Goal: Task Accomplishment & Management: Manage account settings

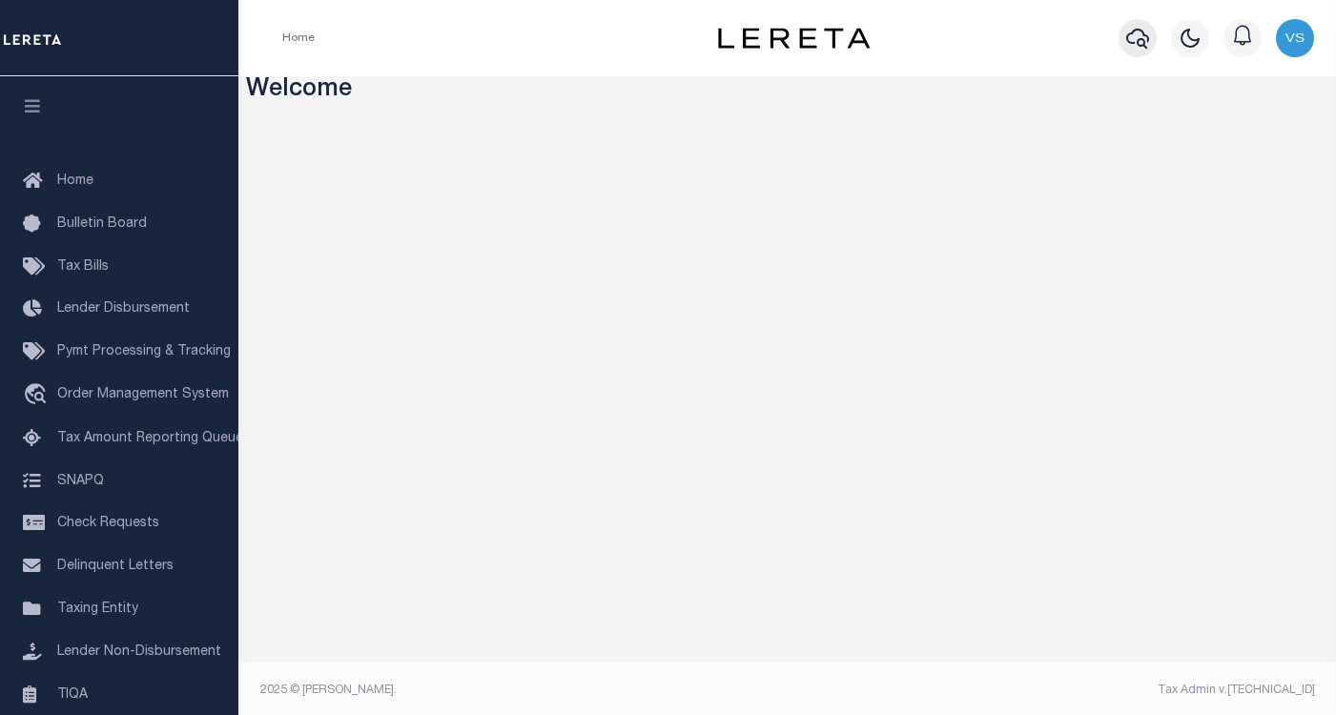
click at [1126, 35] on icon "button" at bounding box center [1137, 38] width 23 height 23
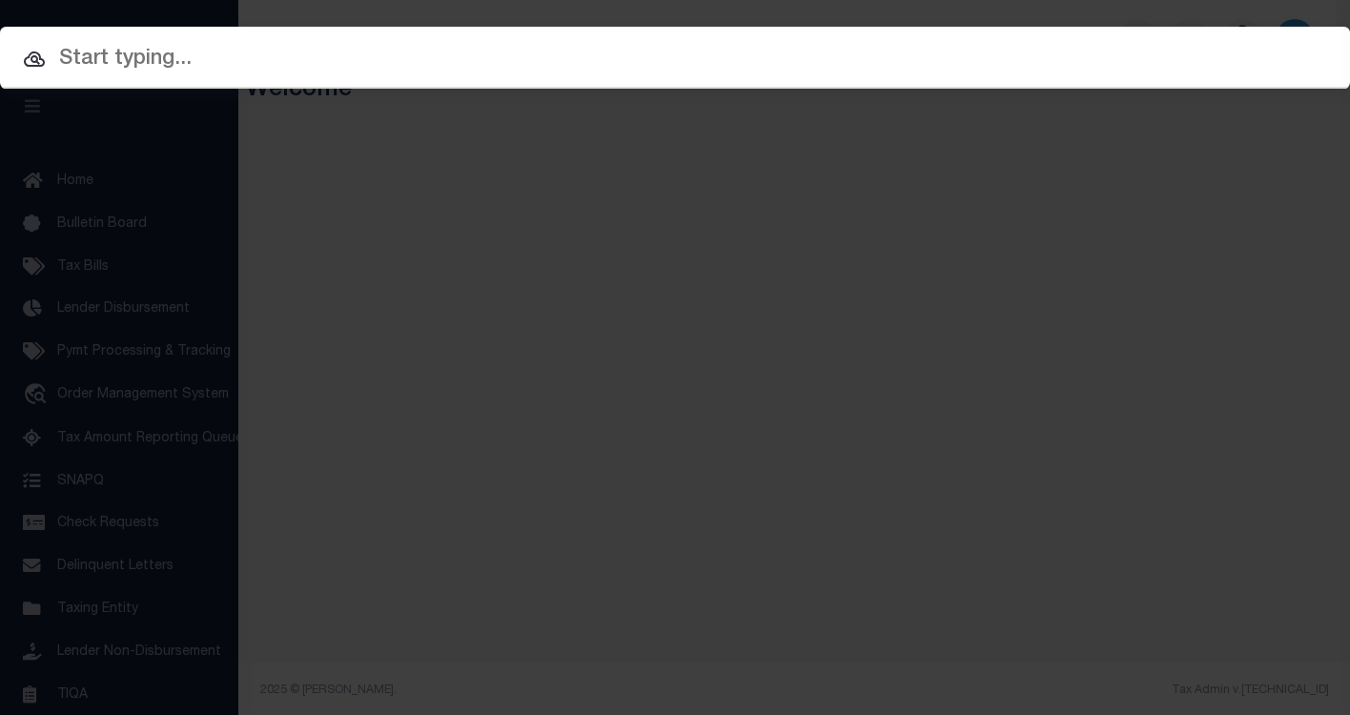
paste input "4801236451093"
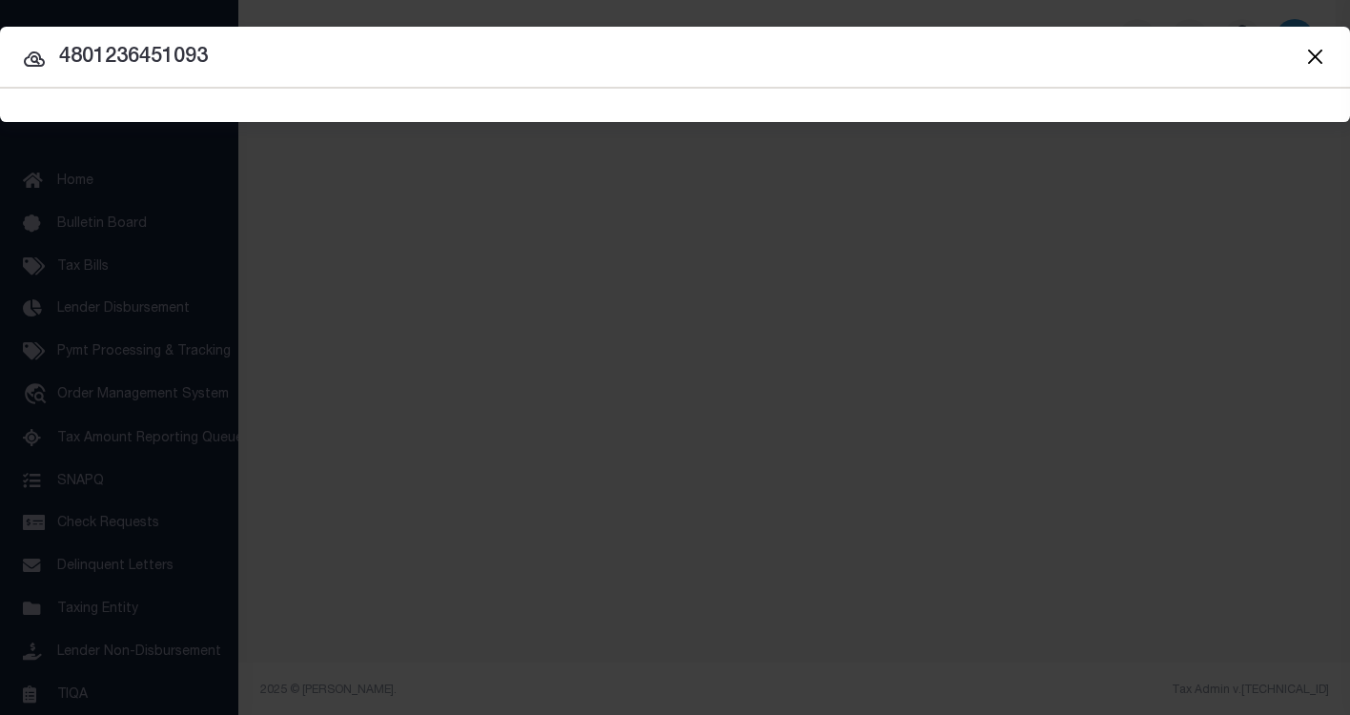
type input "4801236451093"
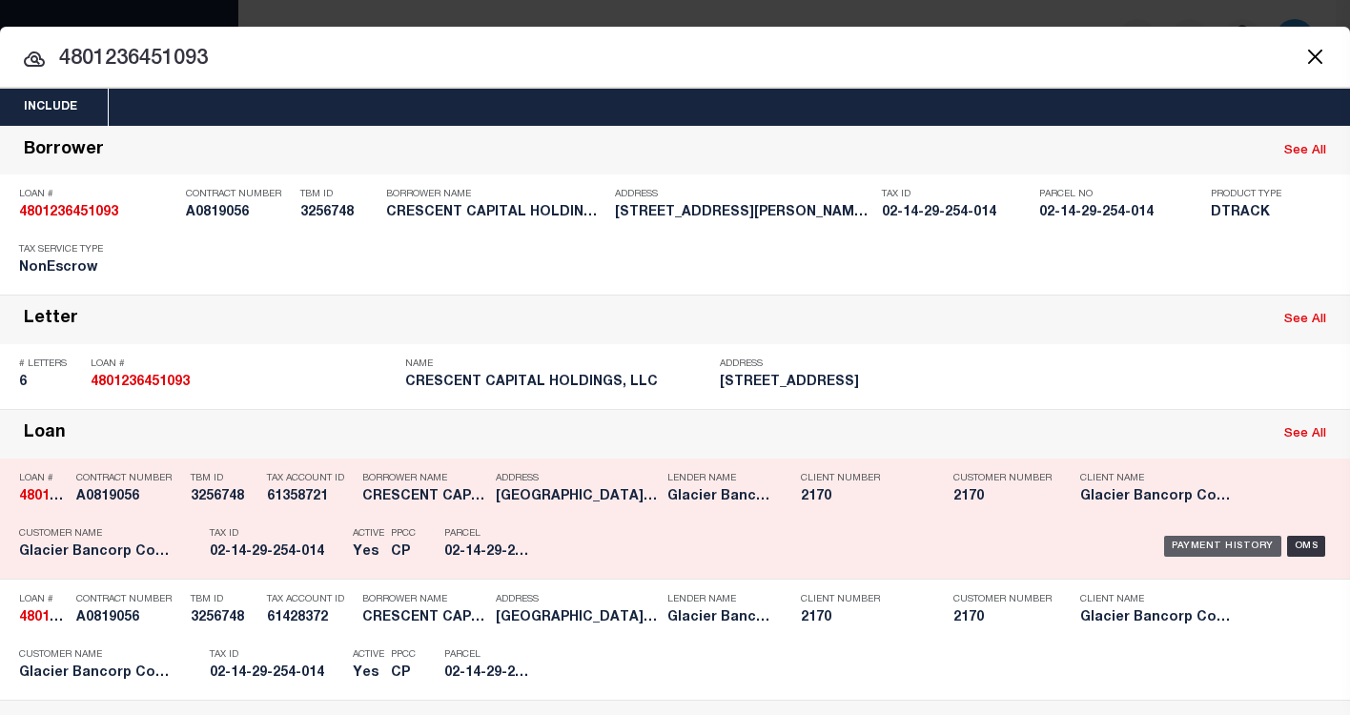
click at [1186, 552] on div "Payment History" at bounding box center [1222, 546] width 117 height 21
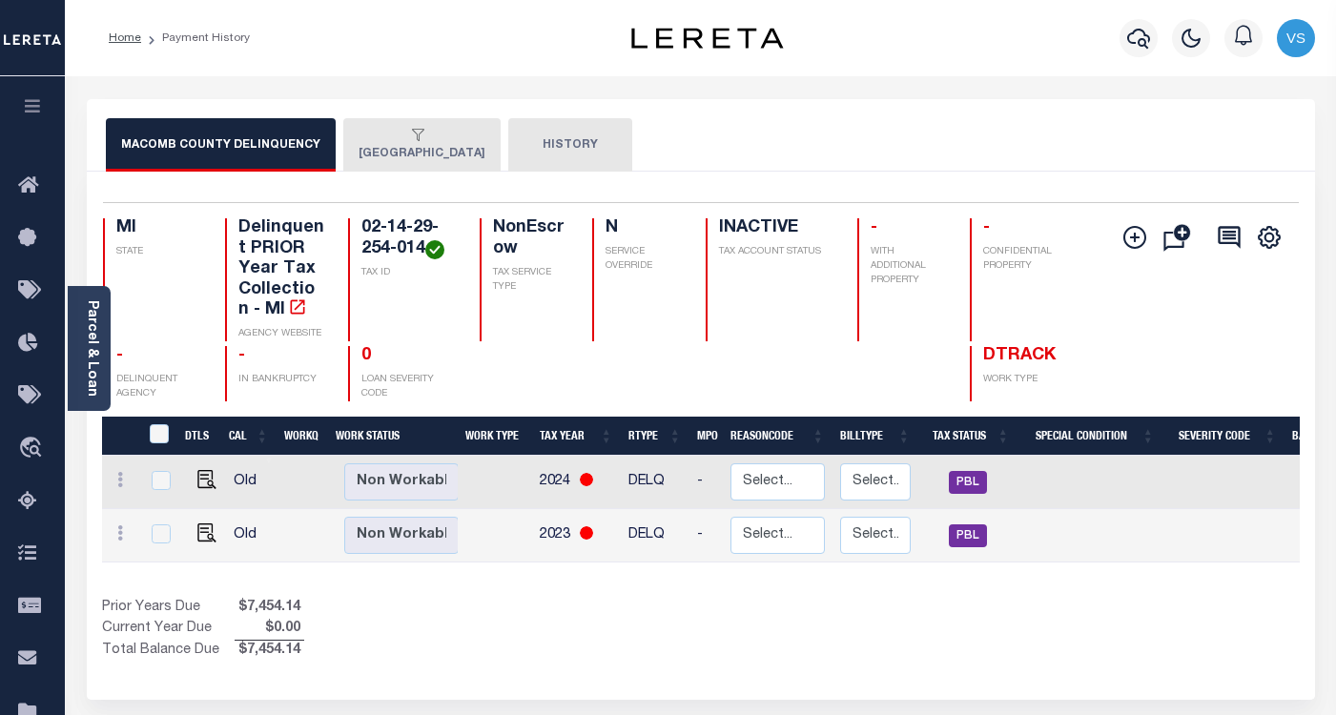
click at [410, 144] on div "button" at bounding box center [418, 136] width 119 height 17
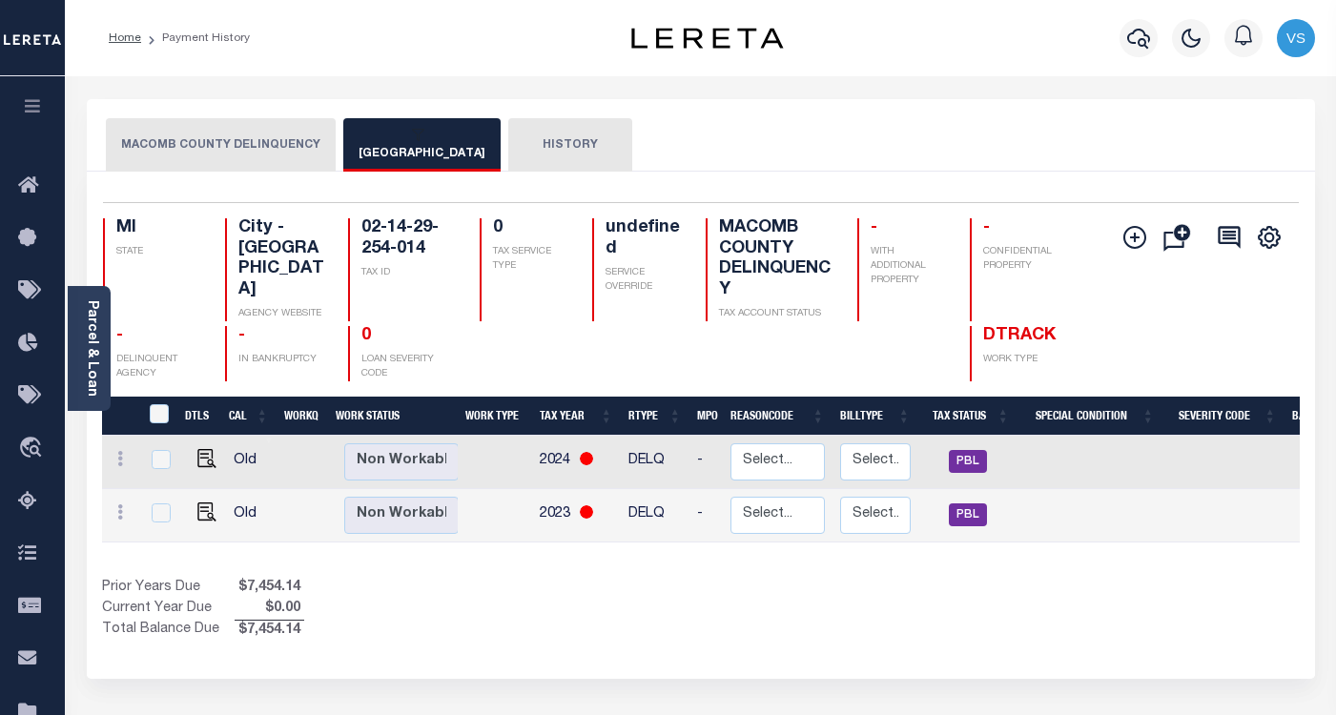
click at [390, 145] on button "EASTPOINTE CITY" at bounding box center [421, 144] width 157 height 53
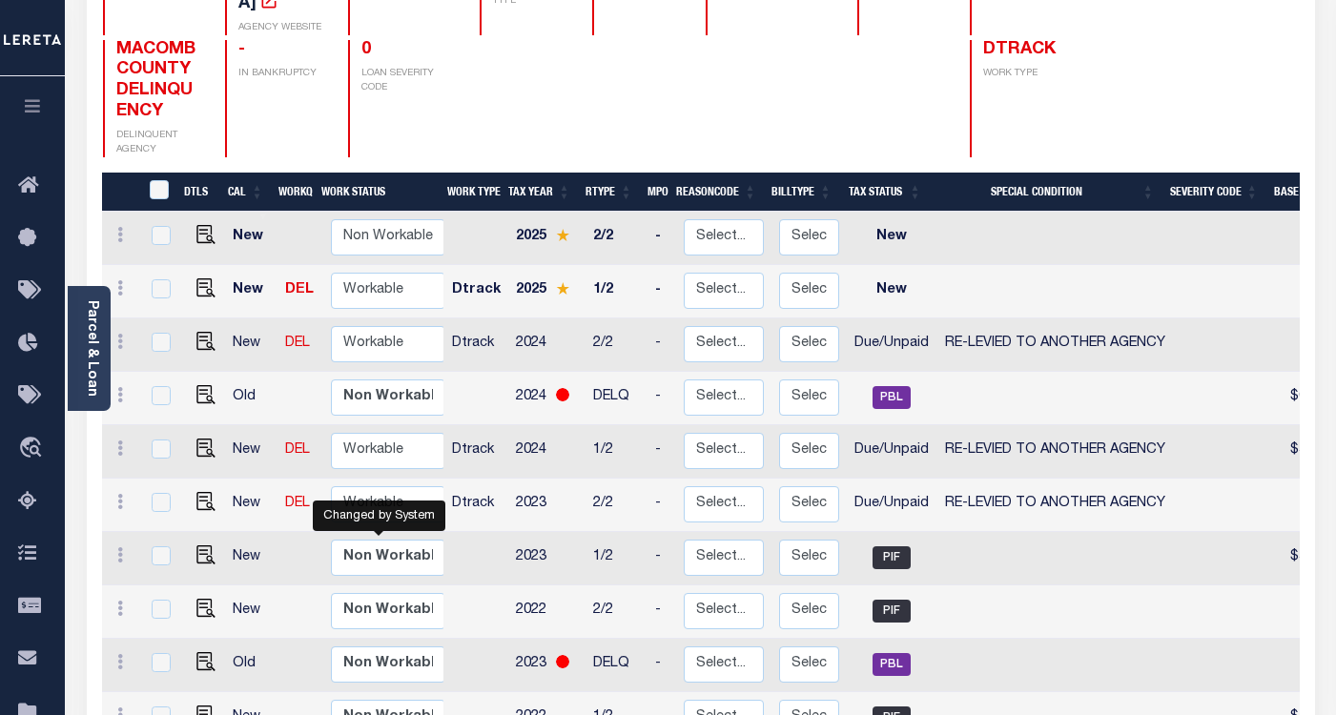
scroll to position [2, 0]
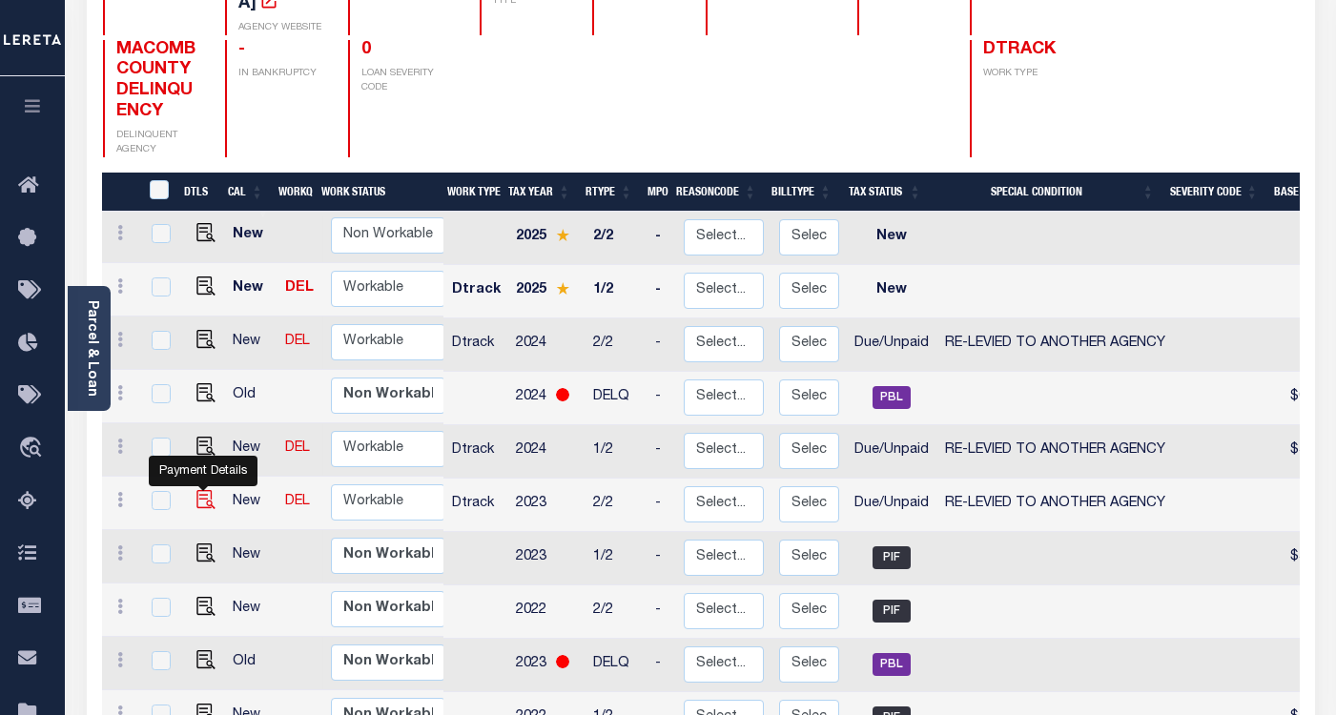
click at [203, 490] on img "" at bounding box center [205, 499] width 19 height 19
checkbox input "true"
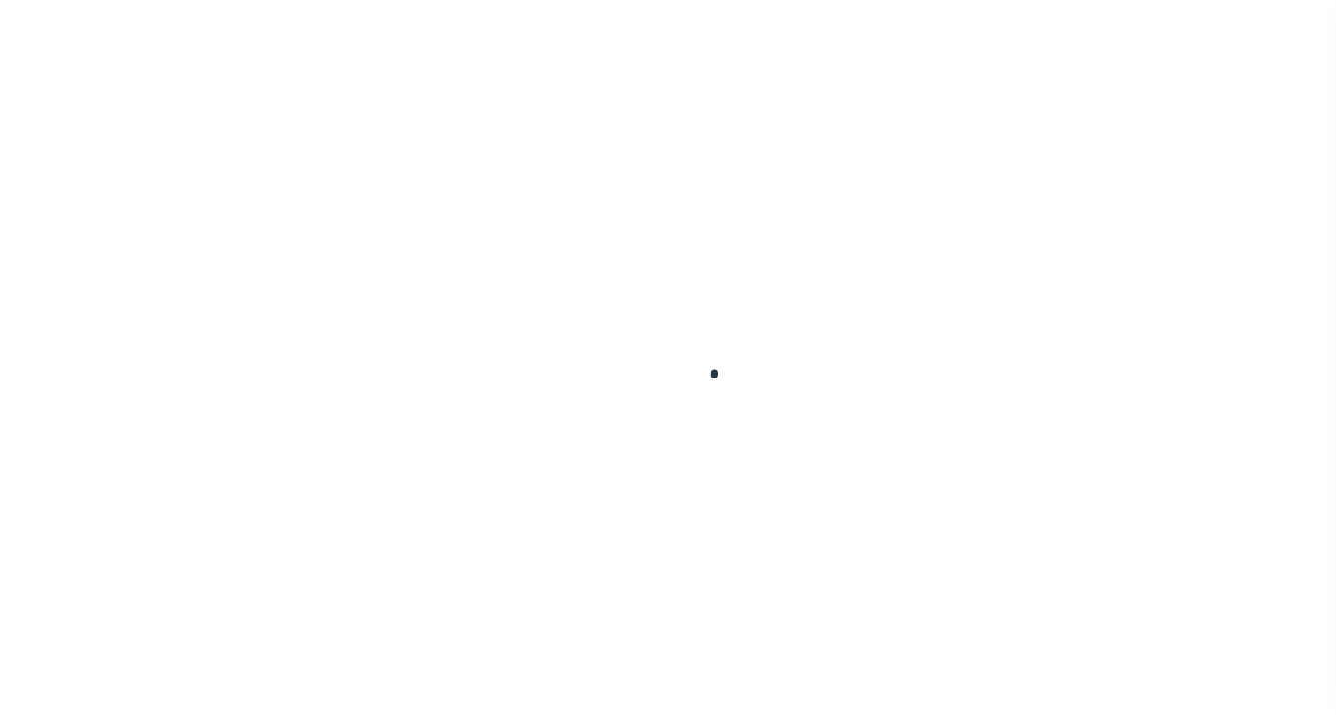
checkbox input "false"
type input "03/04/2024"
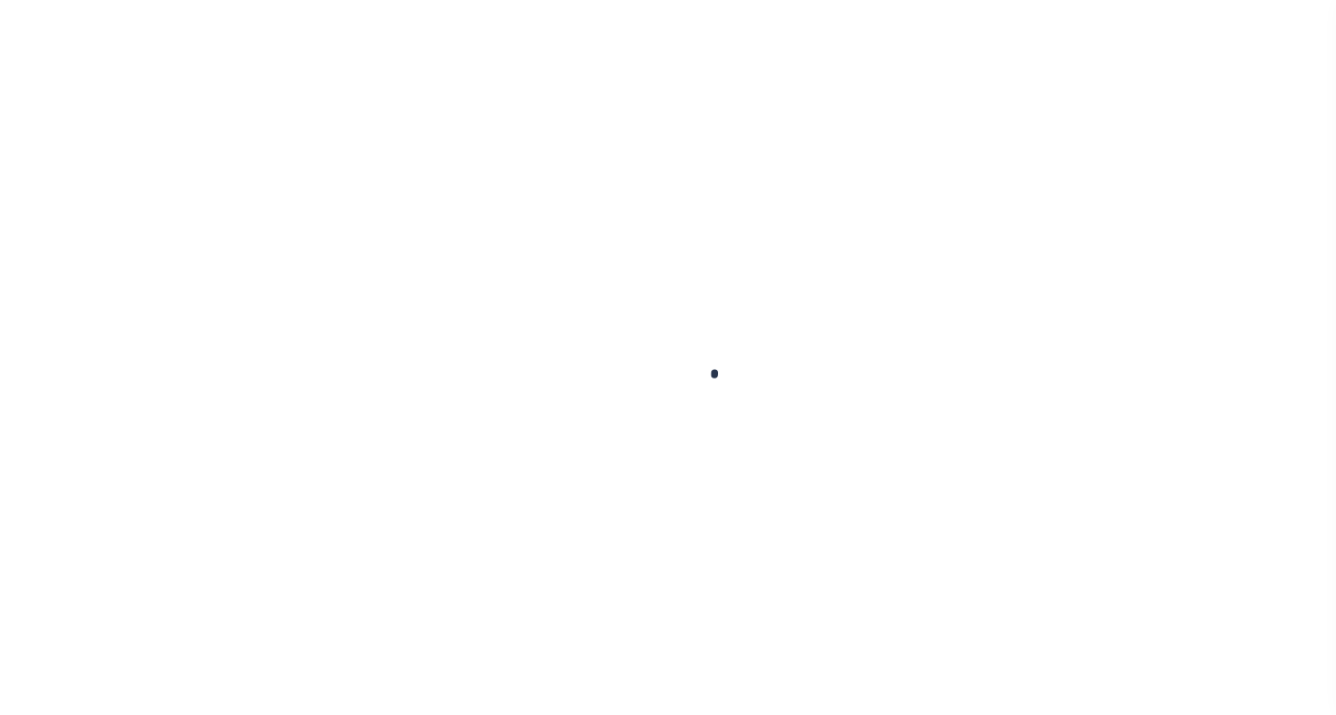
select select "DUE"
select select "31"
type input "0"
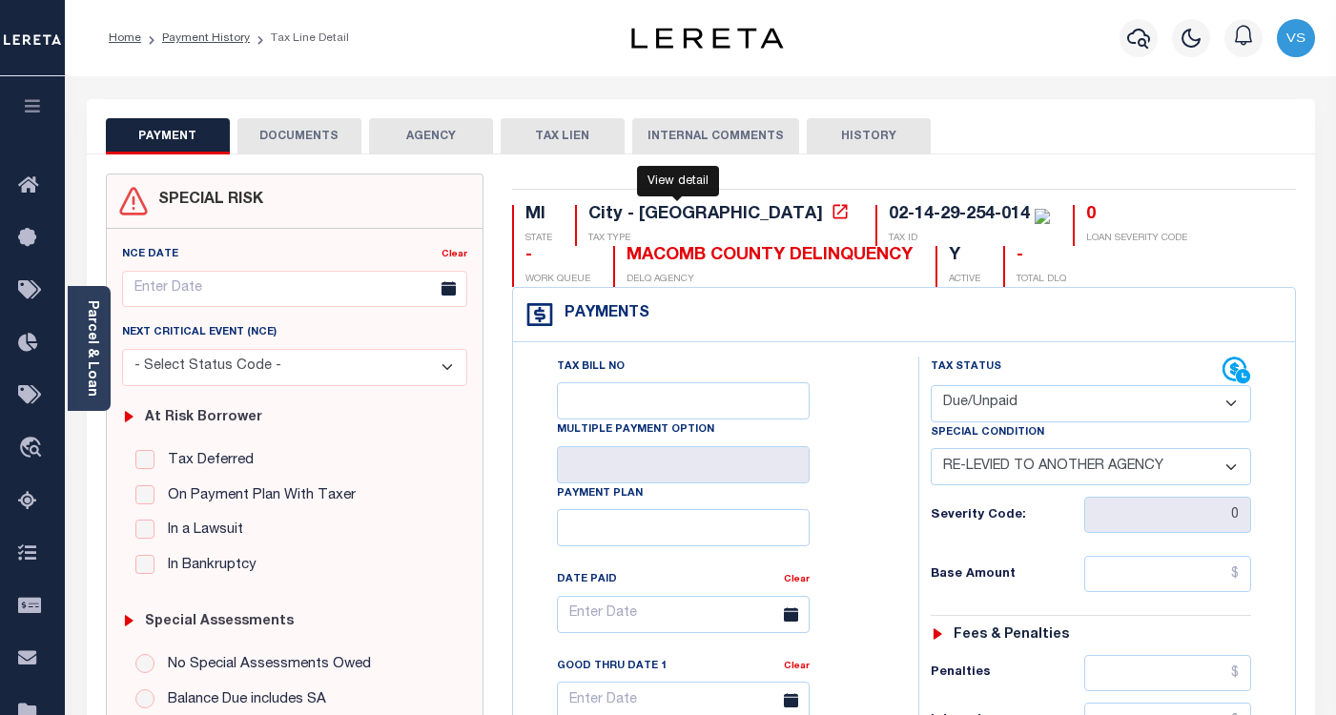
click at [831, 215] on icon at bounding box center [840, 211] width 19 height 19
click at [1139, 41] on icon "button" at bounding box center [1138, 39] width 23 height 20
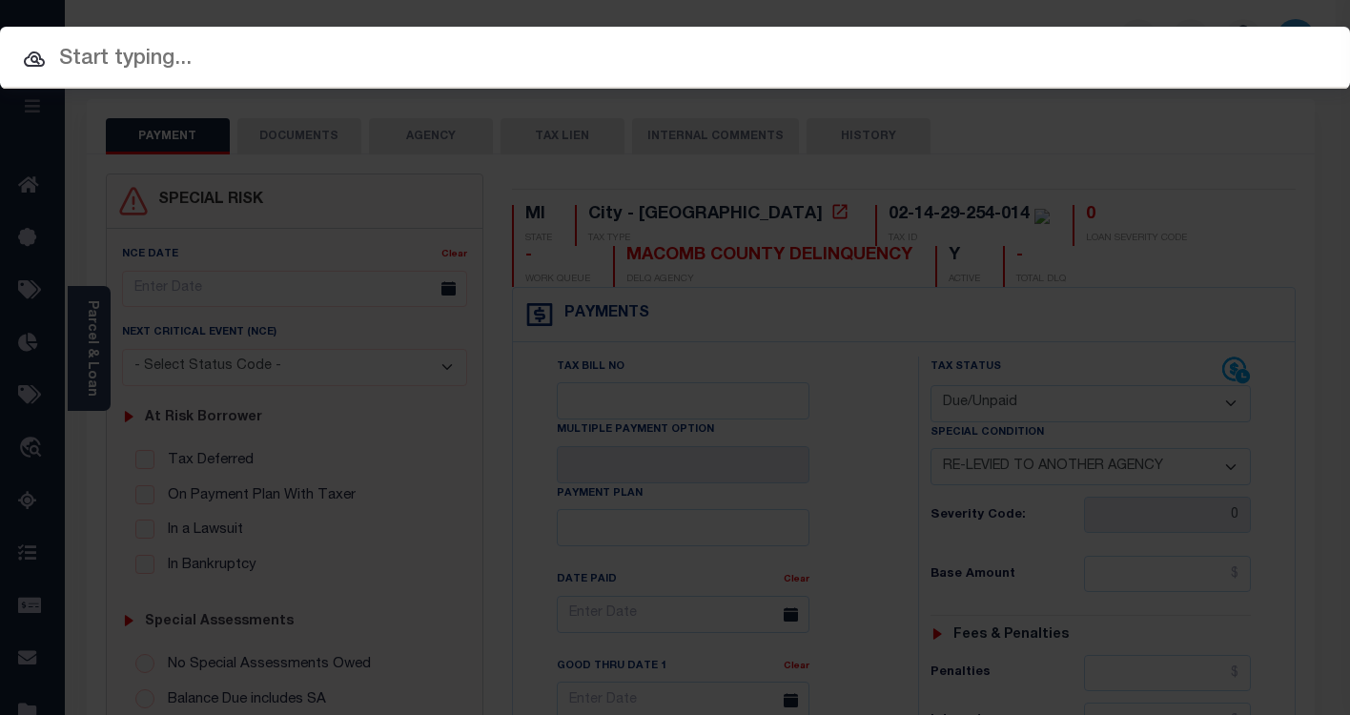
paste input "90006272"
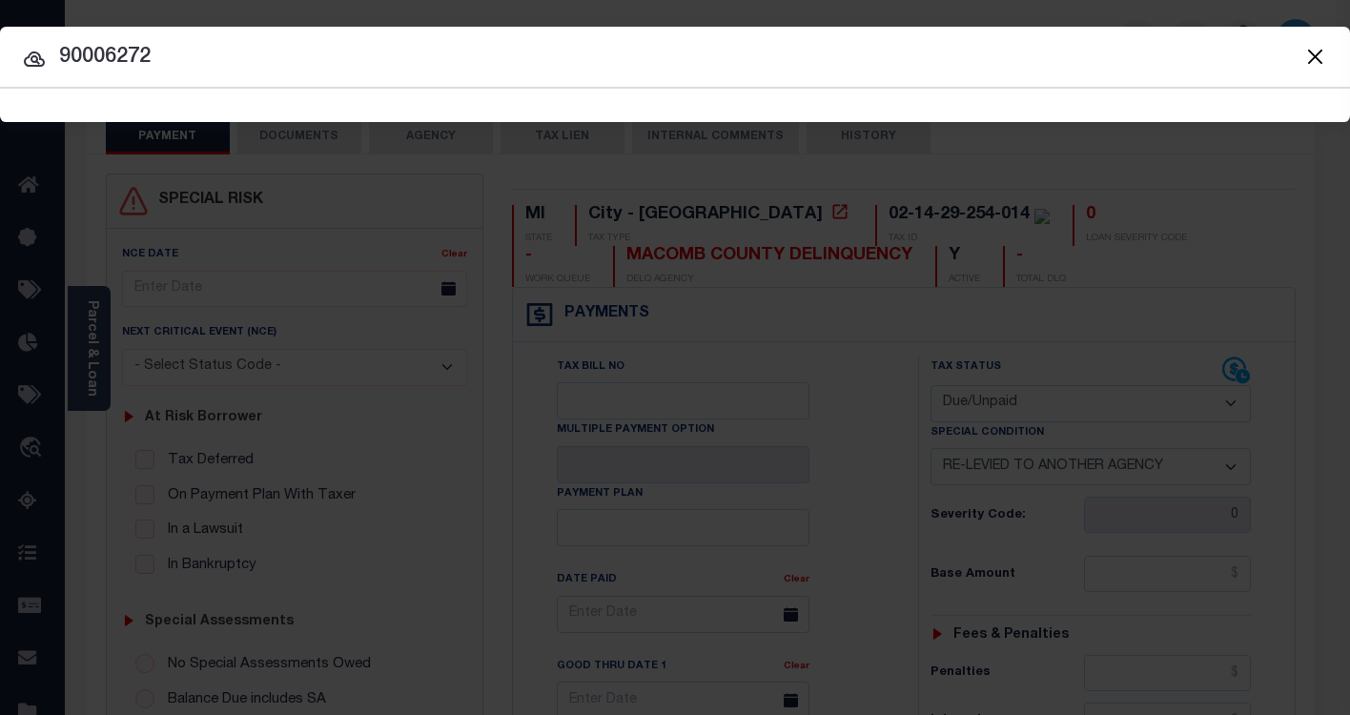
type input "90006272"
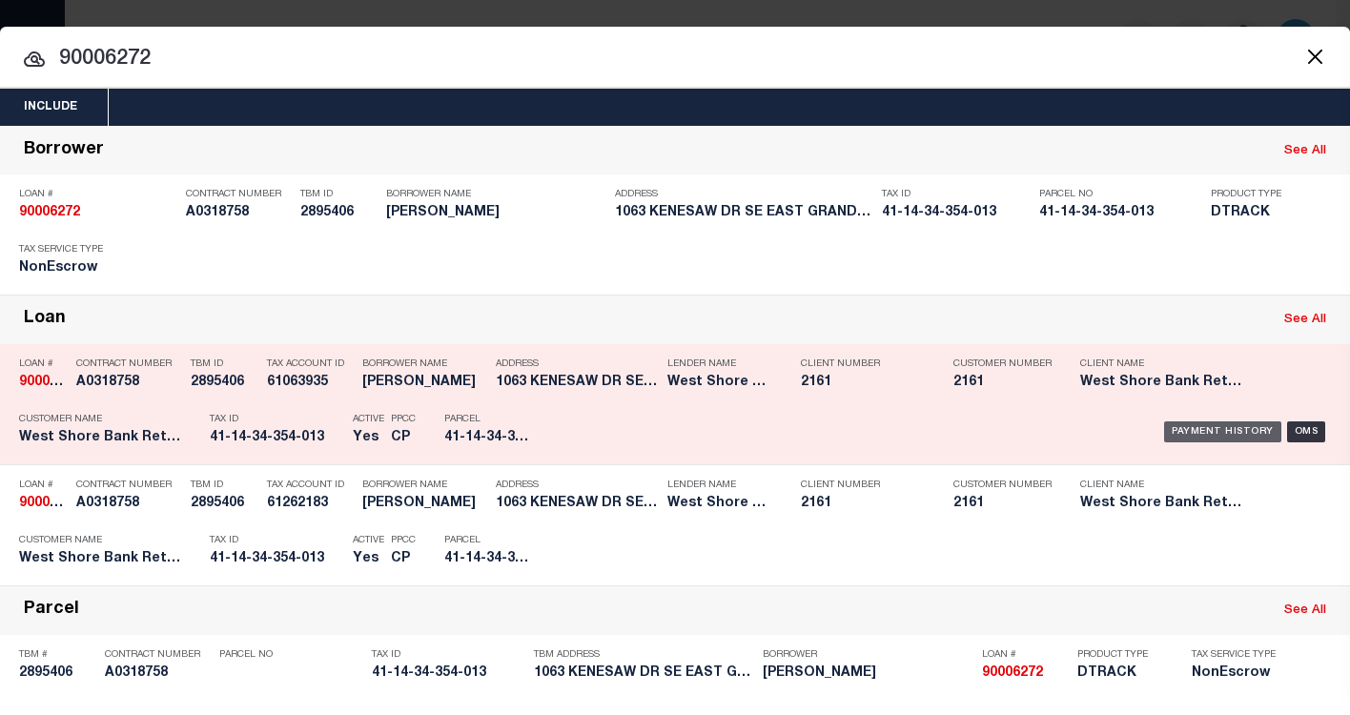
click at [1192, 429] on div "Payment History" at bounding box center [1222, 431] width 117 height 21
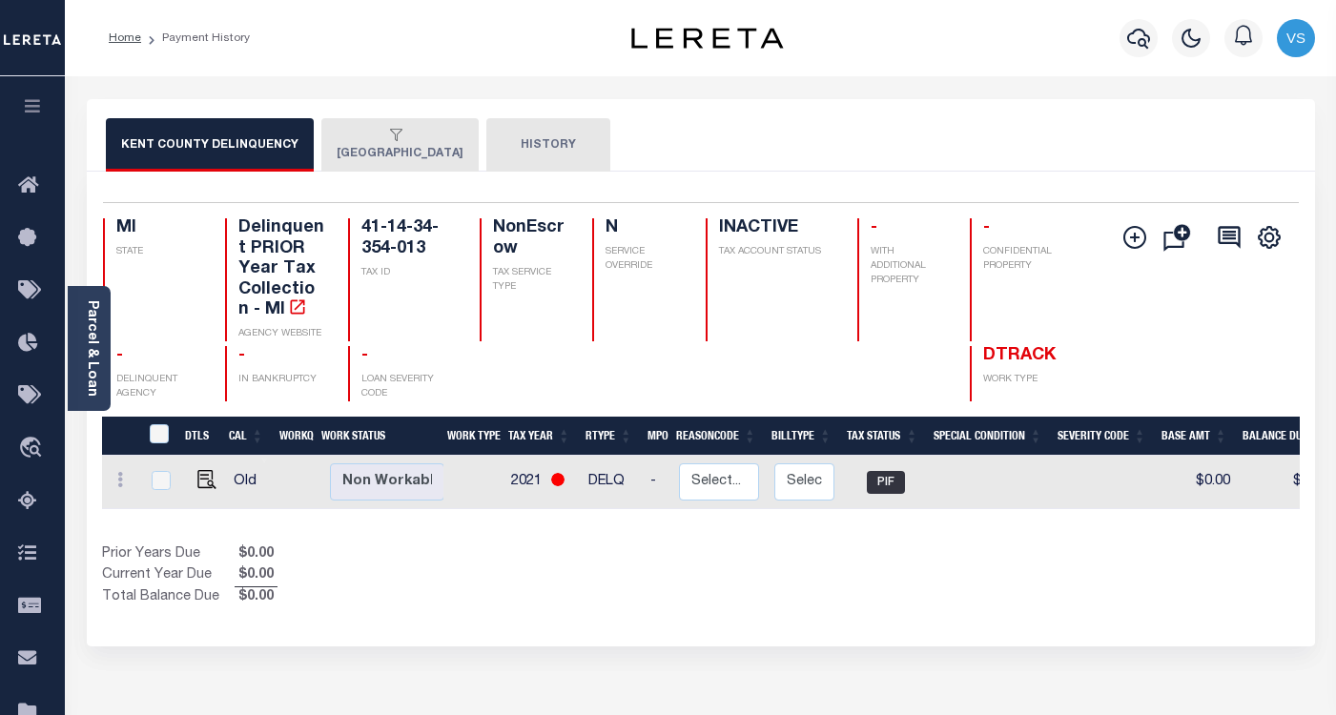
click at [395, 151] on button "EAST GRAND RAPIDS CITY" at bounding box center [399, 144] width 157 height 53
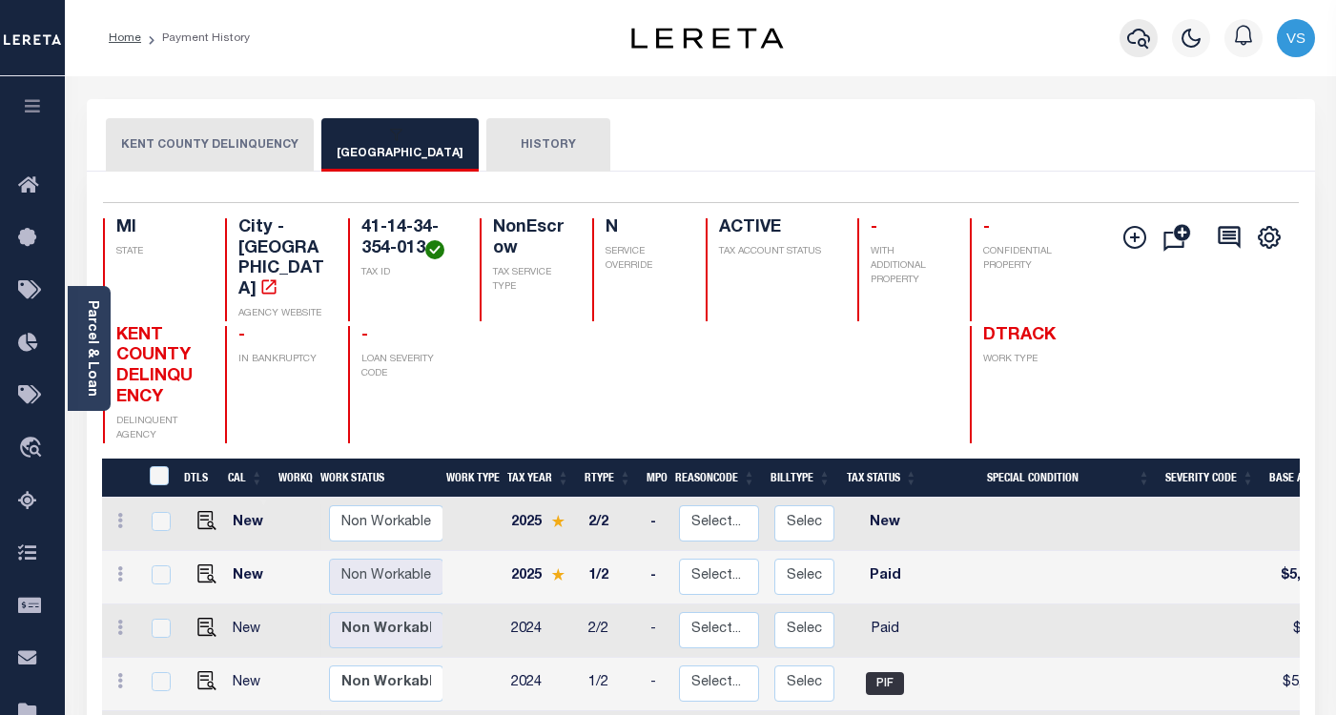
click at [1139, 37] on icon "button" at bounding box center [1138, 38] width 23 height 23
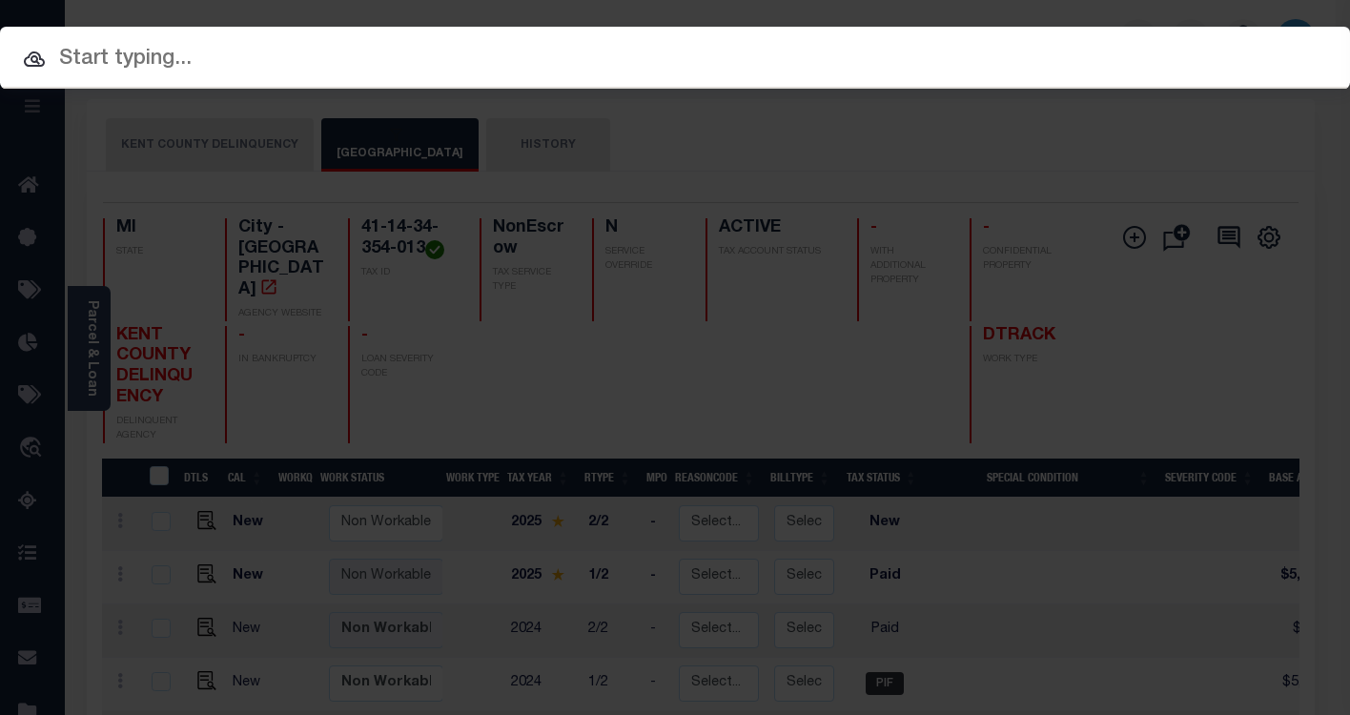
paste input "1321383961"
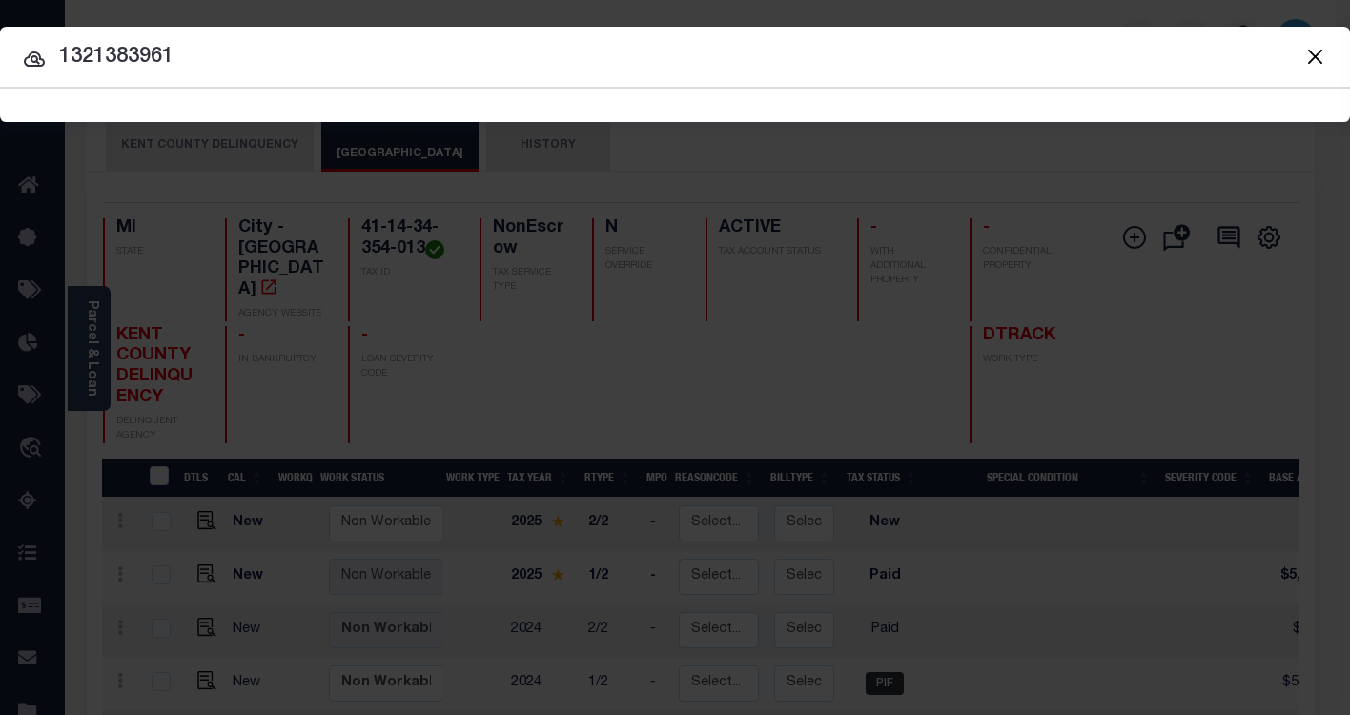
type input "1321383961"
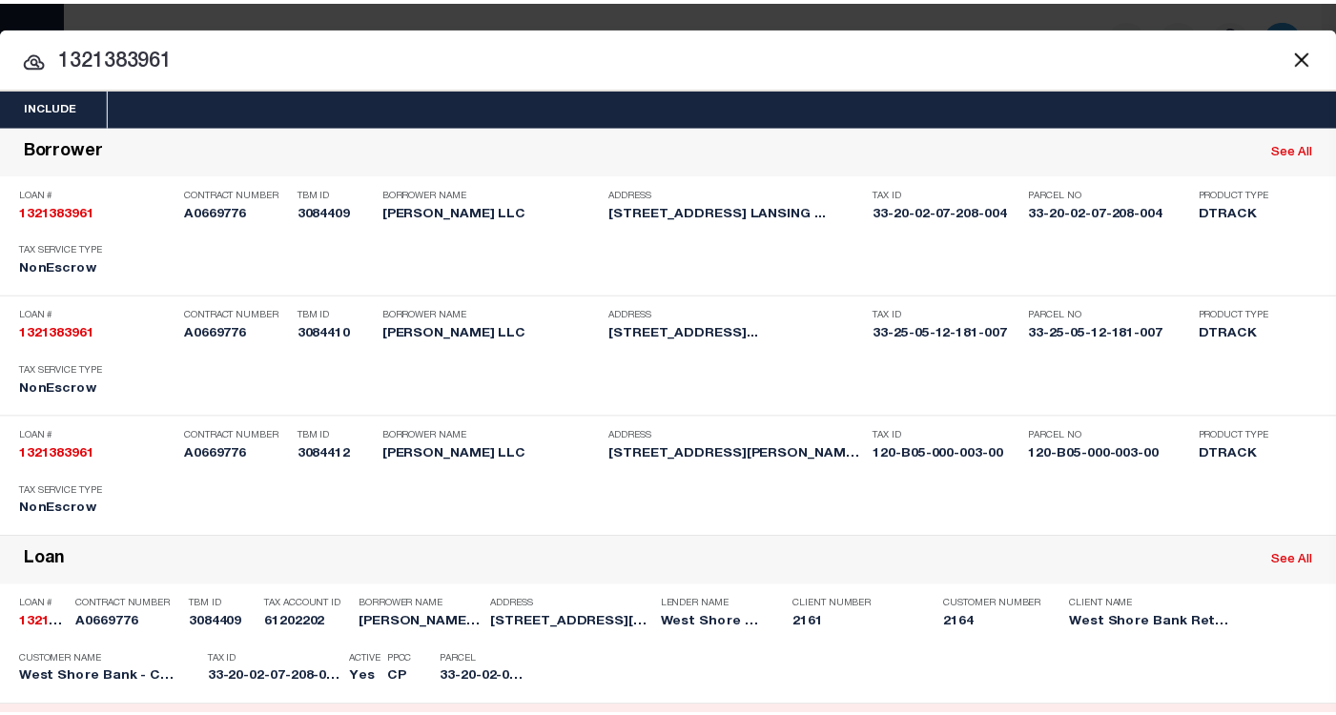
scroll to position [286, 0]
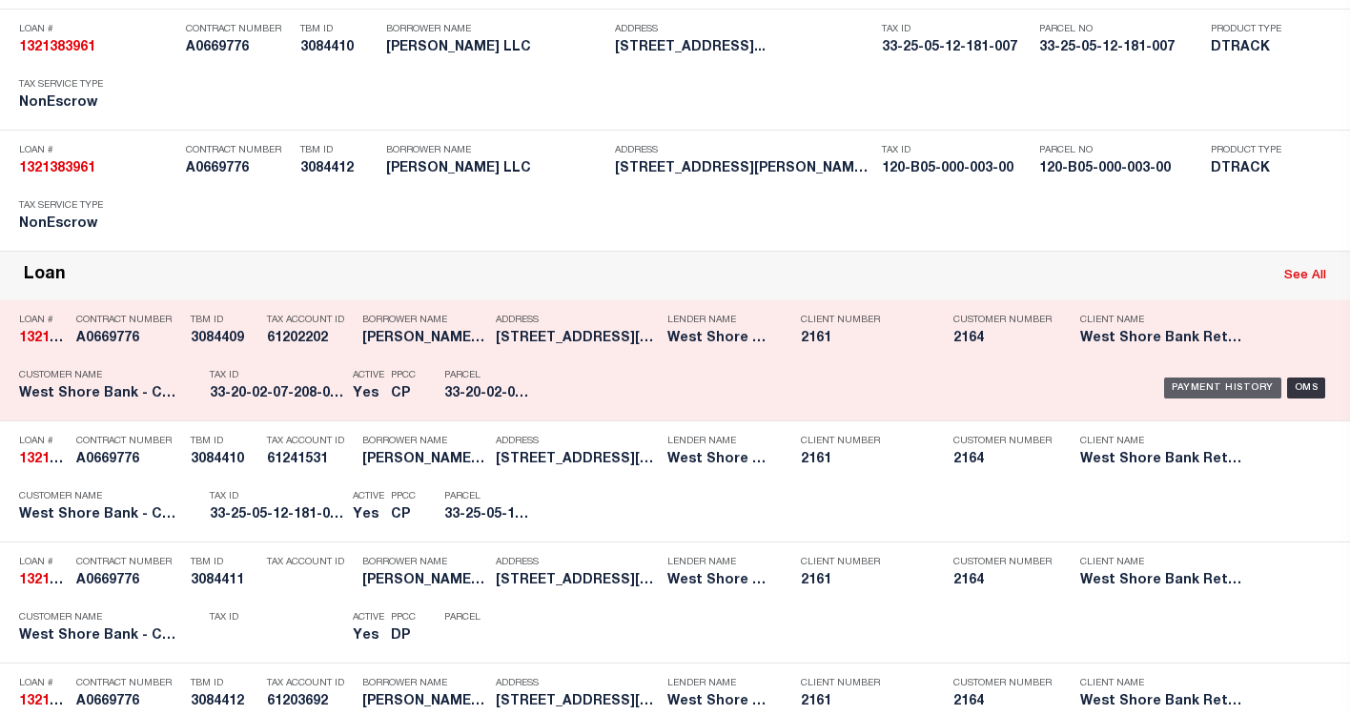
click at [1172, 396] on div "Payment History" at bounding box center [1222, 388] width 117 height 21
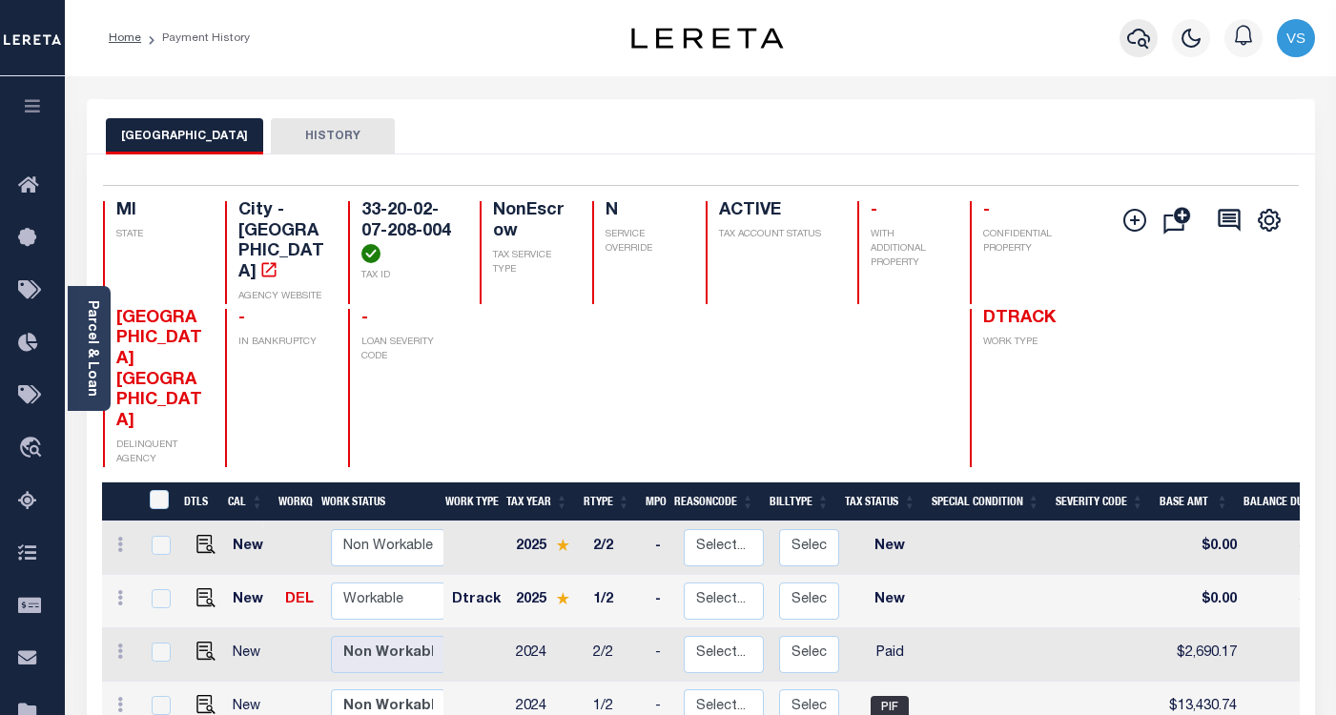
click at [1137, 33] on icon "button" at bounding box center [1138, 38] width 23 height 23
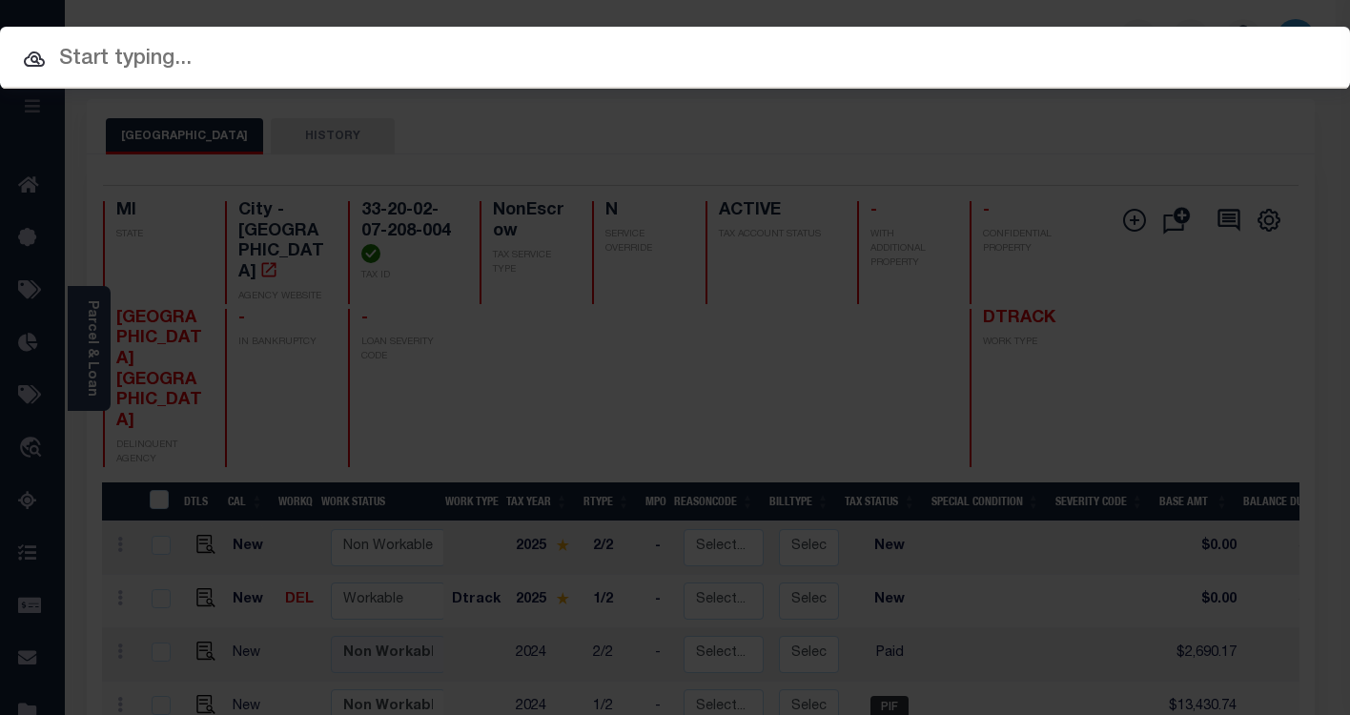
paste input "4801236451093"
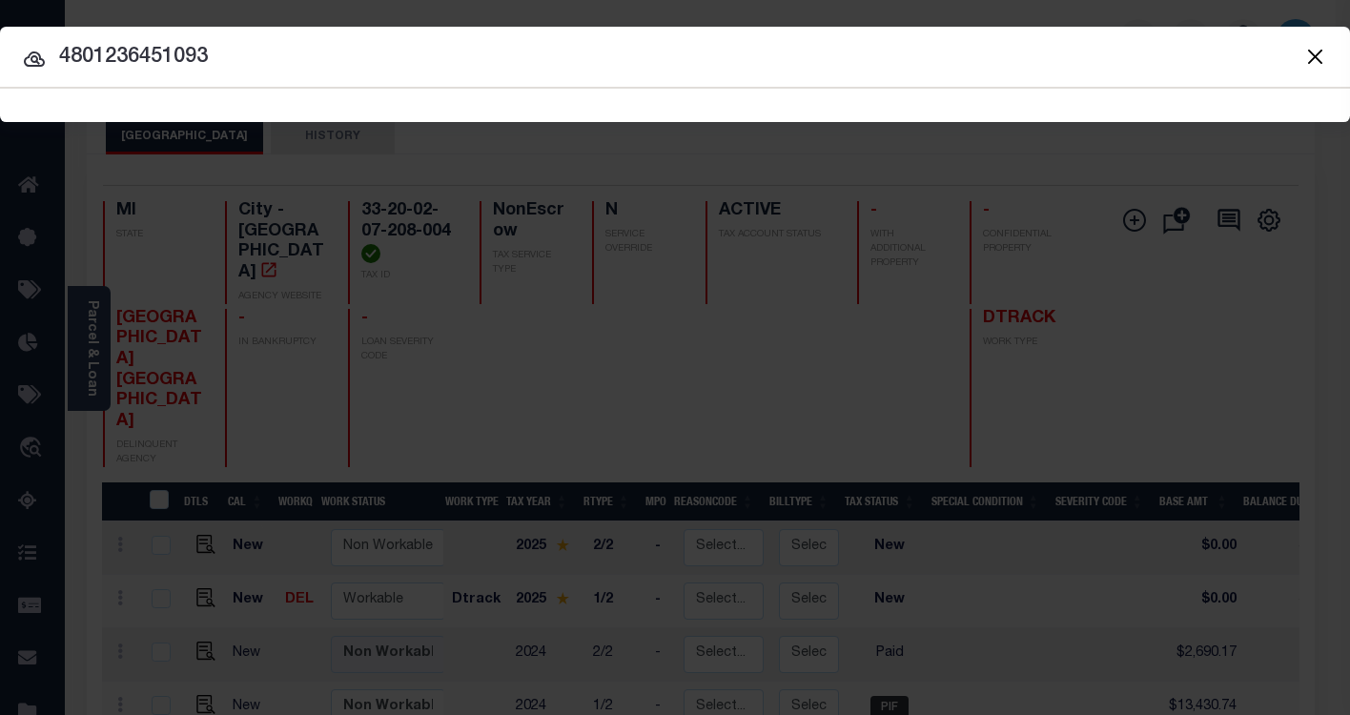
type input "4801236451093"
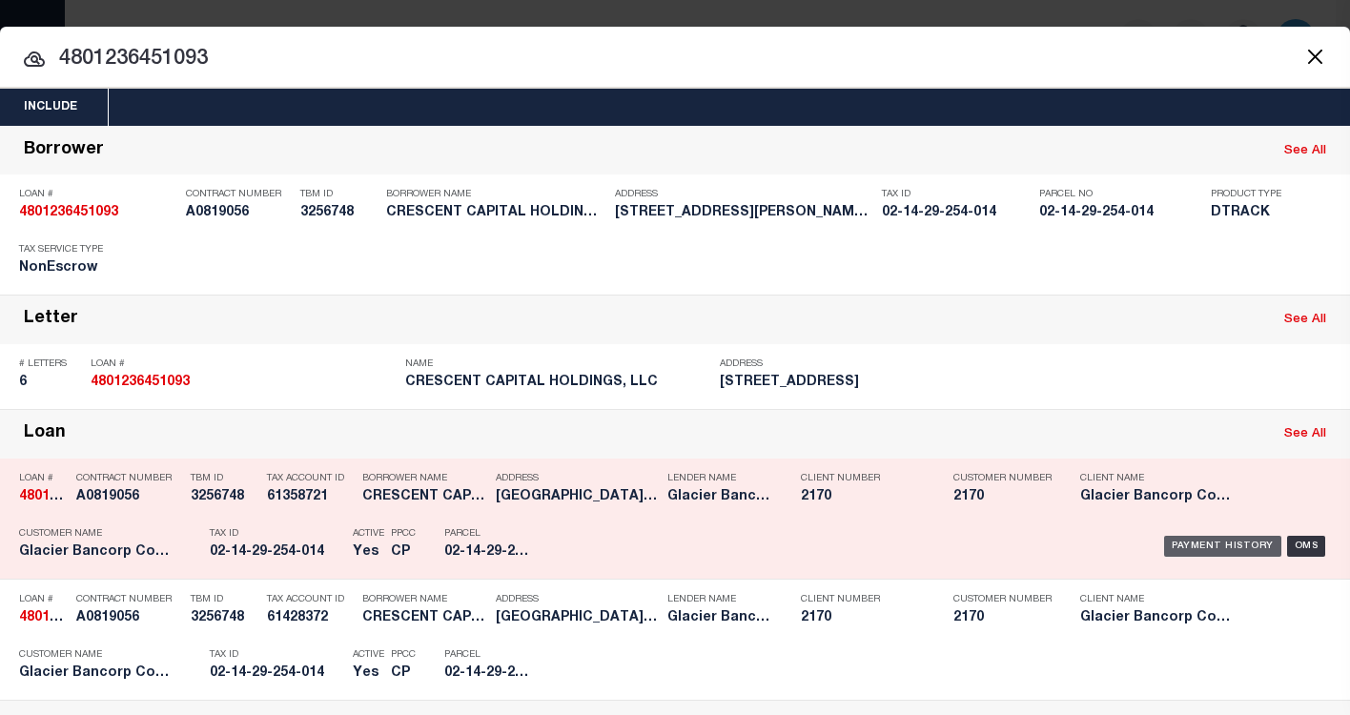
click at [1225, 548] on div "Payment History" at bounding box center [1222, 546] width 117 height 21
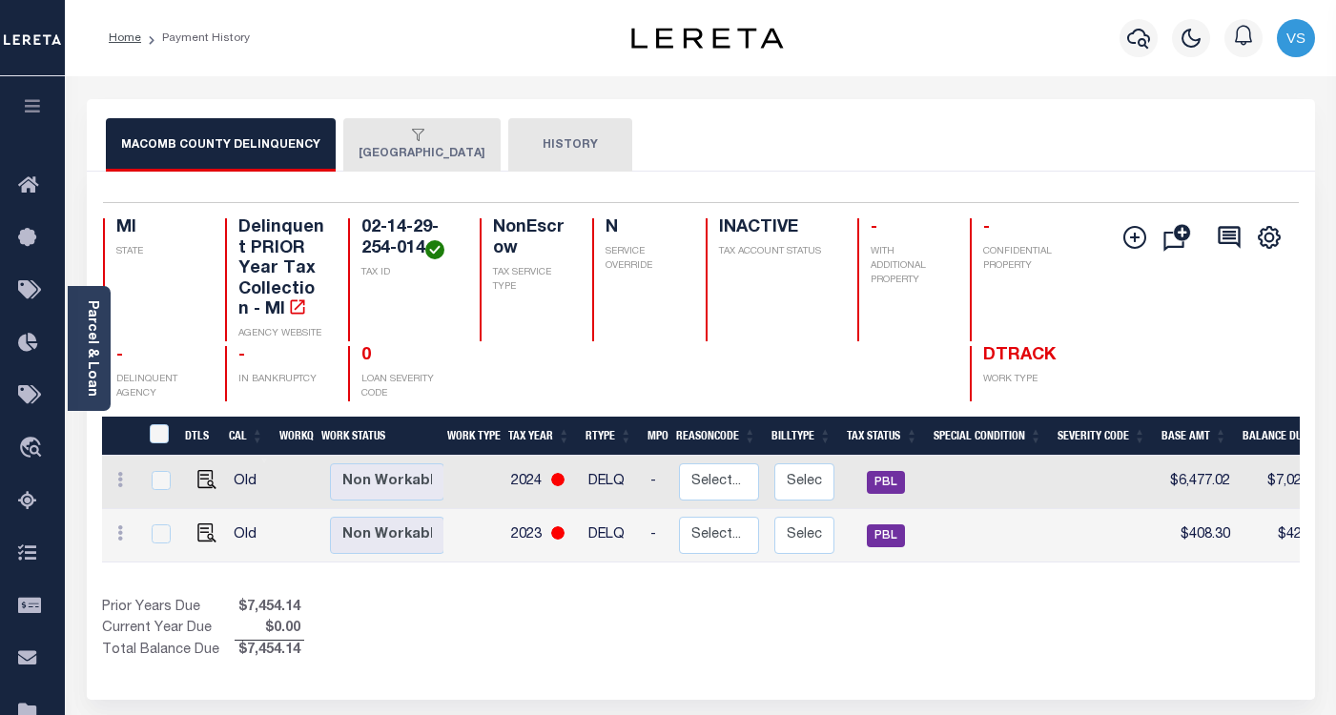
click at [389, 150] on button "EASTPOINTE CITY" at bounding box center [421, 144] width 157 height 53
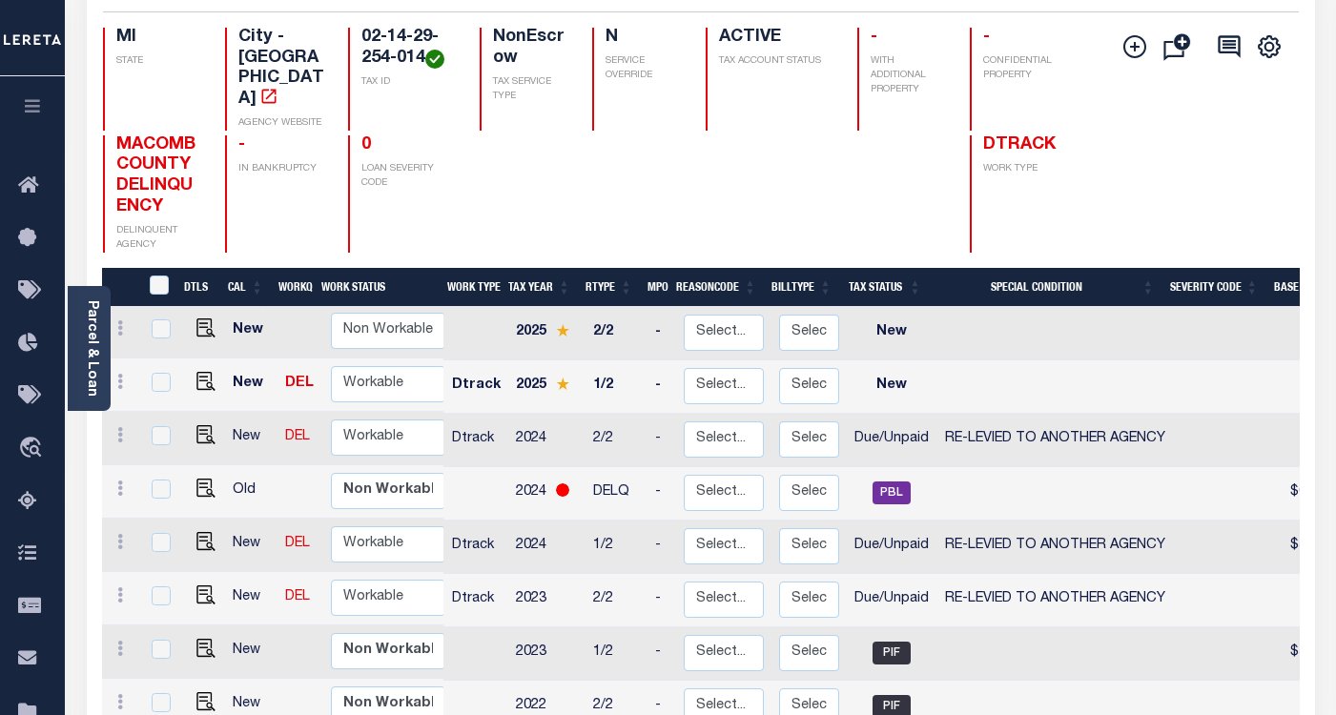
scroll to position [286, 0]
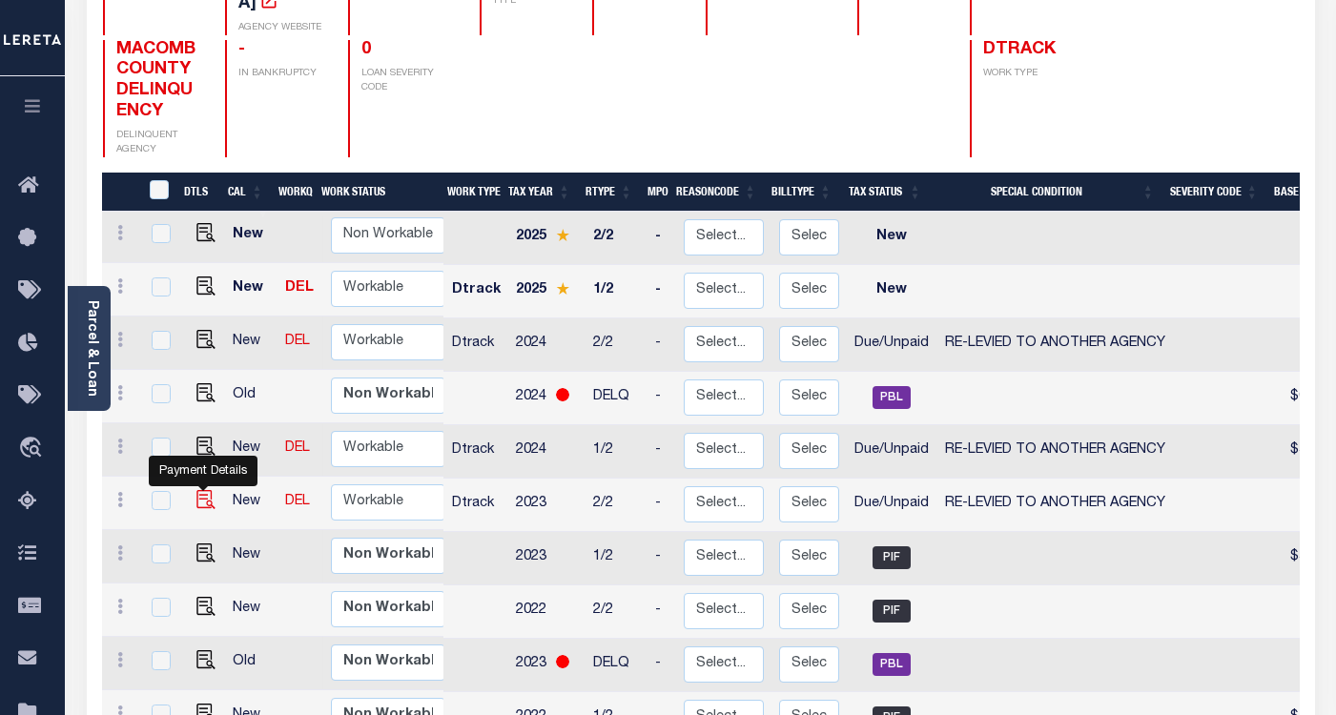
click at [198, 490] on img "" at bounding box center [205, 499] width 19 height 19
checkbox input "true"
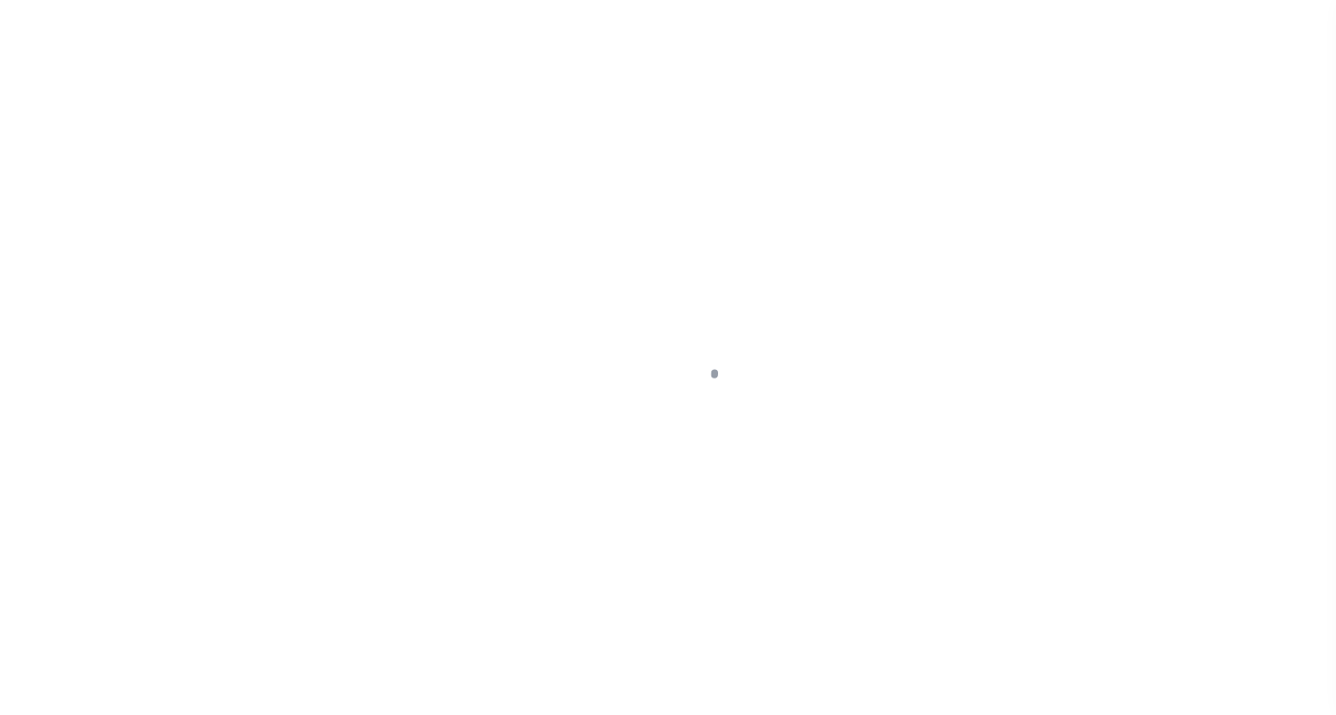
select select "DUE"
select select "31"
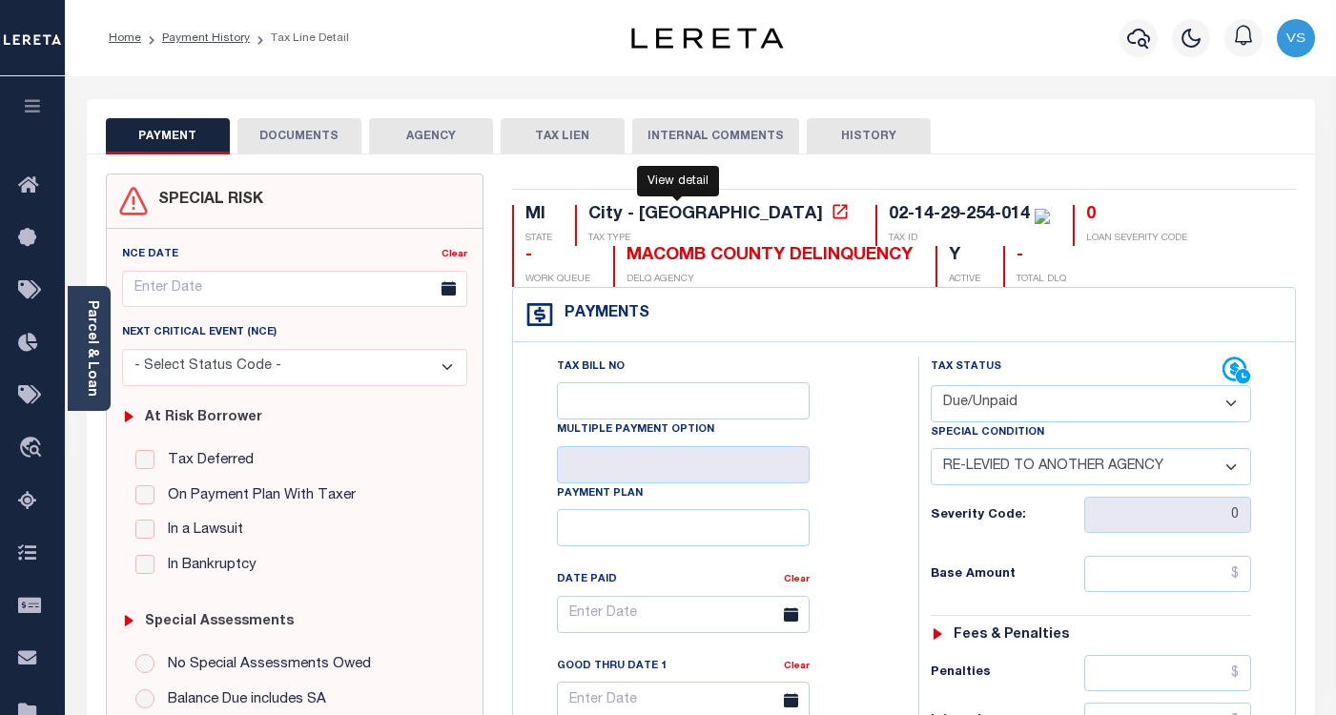
click at [831, 211] on icon at bounding box center [840, 211] width 19 height 19
drag, startPoint x: 678, startPoint y: 262, endPoint x: 522, endPoint y: 258, distance: 156.4
click at [613, 258] on div "MACOMB COUNTY DELINQUENCY DELQ AGENCY" at bounding box center [762, 266] width 299 height 41
copy div "MACOMB COUNT"
drag, startPoint x: 867, startPoint y: 220, endPoint x: 718, endPoint y: 208, distance: 149.3
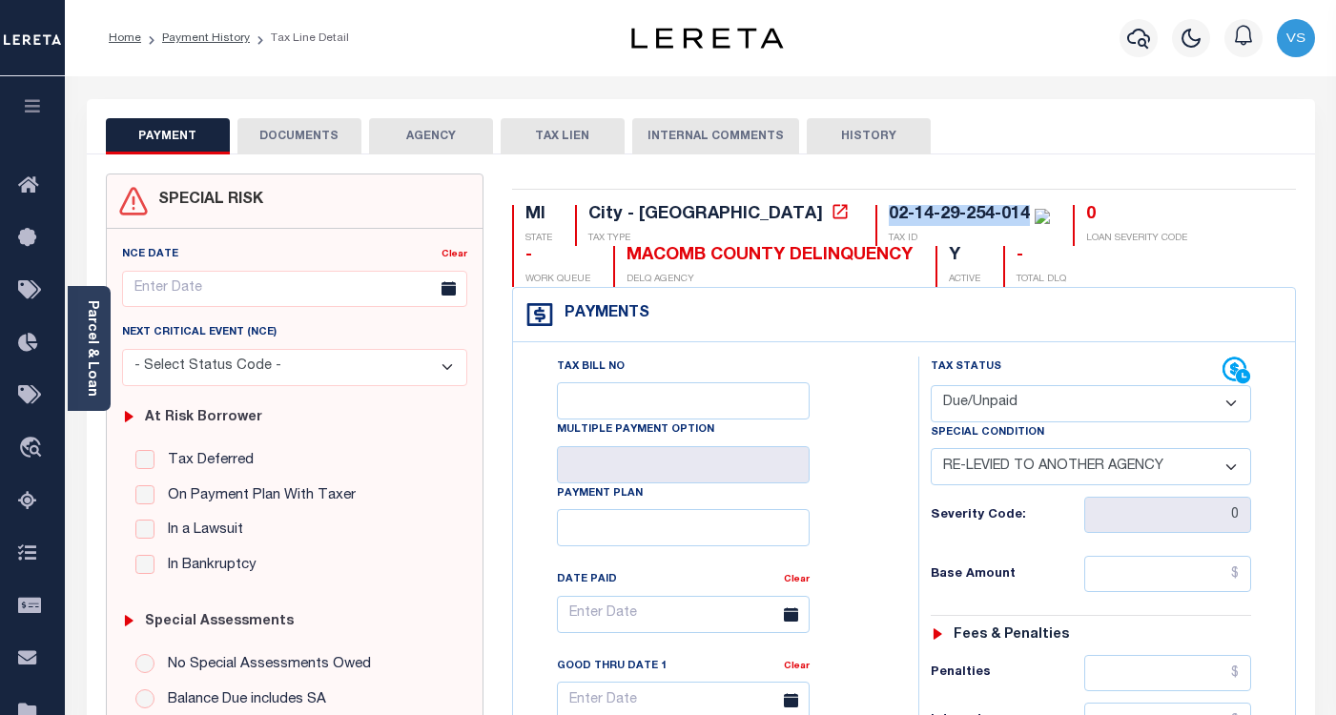
click at [875, 208] on div "02-14-29-254-014 TAX ID" at bounding box center [962, 225] width 174 height 41
copy div "02-14-29-254-014"
click at [294, 137] on button "DOCUMENTS" at bounding box center [299, 136] width 124 height 36
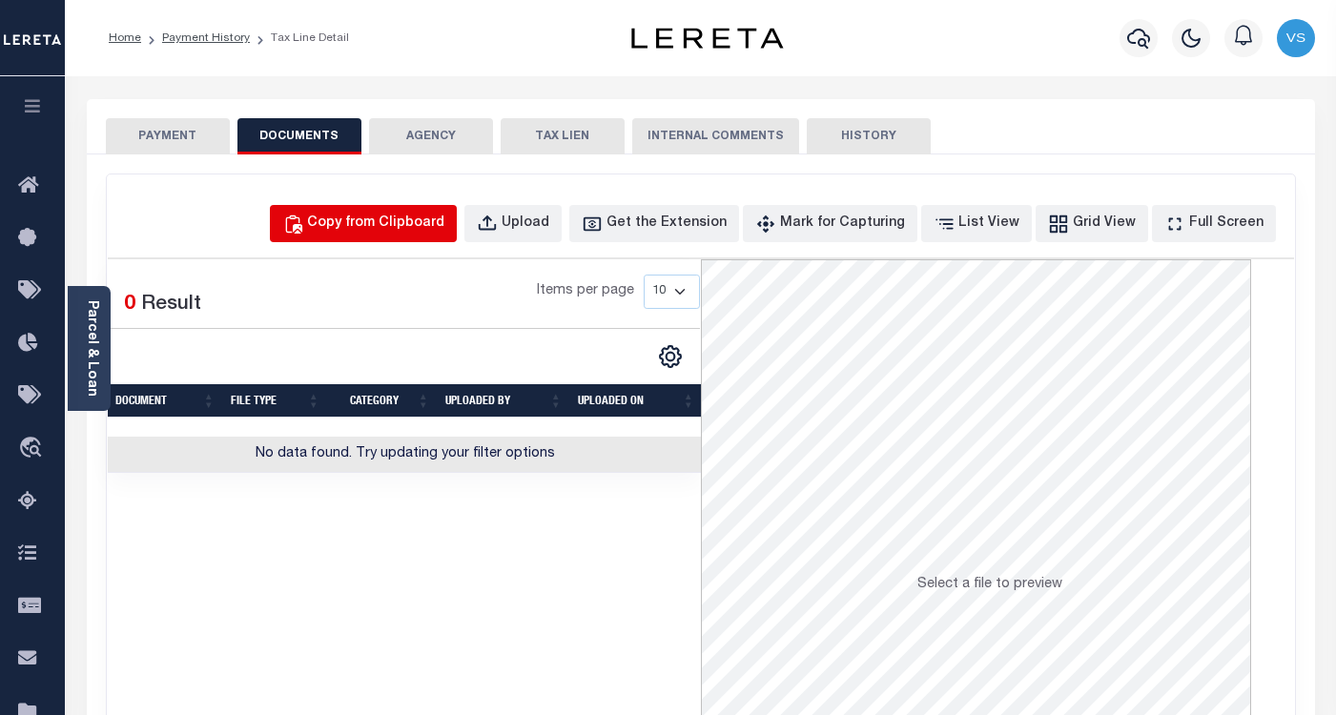
click at [411, 232] on div "Copy from Clipboard" at bounding box center [375, 224] width 137 height 21
select select "POP"
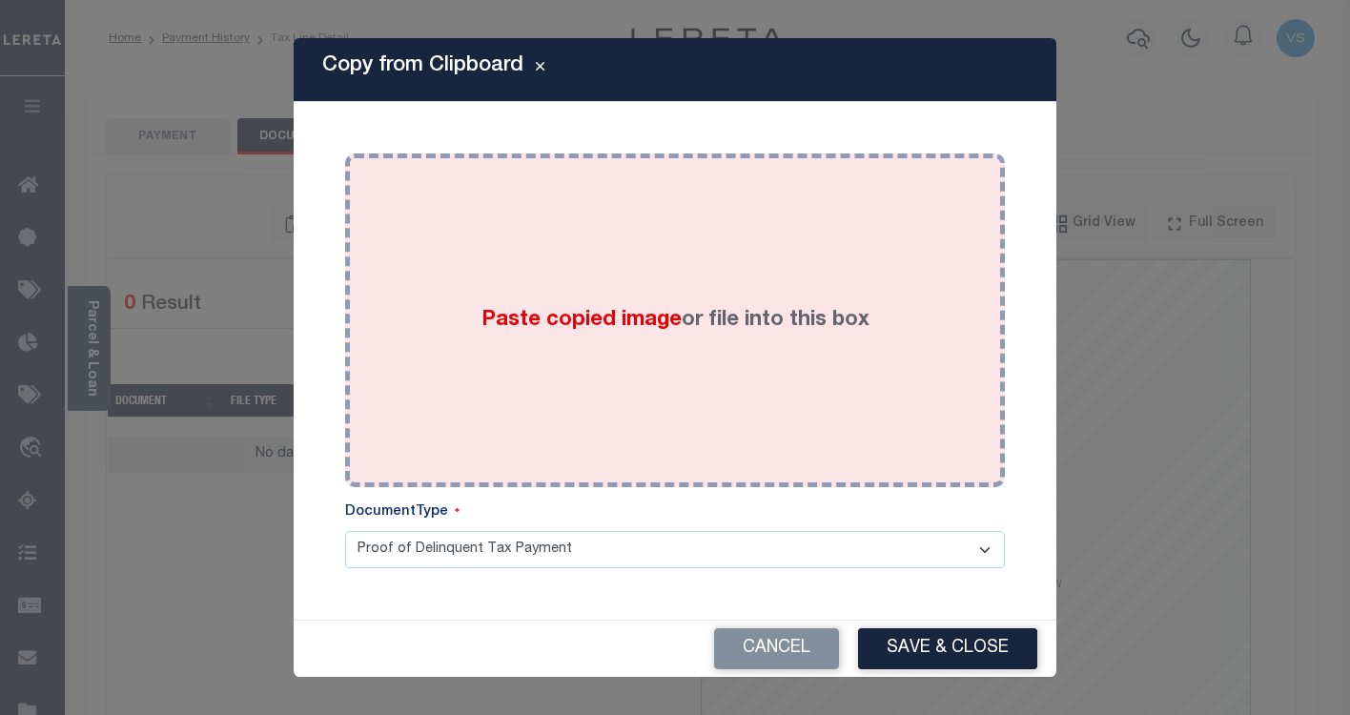
click at [457, 310] on div "Paste copied image or file into this box" at bounding box center [674, 320] width 631 height 305
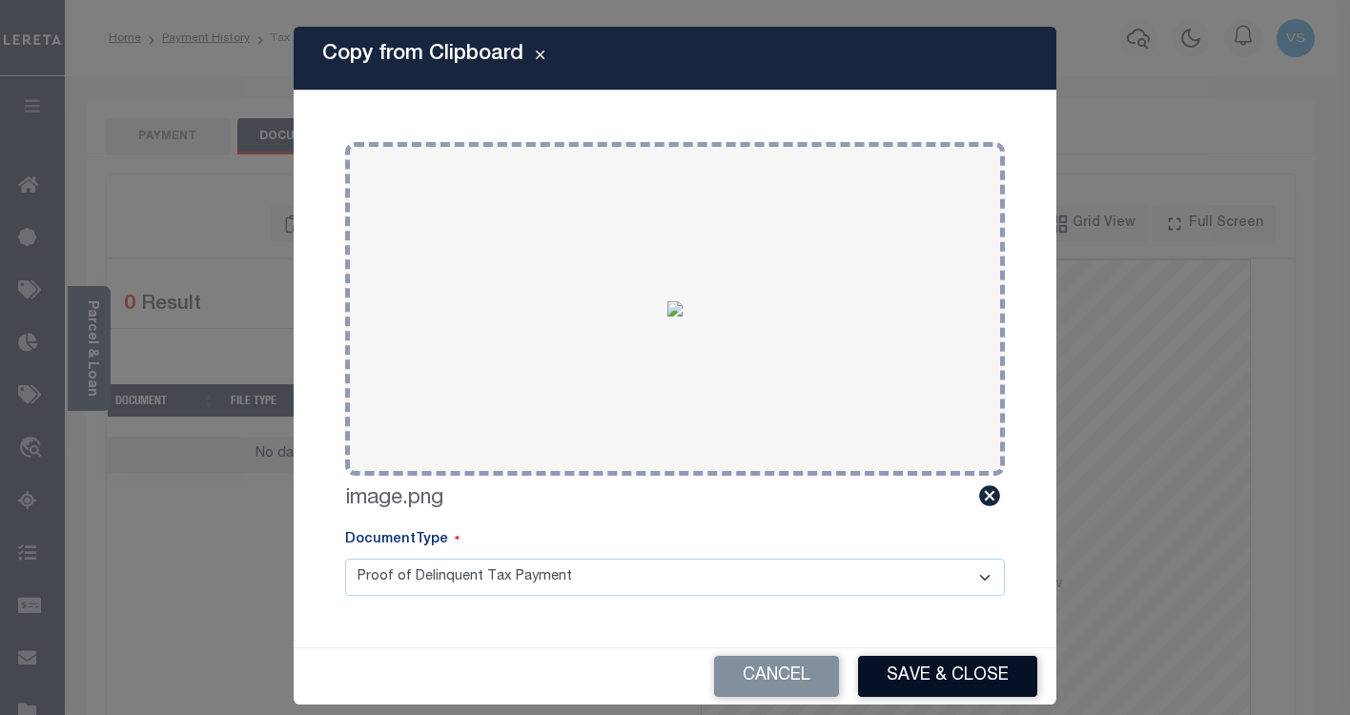
click at [893, 674] on button "Save & Close" at bounding box center [947, 676] width 179 height 41
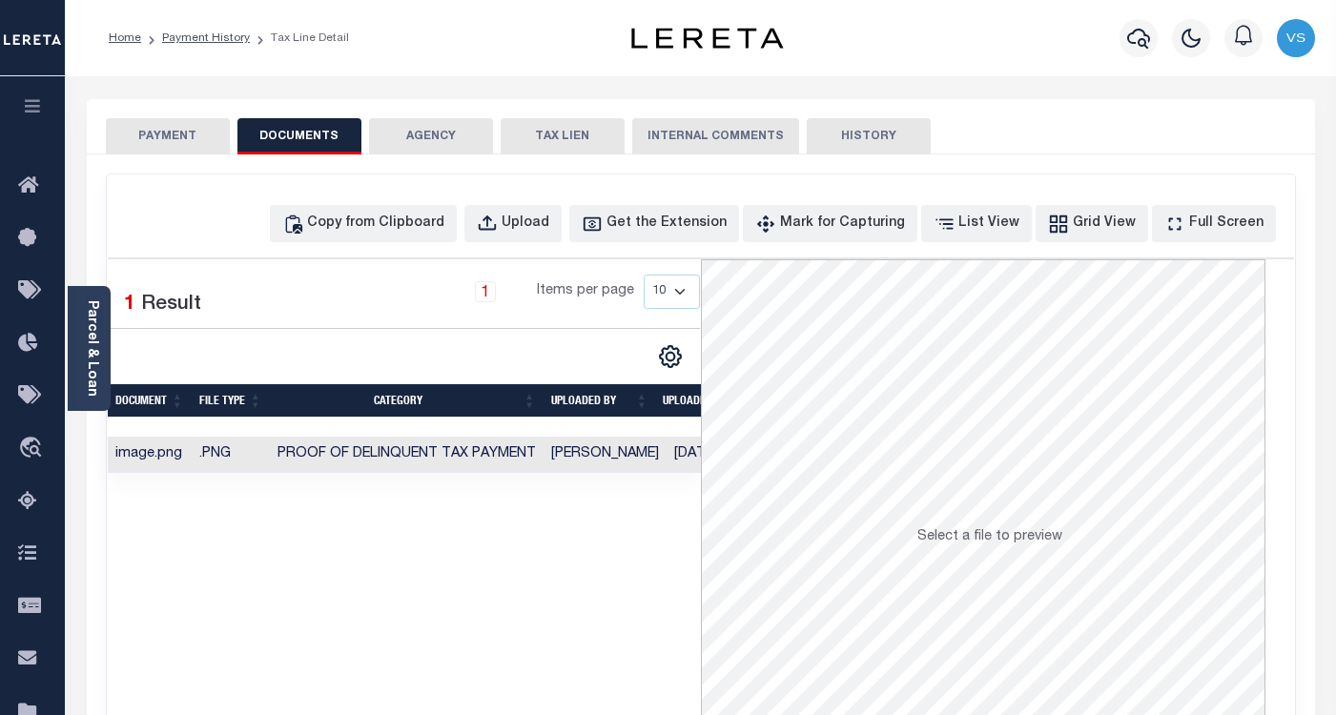
click at [135, 132] on button "PAYMENT" at bounding box center [168, 136] width 124 height 36
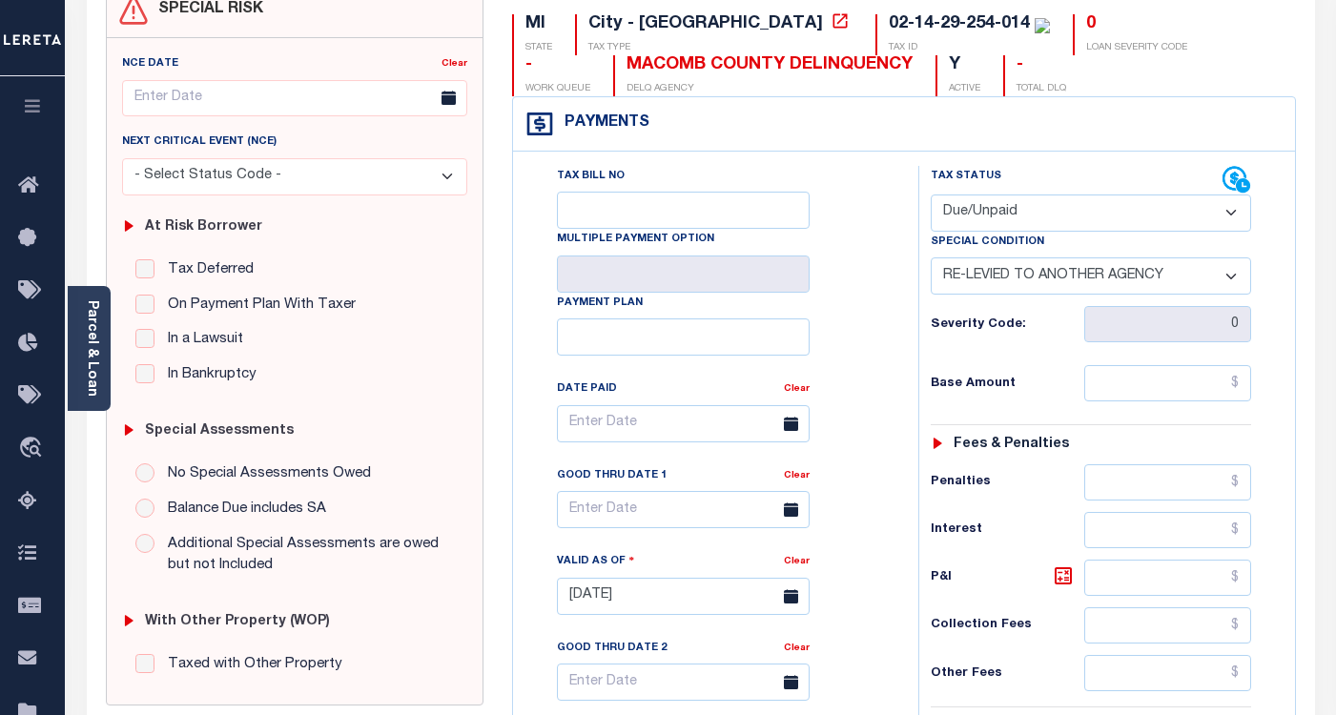
scroll to position [286, 0]
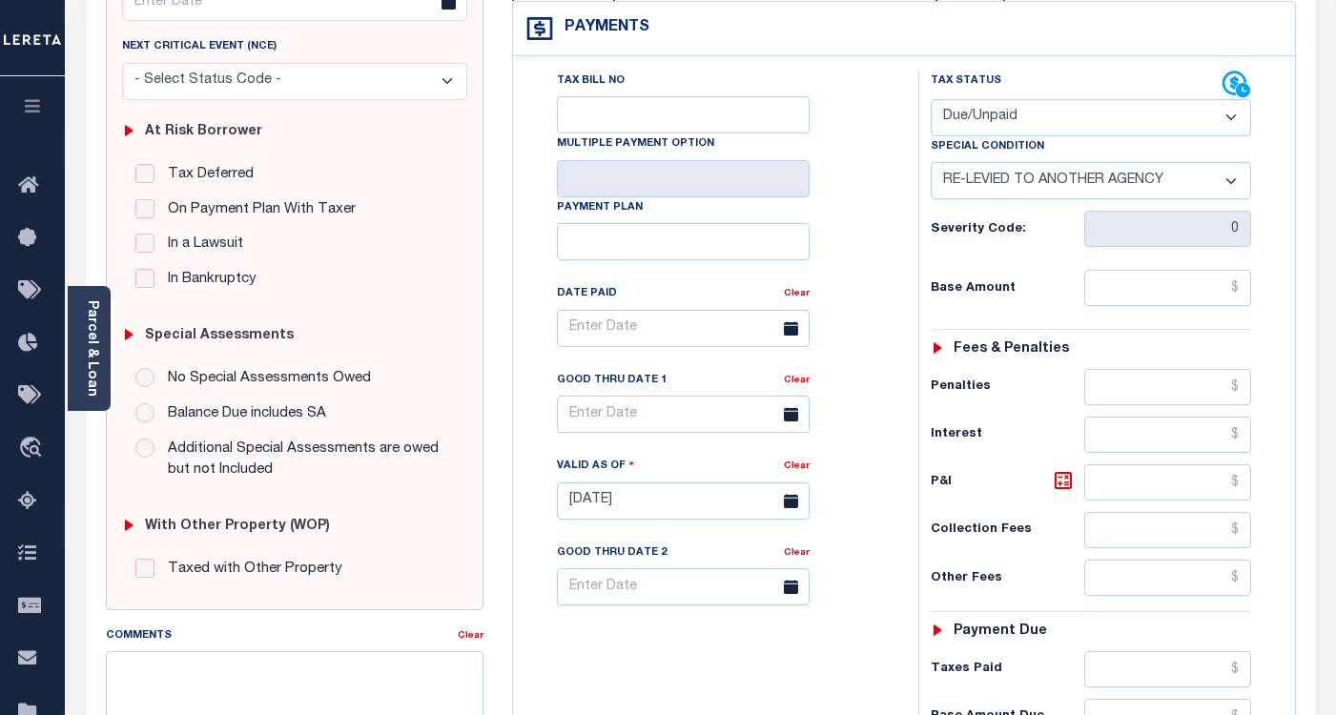
click at [962, 117] on select "- Select Status Code - Open Due/Unpaid Paid Incomplete No Tax Due Internal Refu…" at bounding box center [1091, 117] width 320 height 37
select select "PYD"
click at [931, 100] on select "- Select Status Code - Open Due/Unpaid Paid Incomplete No Tax Due Internal Refu…" at bounding box center [1091, 117] width 320 height 37
select select "0"
type input "[DATE]"
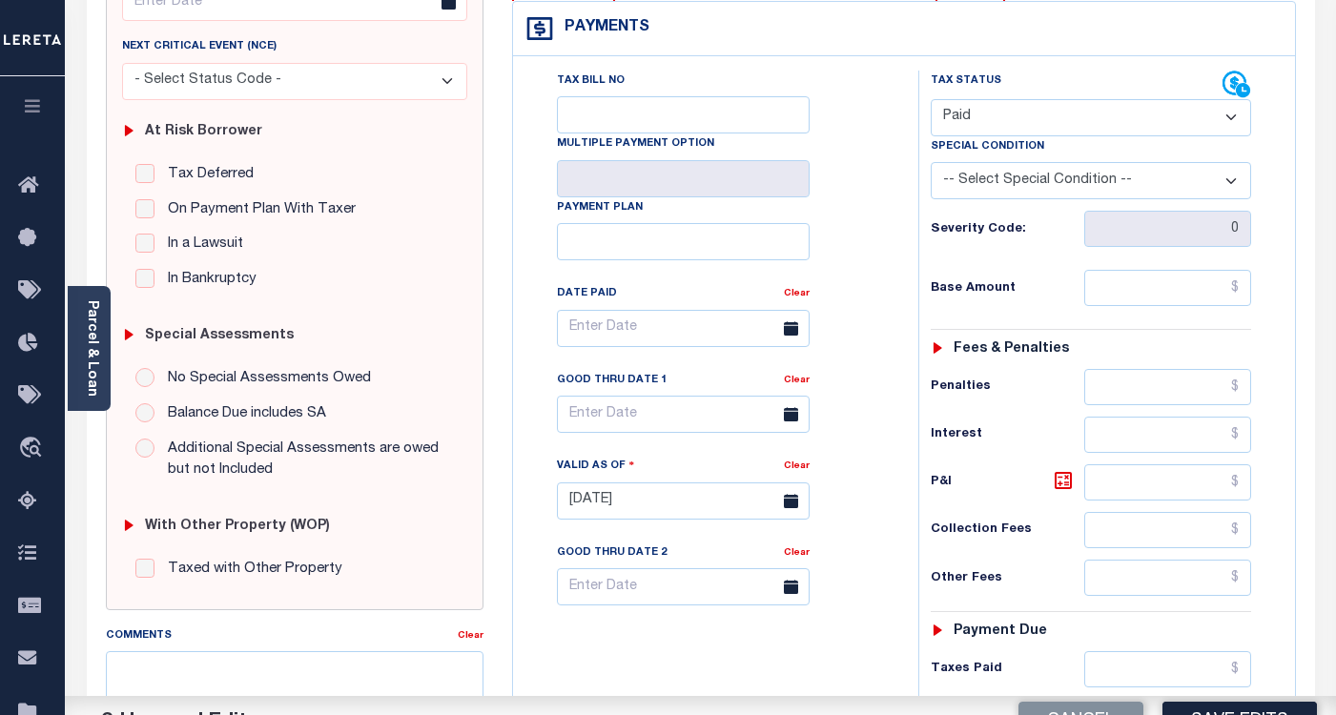
scroll to position [572, 0]
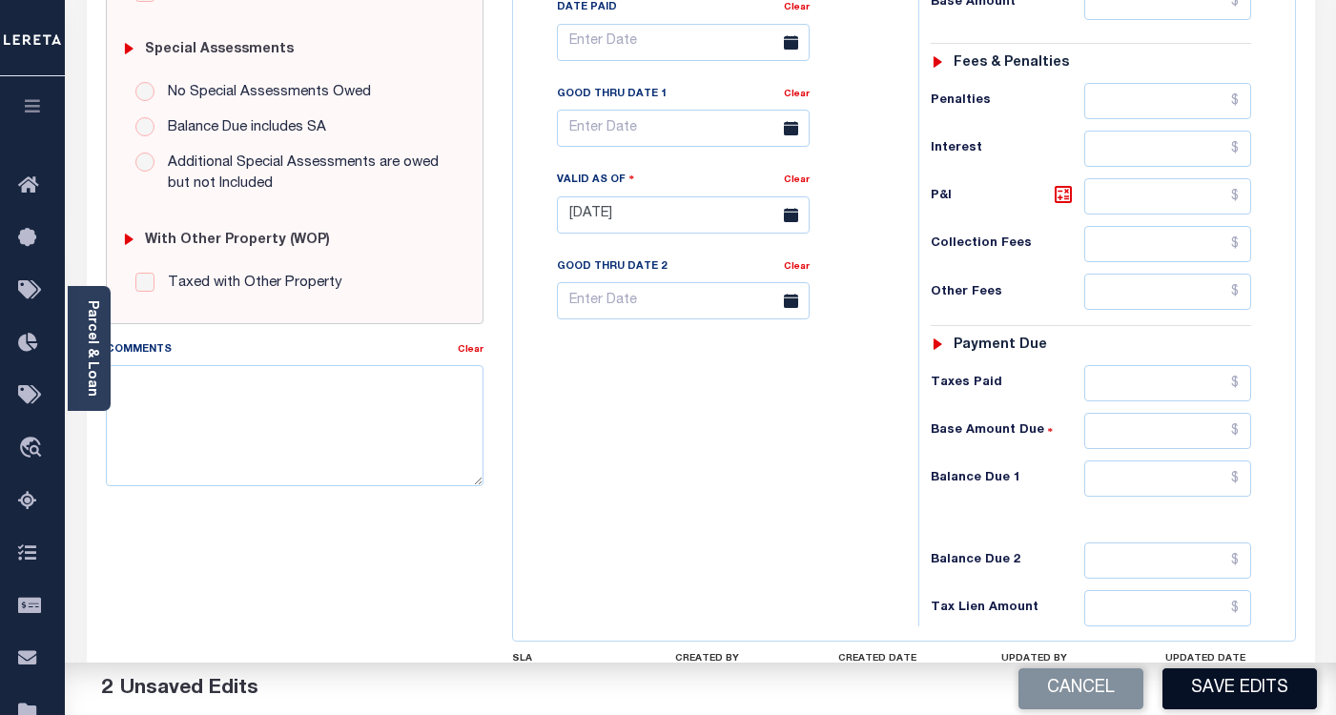
click at [1193, 683] on button "Save Edits" at bounding box center [1239, 688] width 154 height 41
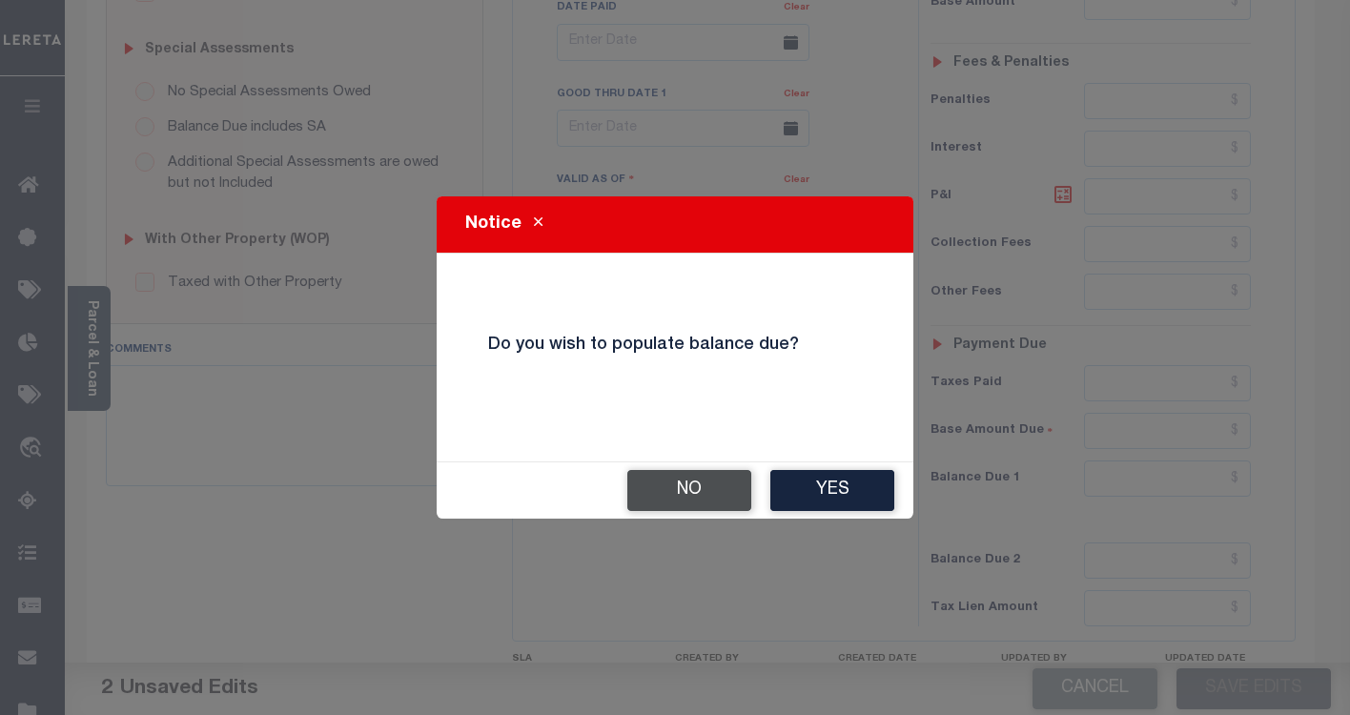
click at [699, 497] on button "No" at bounding box center [689, 490] width 124 height 41
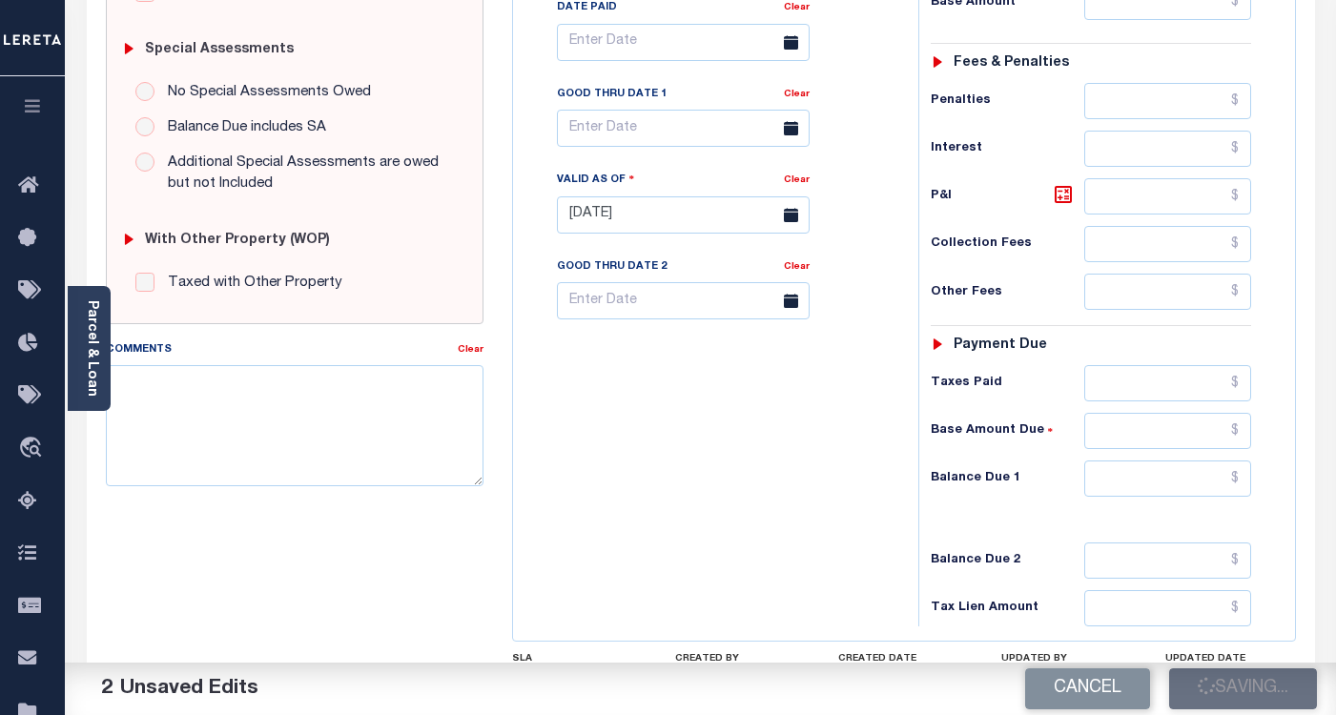
checkbox input "false"
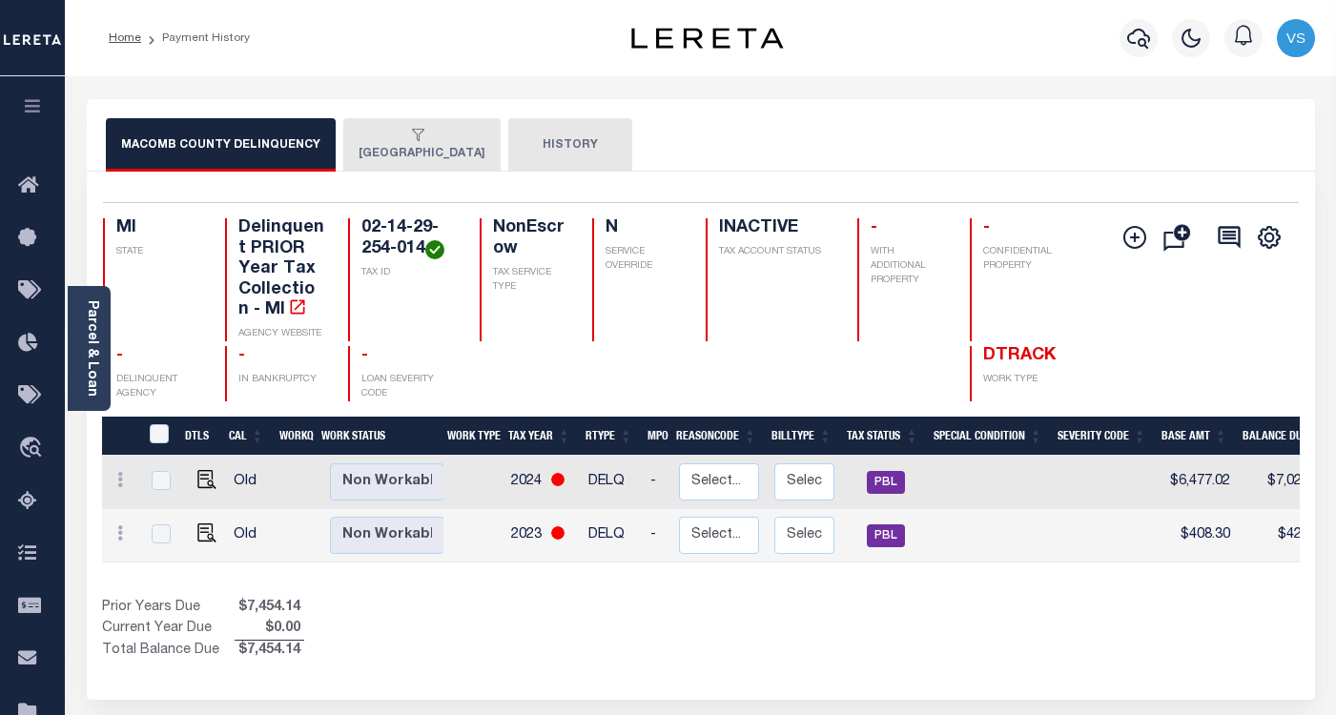
click at [395, 149] on button "EASTPOINTE CITY" at bounding box center [421, 144] width 157 height 53
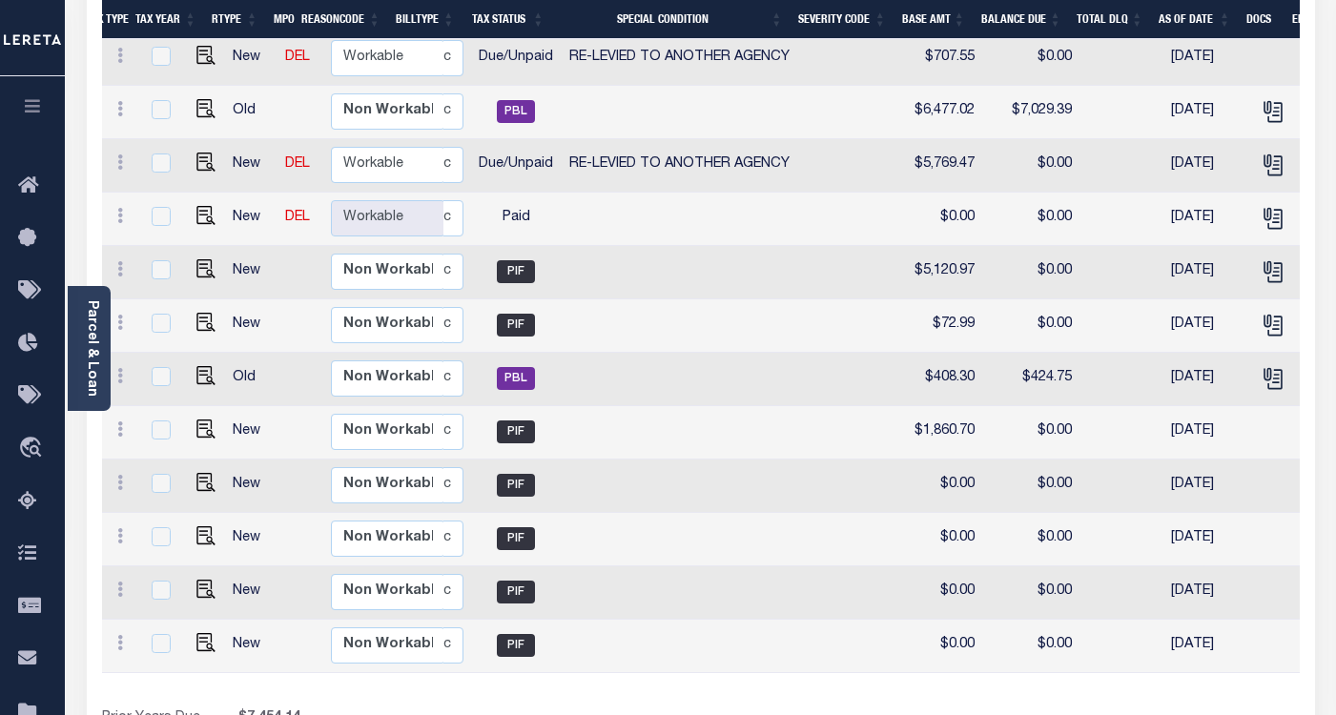
scroll to position [477, 0]
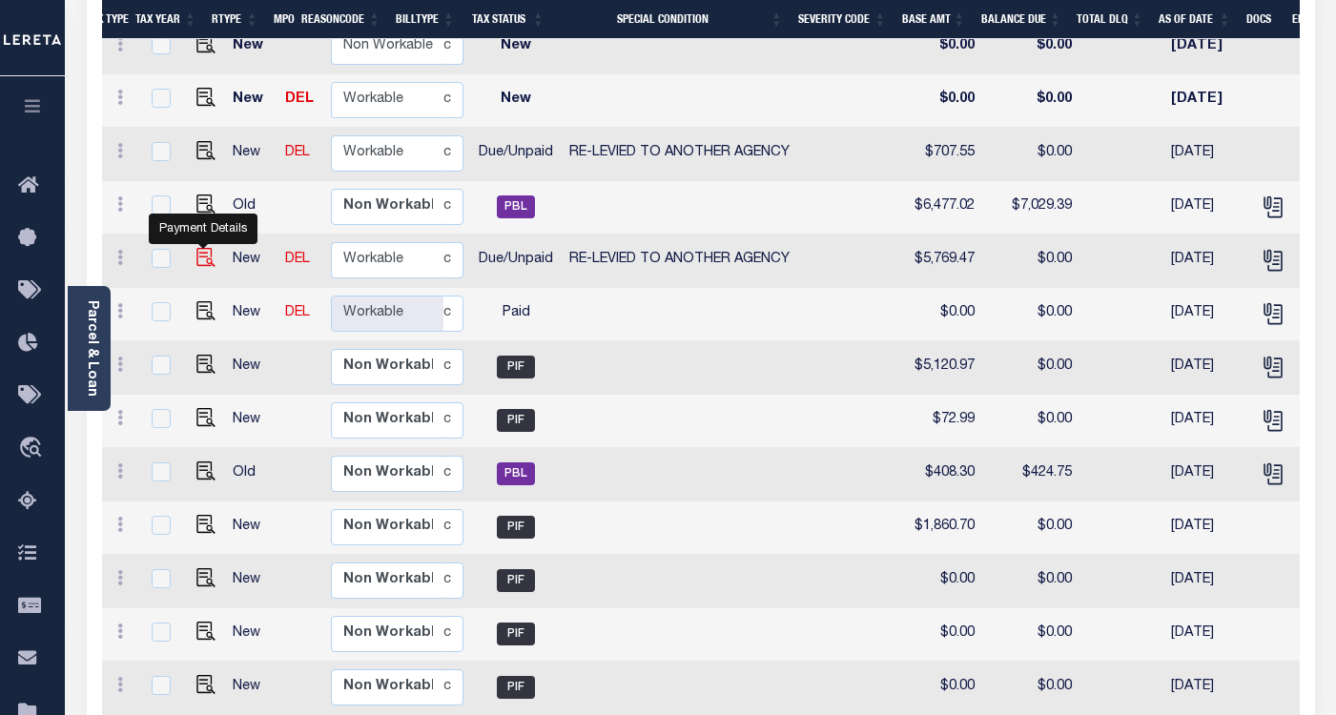
click at [198, 248] on img "" at bounding box center [205, 257] width 19 height 19
checkbox input "true"
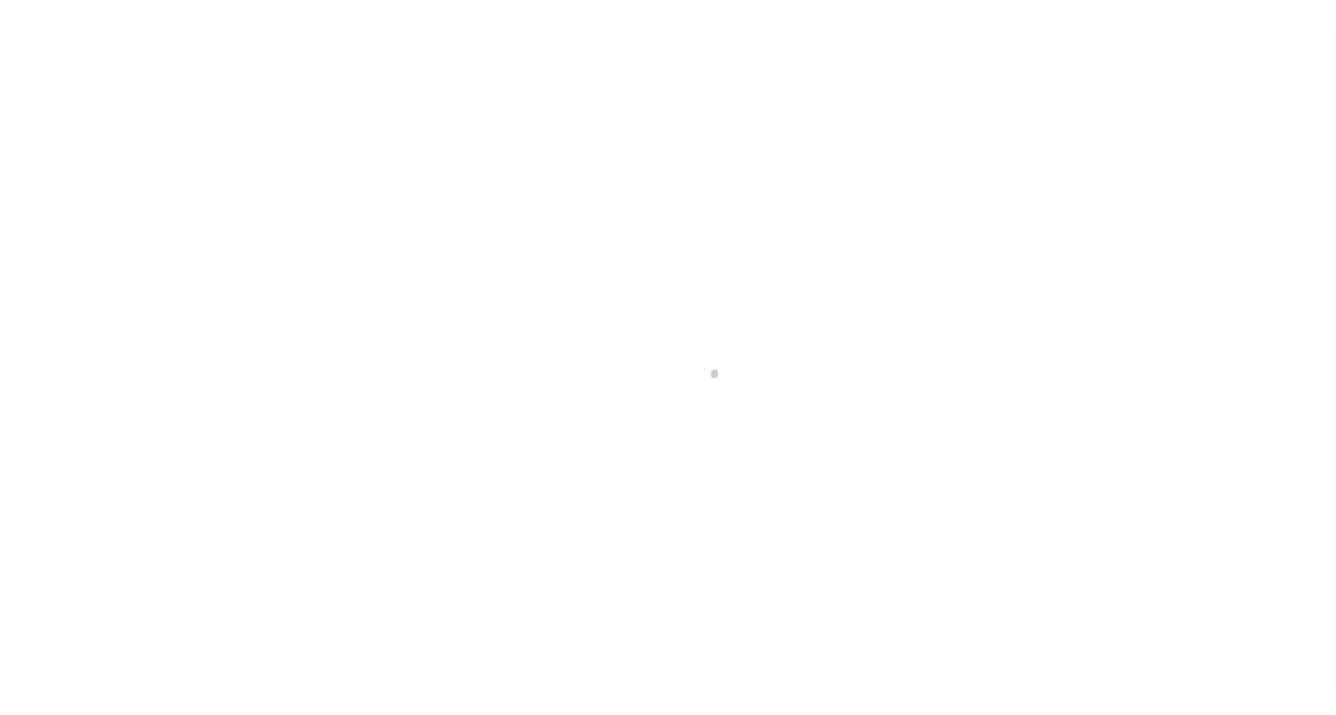
select select "DUE"
select select "31"
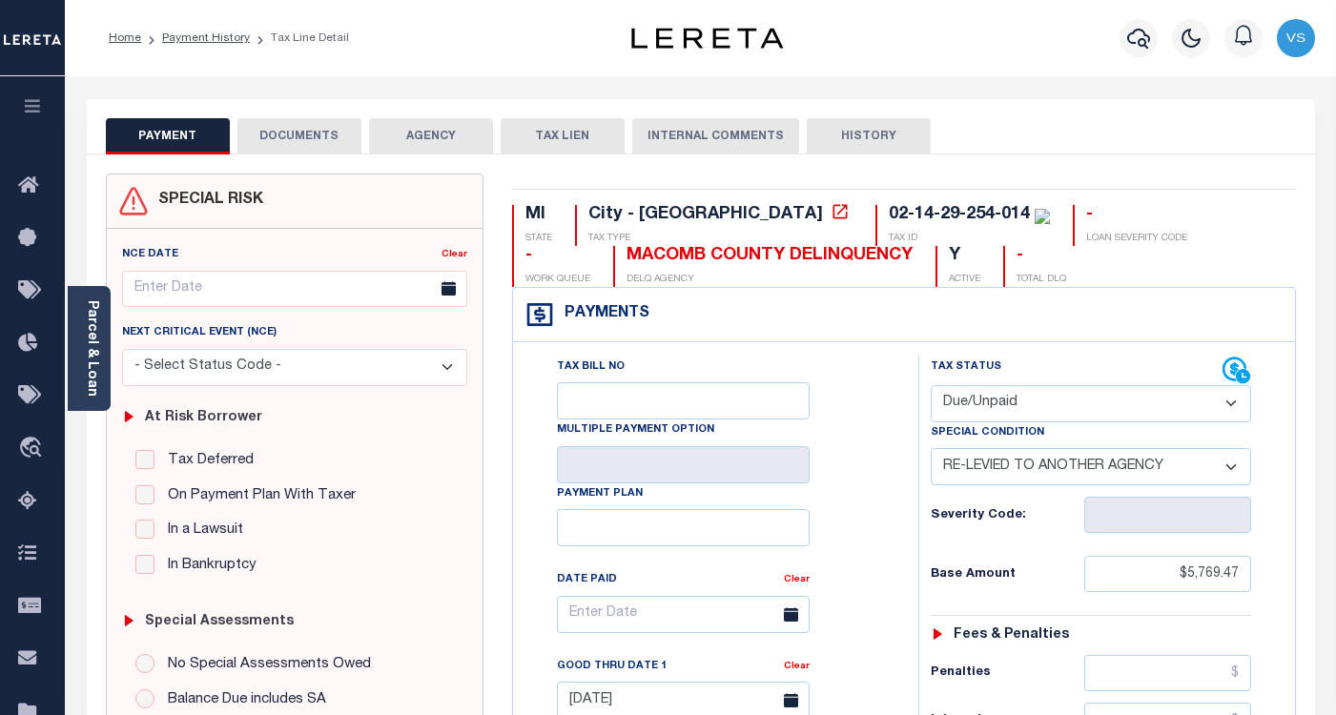
click at [985, 410] on select "- Select Status Code - Open Due/Unpaid Paid Incomplete No Tax Due Internal Refu…" at bounding box center [1091, 403] width 320 height 37
select select "PYD"
click at [931, 386] on select "- Select Status Code - Open Due/Unpaid Paid Incomplete No Tax Due Internal Refu…" at bounding box center [1091, 403] width 320 height 37
select select "0"
type input "[DATE]"
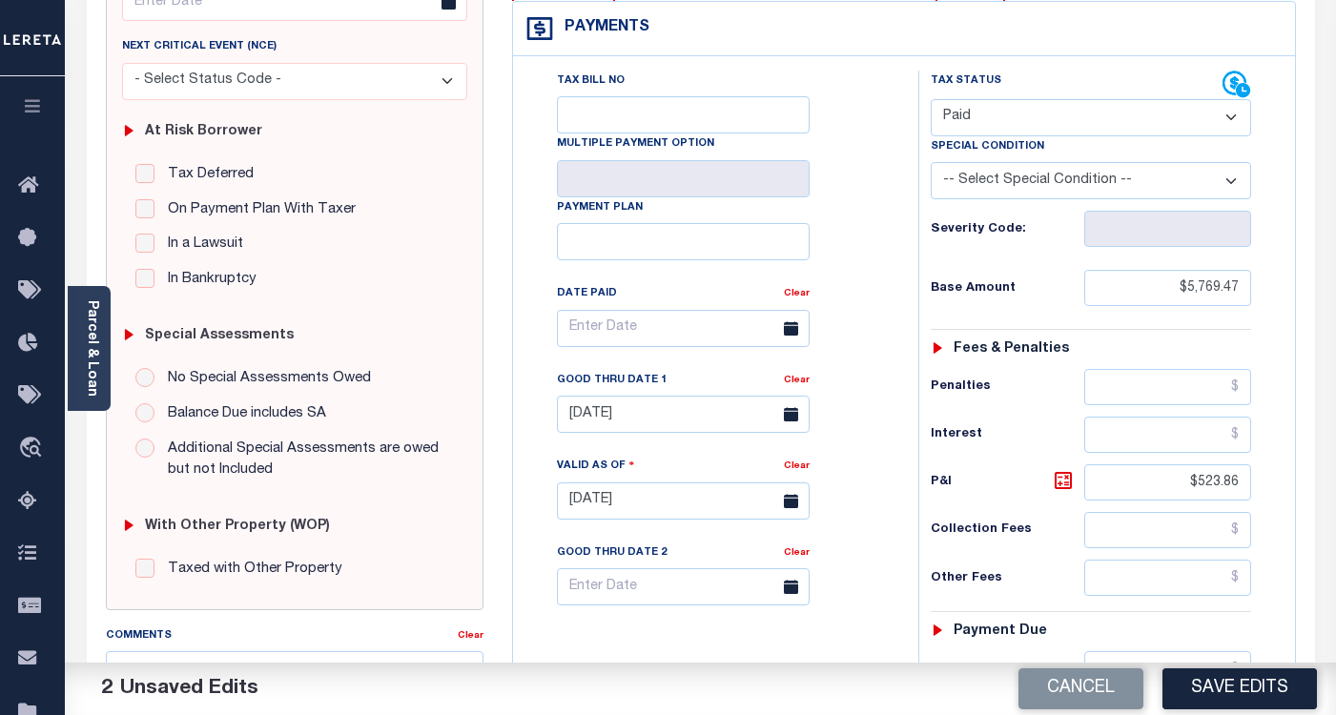
scroll to position [572, 0]
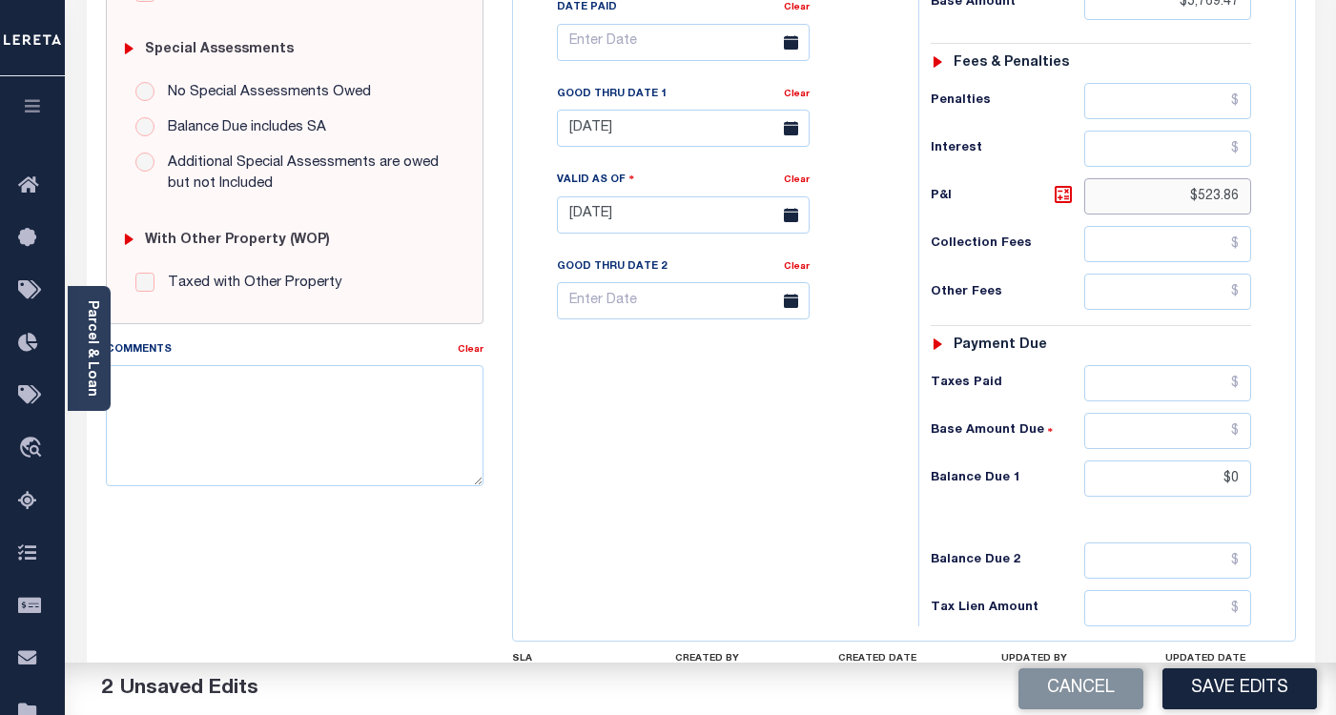
drag, startPoint x: 1241, startPoint y: 204, endPoint x: 1160, endPoint y: 207, distance: 80.1
click at [1161, 206] on input "$523.86" at bounding box center [1167, 196] width 167 height 36
click at [793, 99] on link "Clear" at bounding box center [797, 95] width 26 height 10
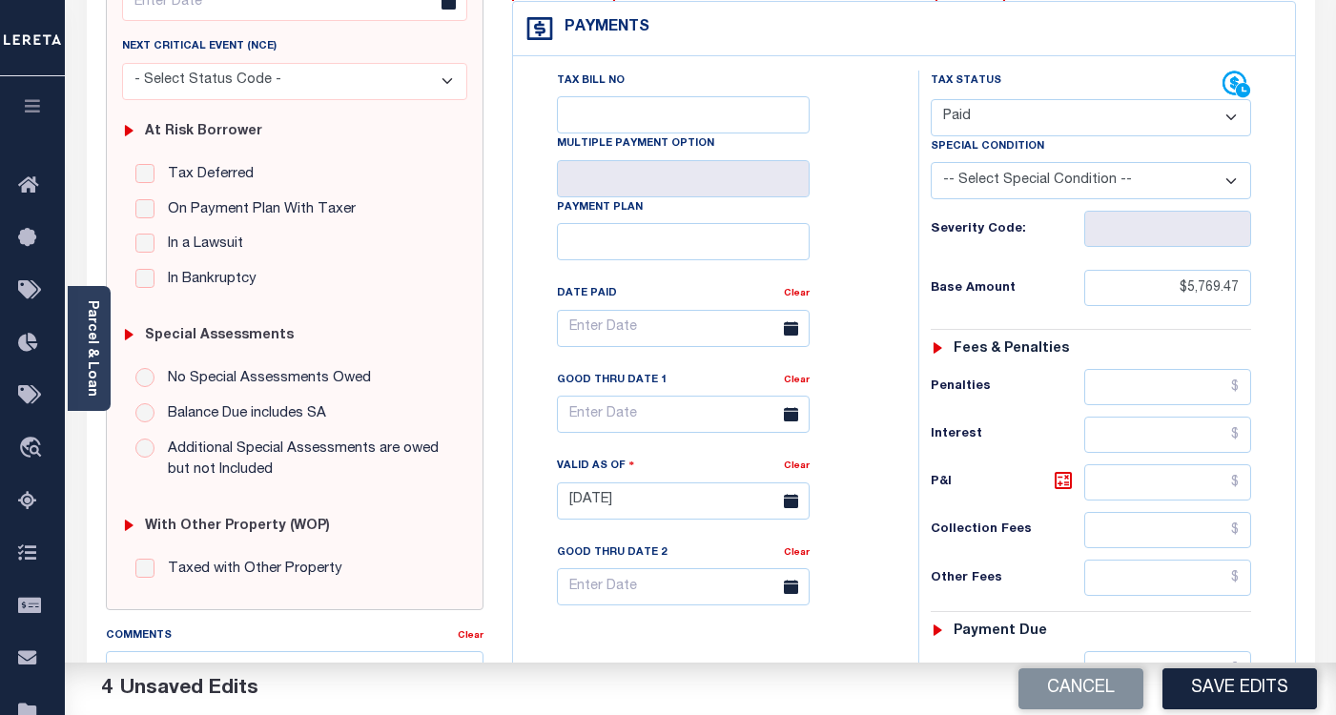
scroll to position [0, 0]
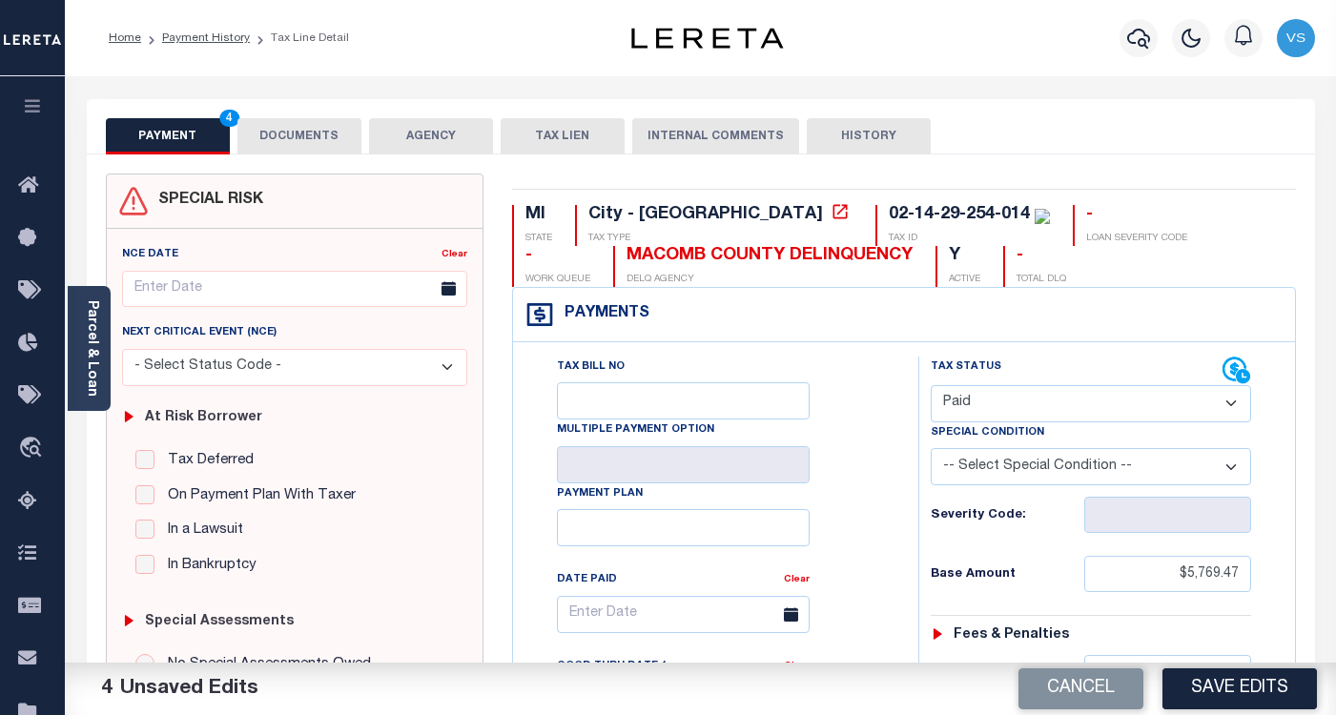
click at [267, 134] on button "DOCUMENTS" at bounding box center [299, 136] width 124 height 36
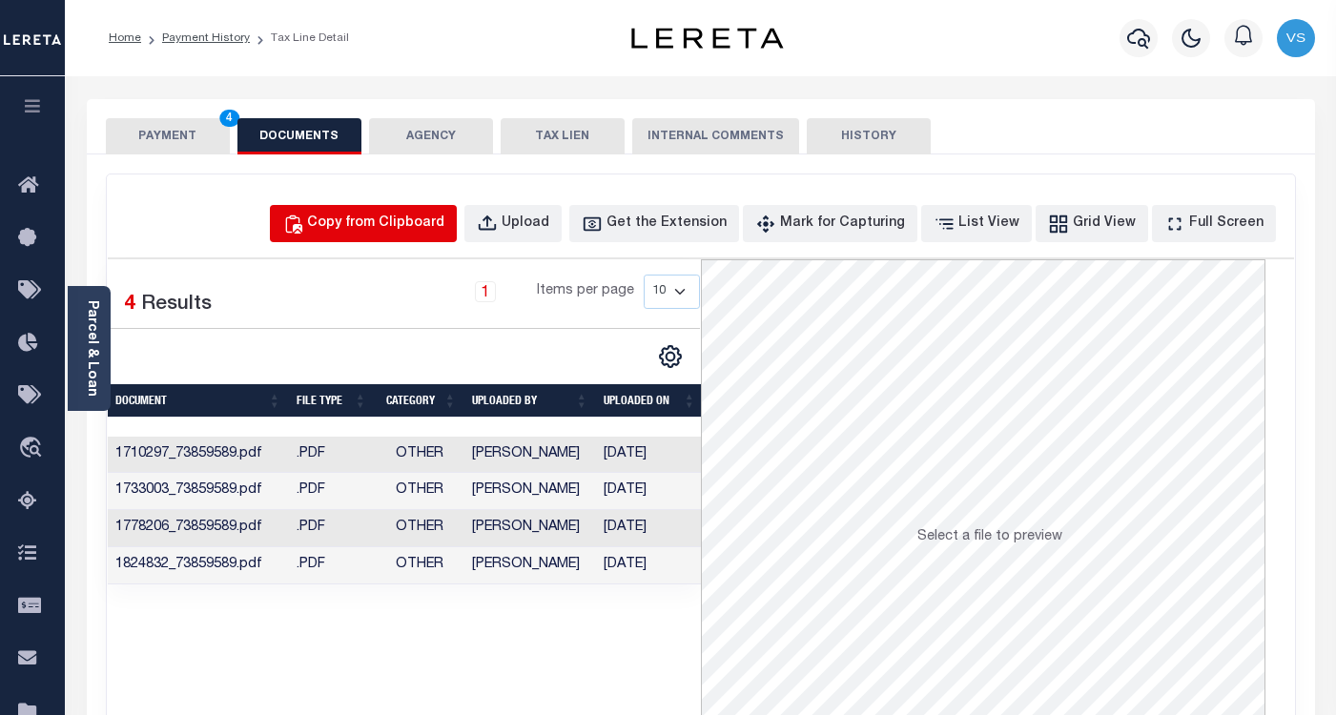
click at [367, 232] on div "Copy from Clipboard" at bounding box center [375, 224] width 137 height 21
select select "POP"
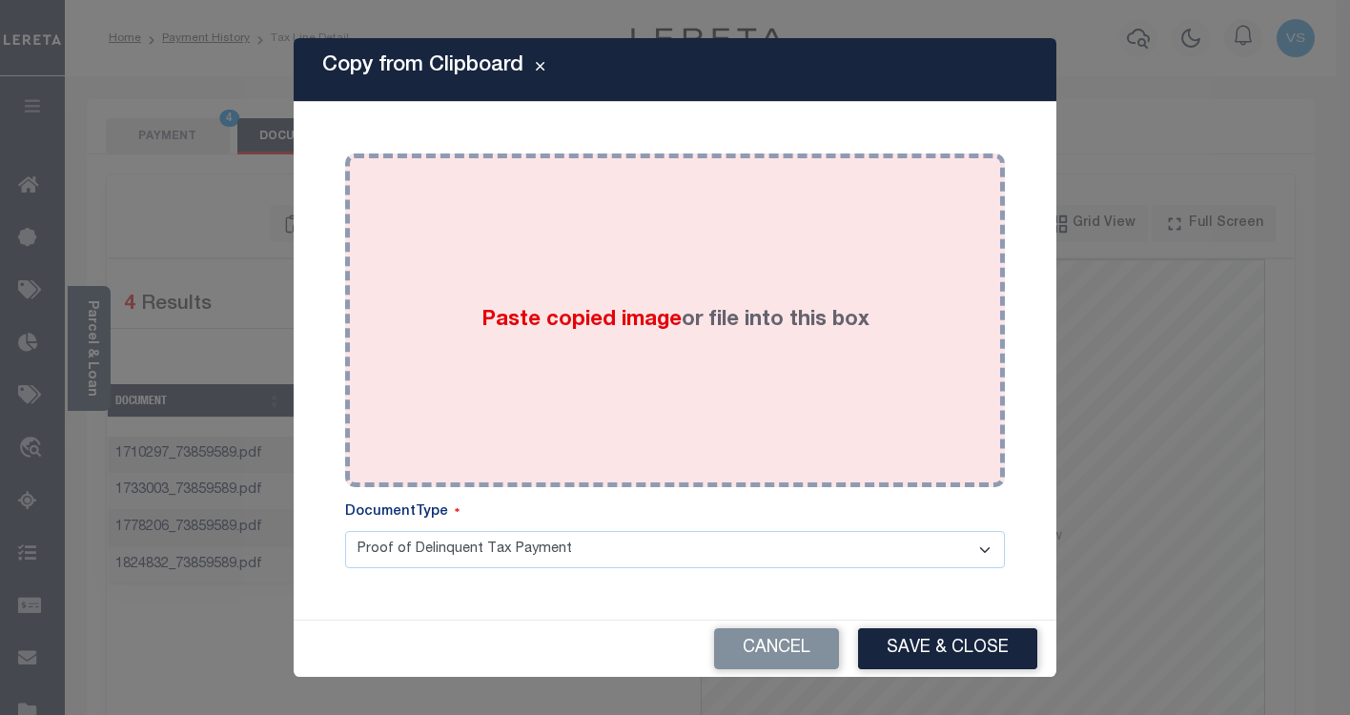
click at [458, 312] on div "Paste copied image or file into this box" at bounding box center [674, 320] width 631 height 305
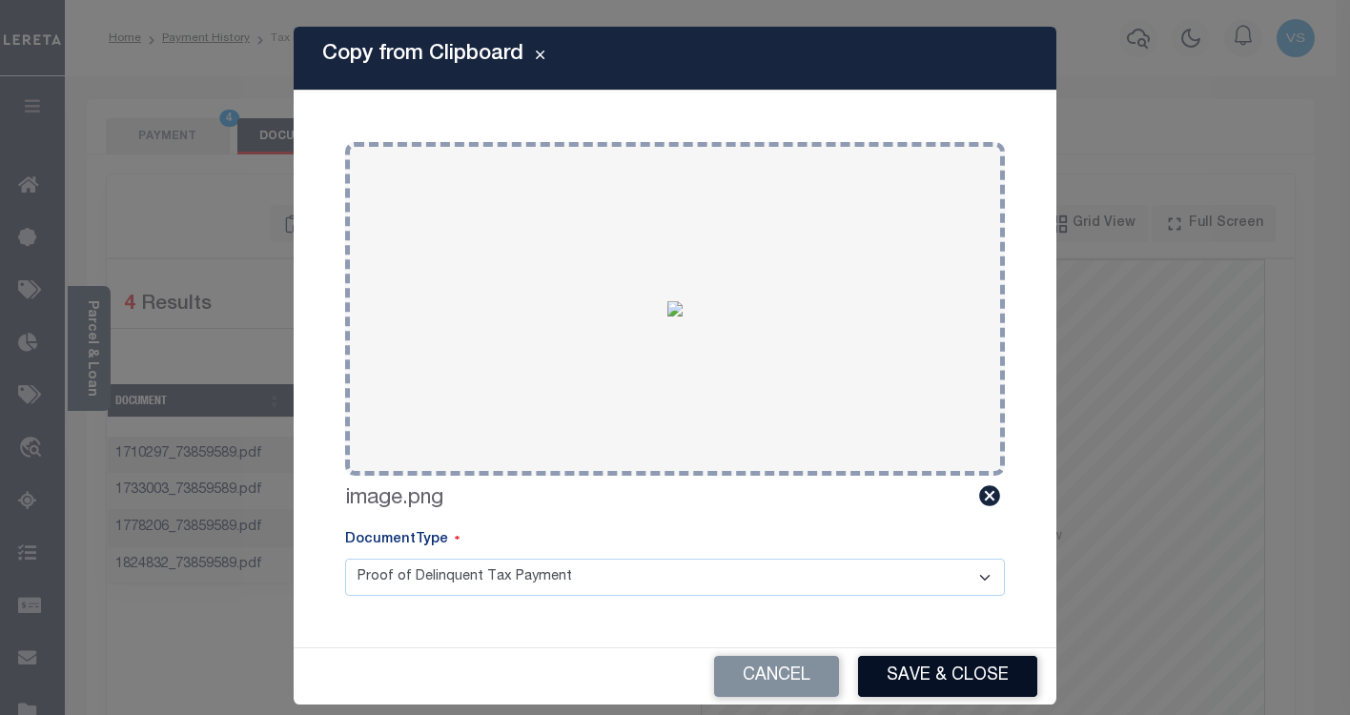
click at [917, 667] on button "Save & Close" at bounding box center [947, 676] width 179 height 41
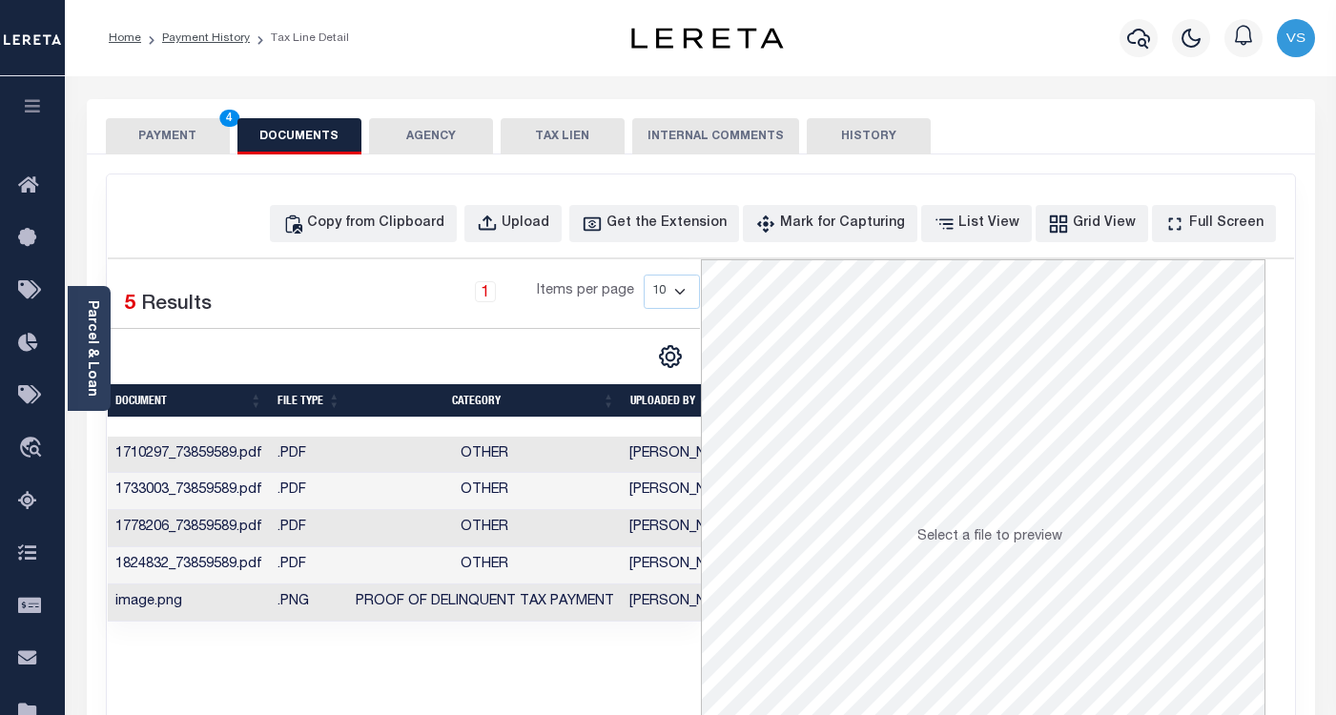
click at [162, 128] on button "PAYMENT 4" at bounding box center [168, 136] width 124 height 36
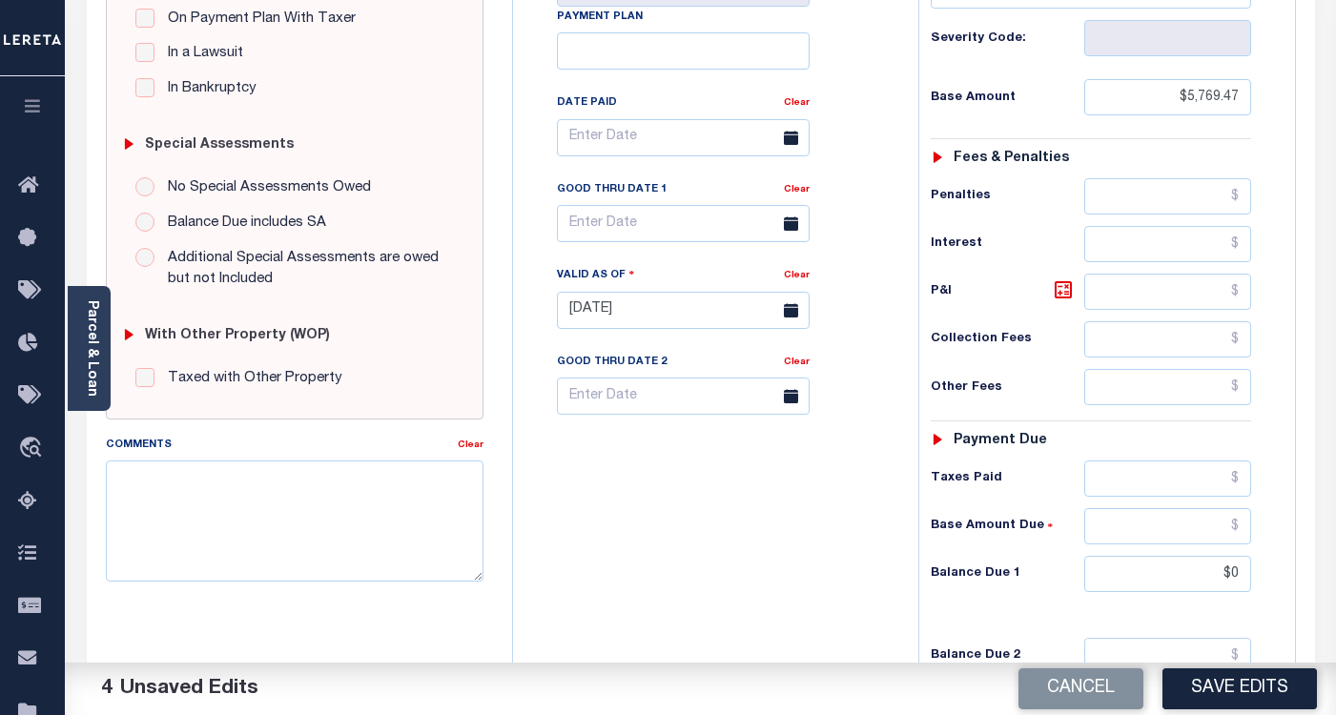
scroll to position [572, 0]
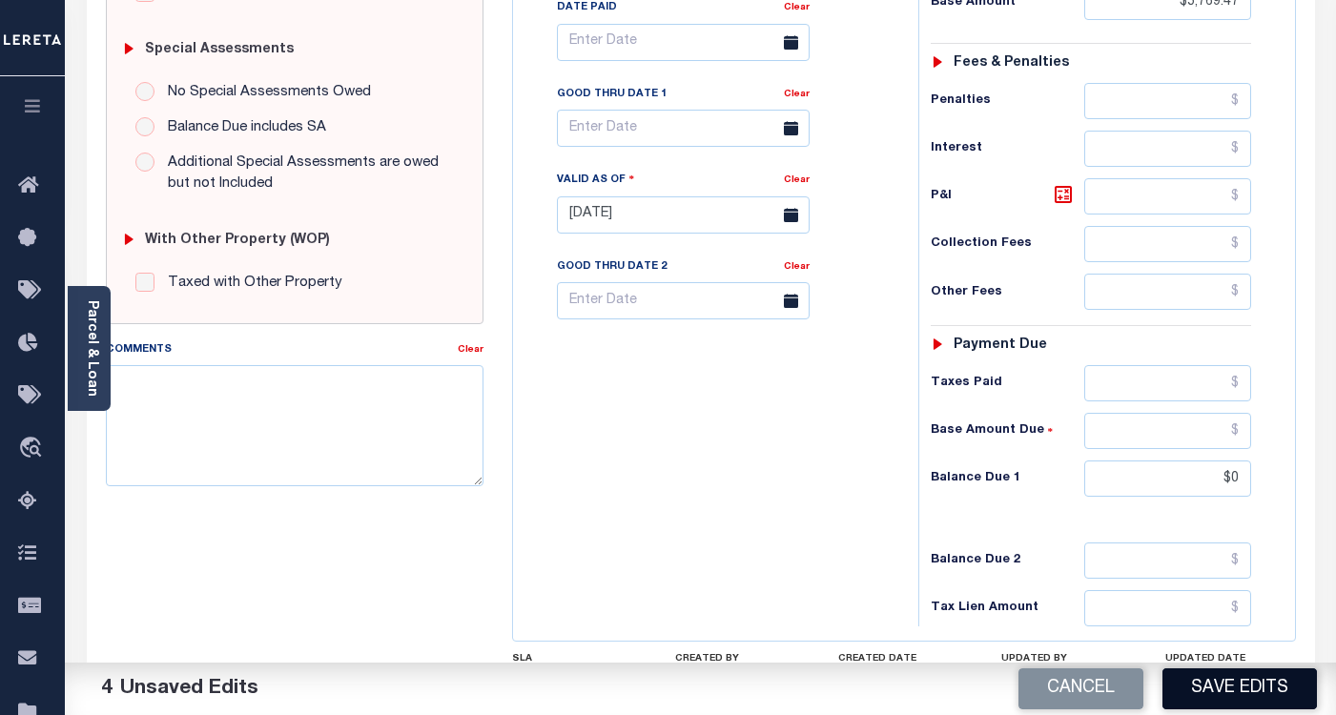
click at [1205, 695] on button "Save Edits" at bounding box center [1239, 688] width 154 height 41
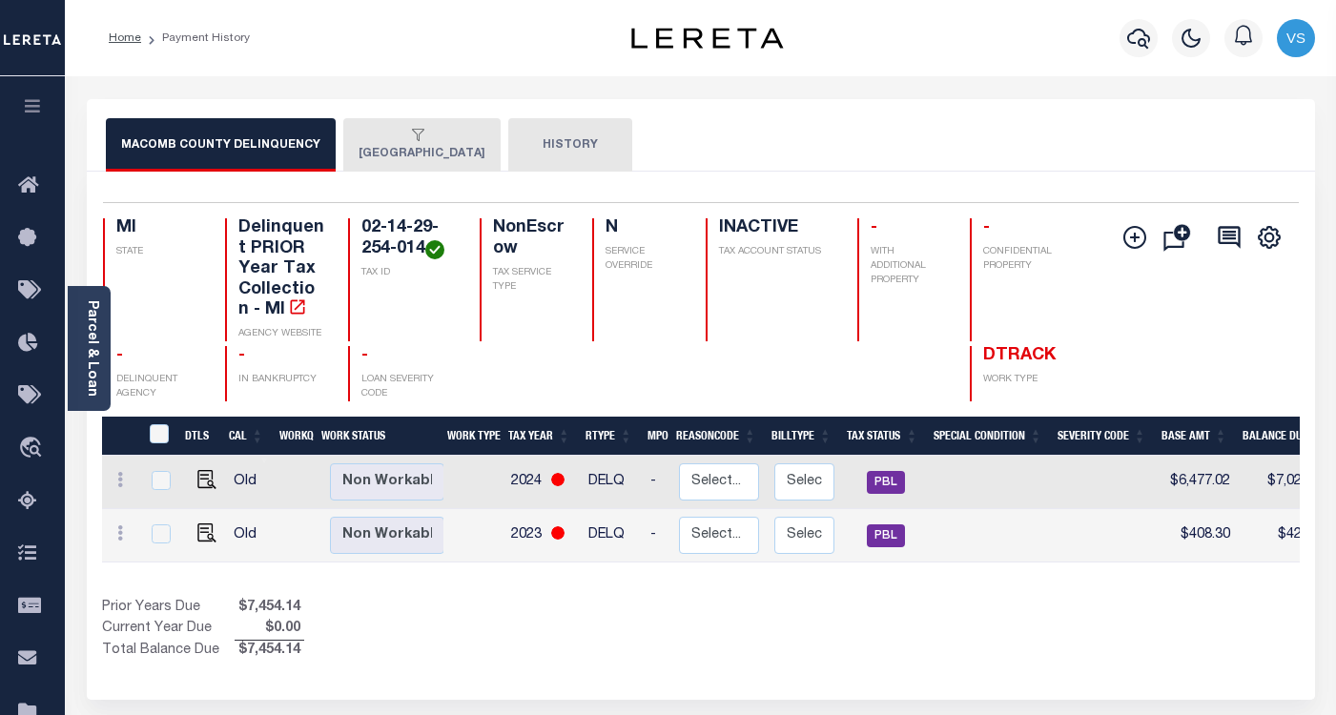
click at [412, 137] on icon "button" at bounding box center [418, 135] width 12 height 12
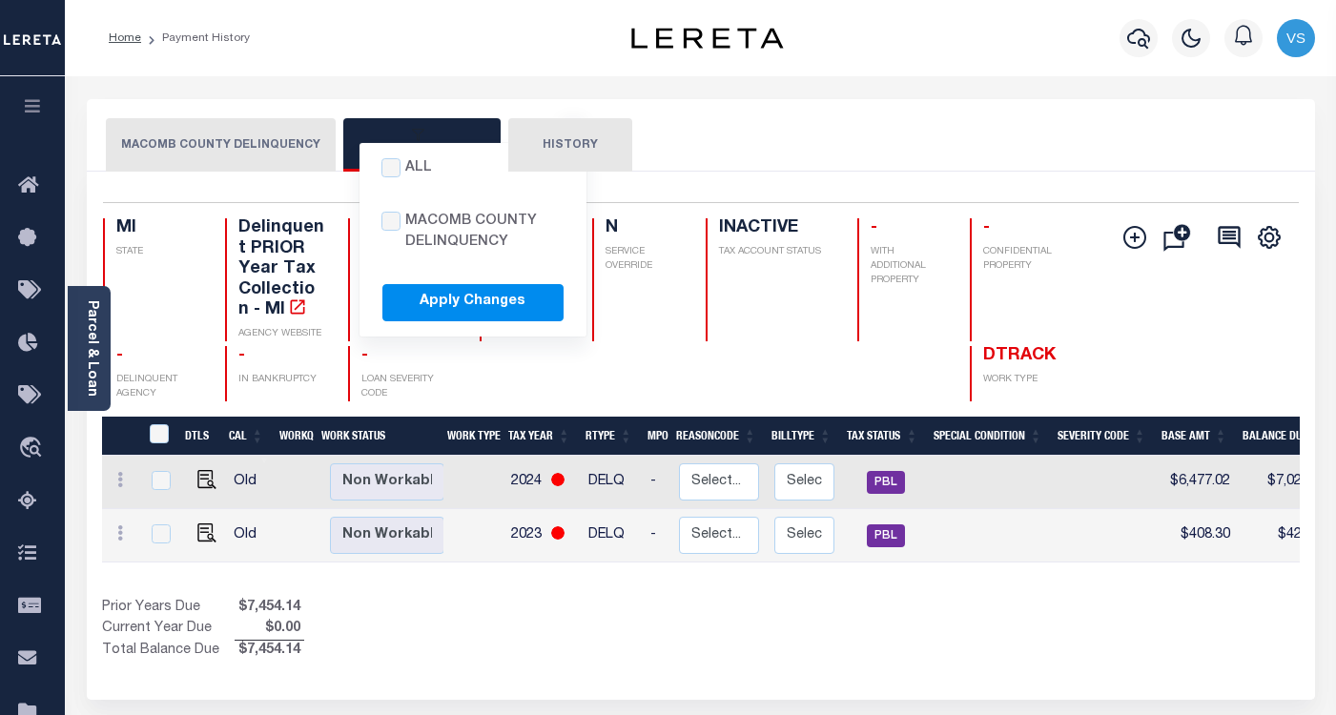
click at [412, 131] on icon "button" at bounding box center [418, 135] width 12 height 12
click at [905, 171] on div "MACOMB COUNTY DELINQUENCY All MACOMB COUNTY DELINQUENCY Apply Changes EASTPOINT…" at bounding box center [701, 135] width 1228 height 72
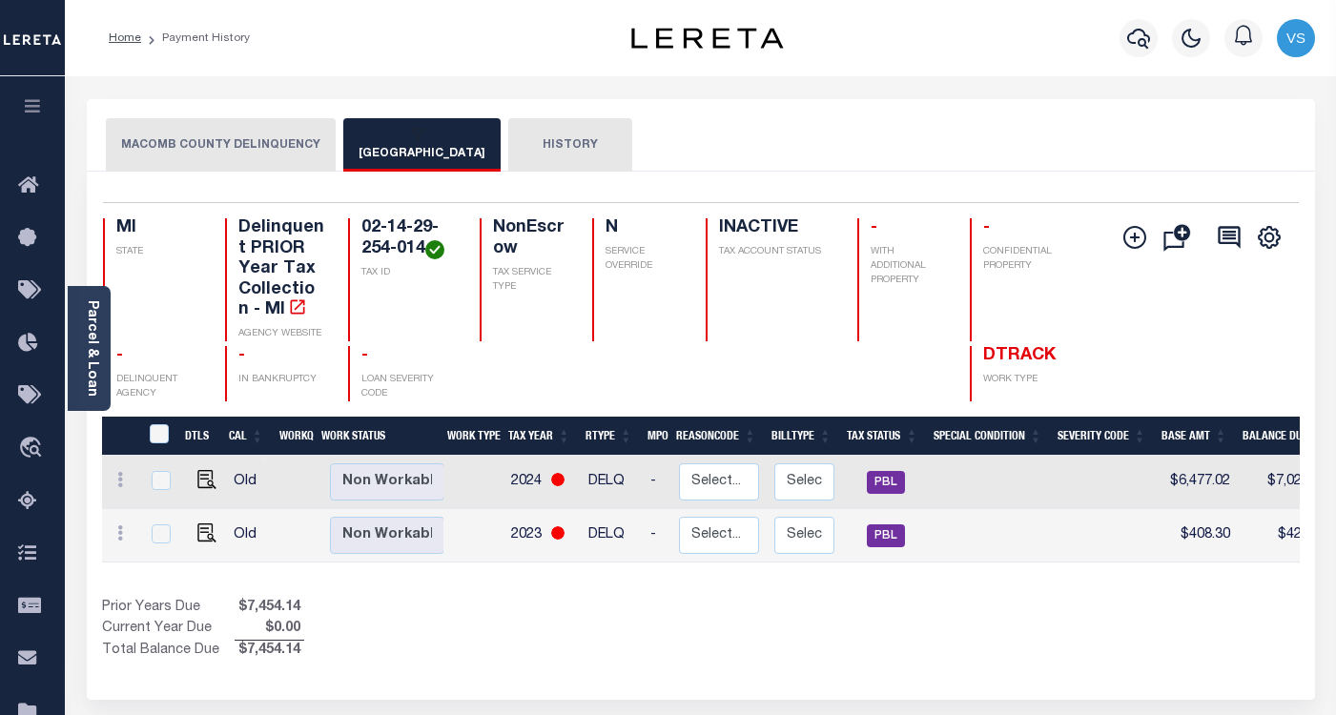
click at [380, 150] on button "All MACOMB COUNTY DELINQUENCY Apply Changes EASTPOINTE CITY" at bounding box center [421, 144] width 157 height 53
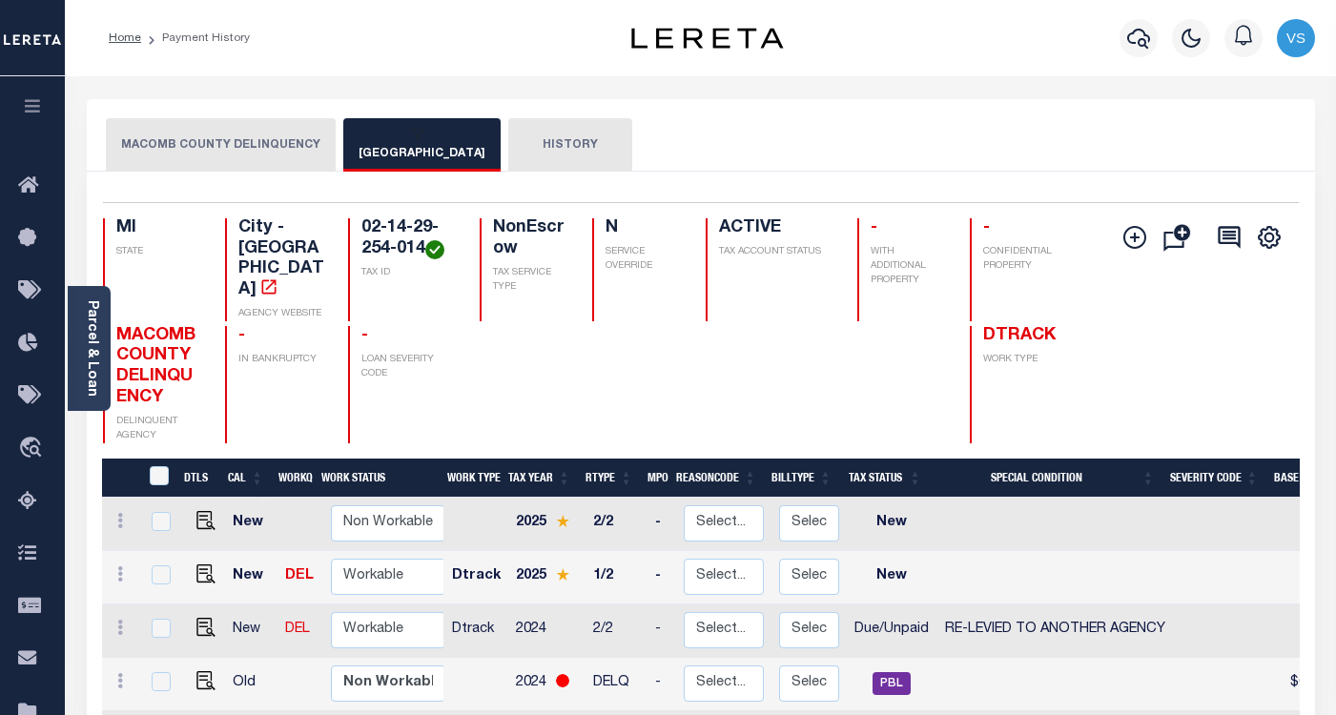
scroll to position [381, 0]
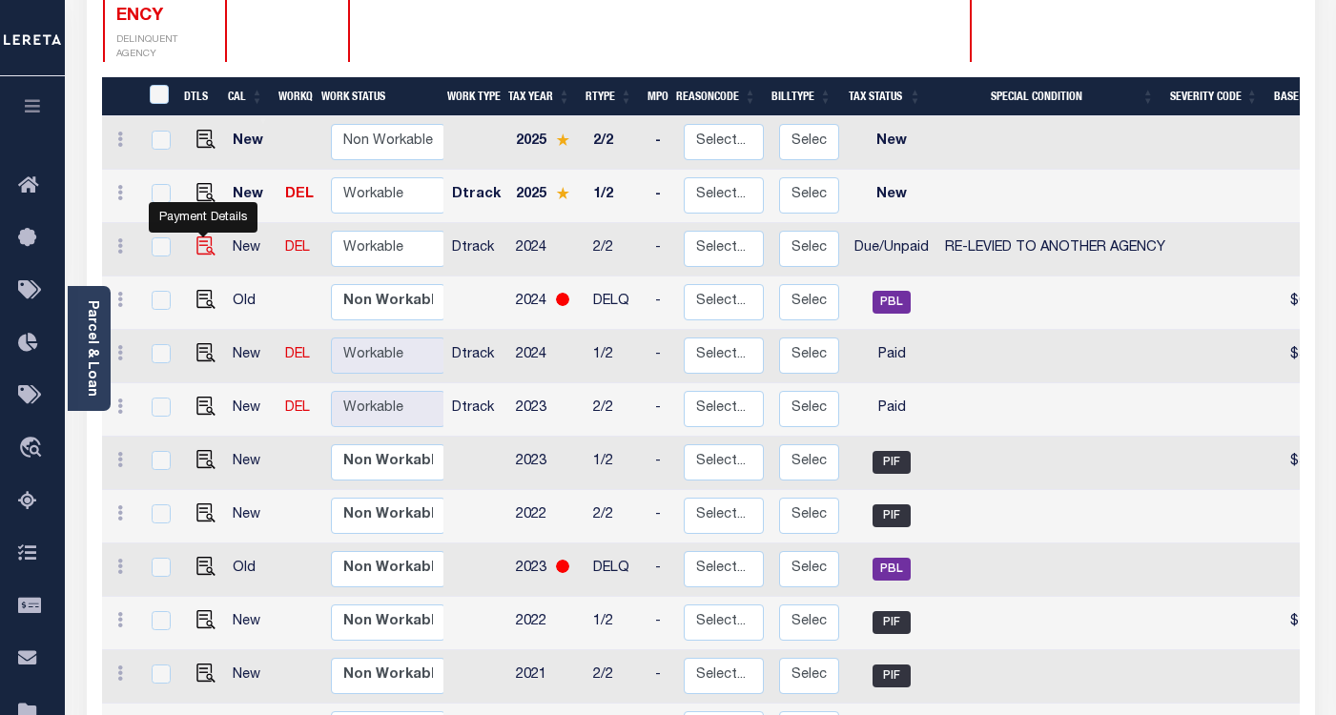
click at [201, 236] on img "" at bounding box center [205, 245] width 19 height 19
checkbox input "true"
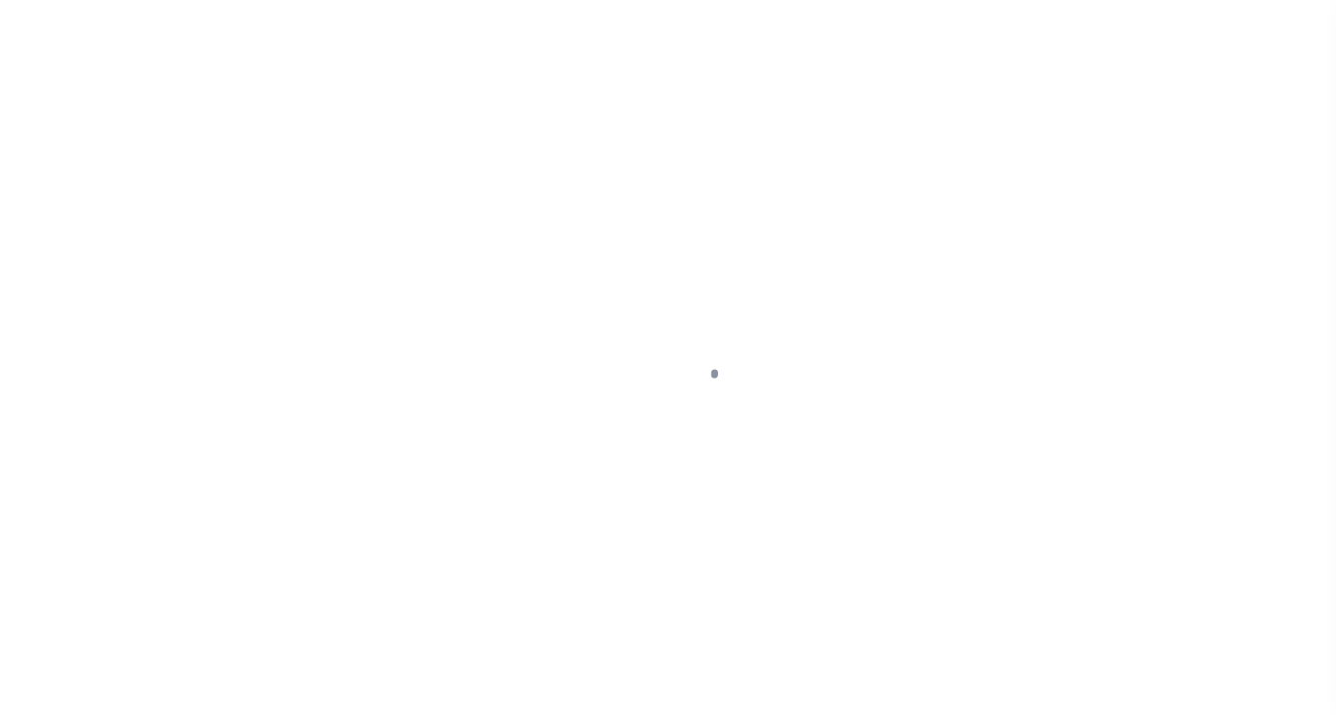
select select "DUE"
select select "31"
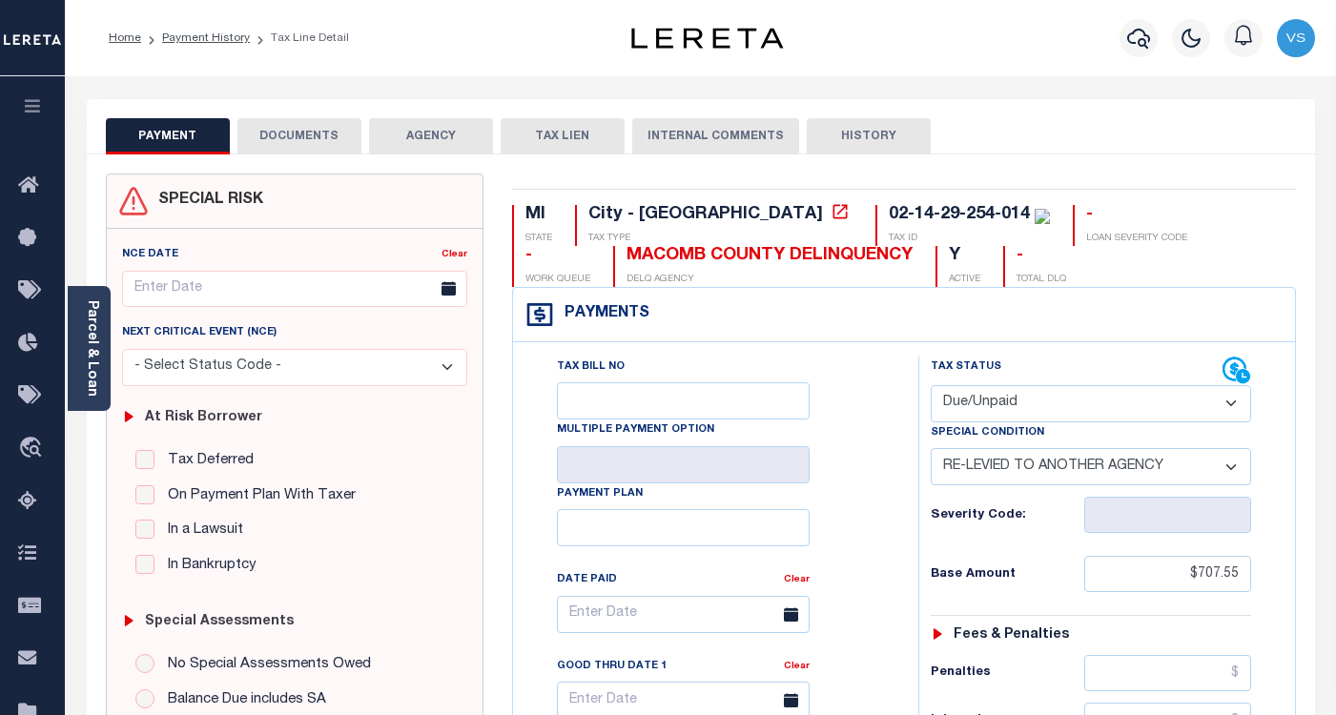
click at [995, 402] on select "- Select Status Code - Open Due/Unpaid Paid Incomplete No Tax Due Internal Refu…" at bounding box center [1091, 403] width 320 height 37
select select "PYD"
click at [931, 386] on select "- Select Status Code - Open Due/Unpaid Paid Incomplete No Tax Due Internal Refu…" at bounding box center [1091, 403] width 320 height 37
select select "0"
type input "[DATE]"
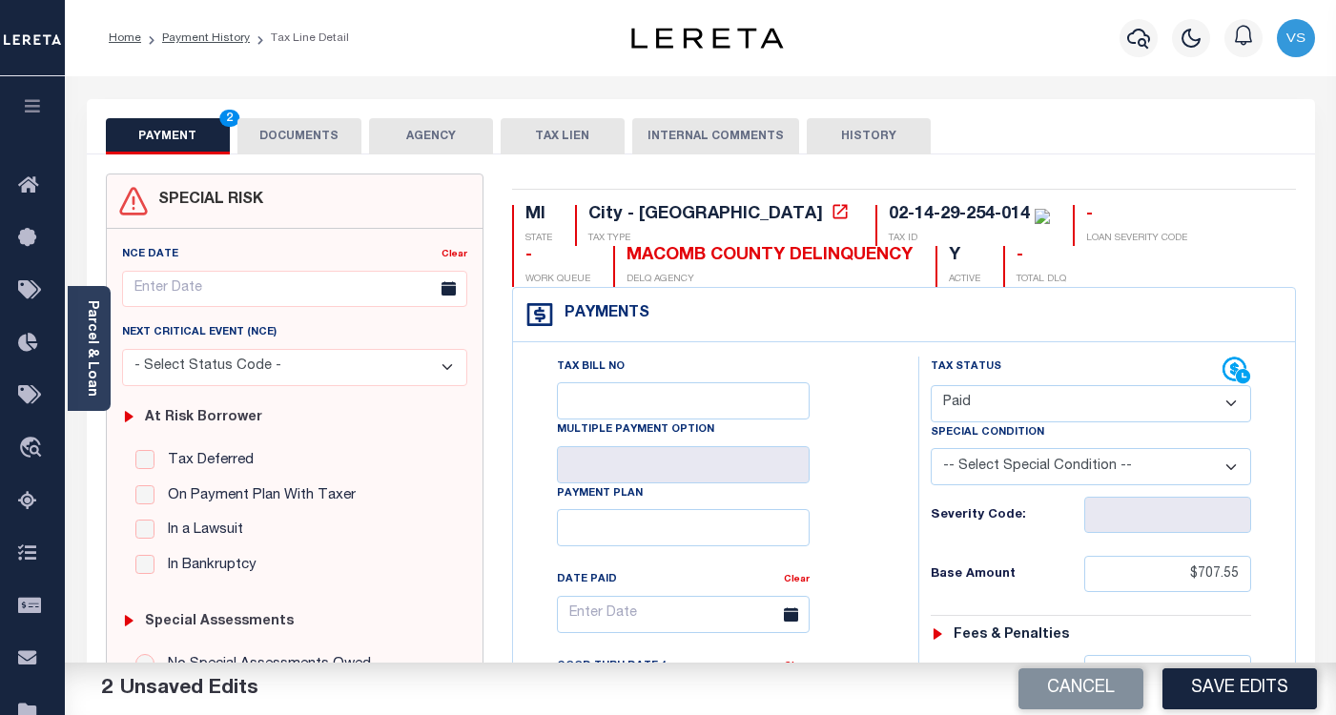
click at [282, 138] on button "DOCUMENTS" at bounding box center [299, 136] width 124 height 36
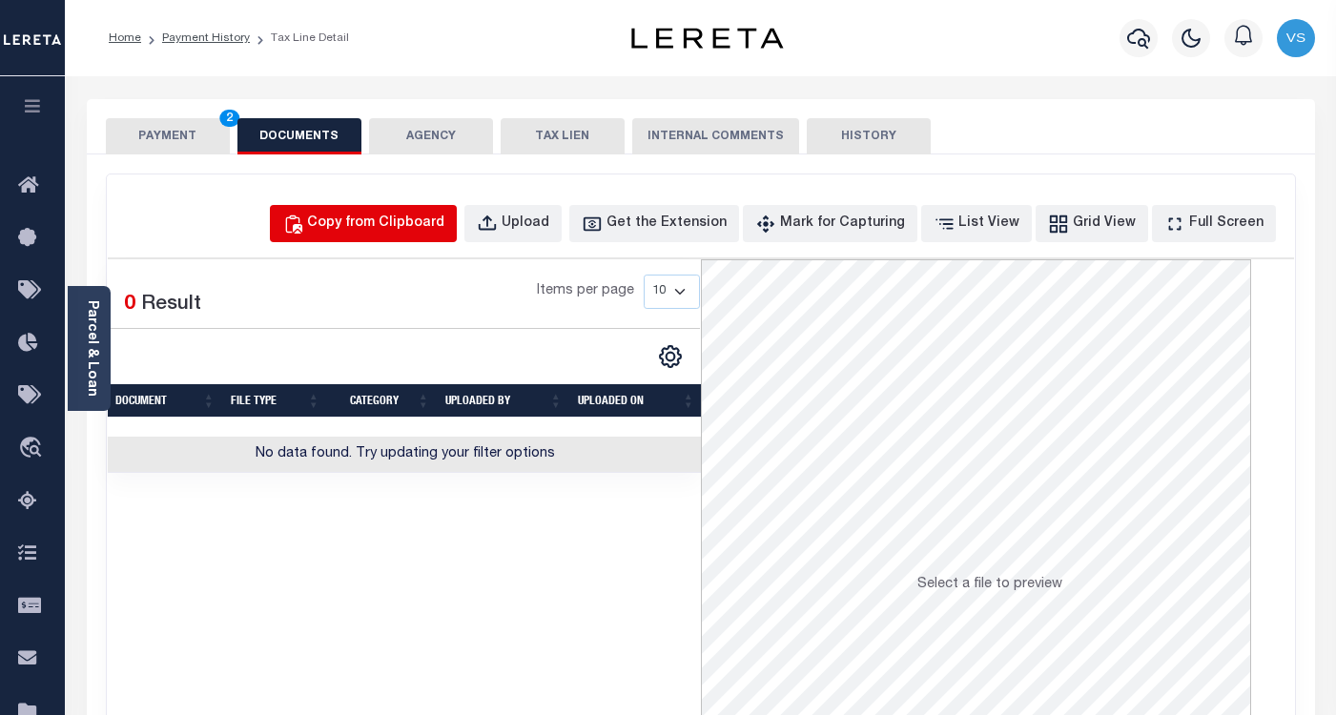
click at [352, 233] on button "Copy from Clipboard" at bounding box center [363, 223] width 187 height 37
select select "POP"
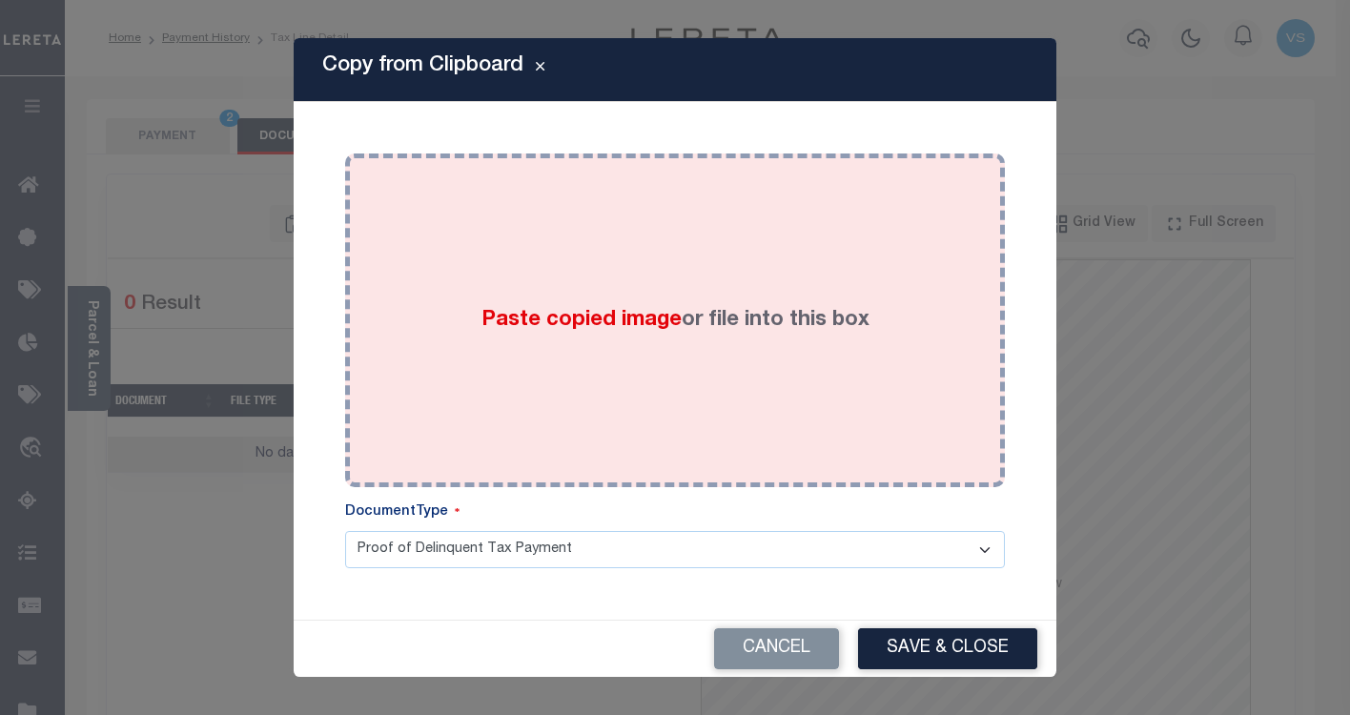
click at [461, 357] on div "Paste copied image or file into this box" at bounding box center [674, 320] width 631 height 305
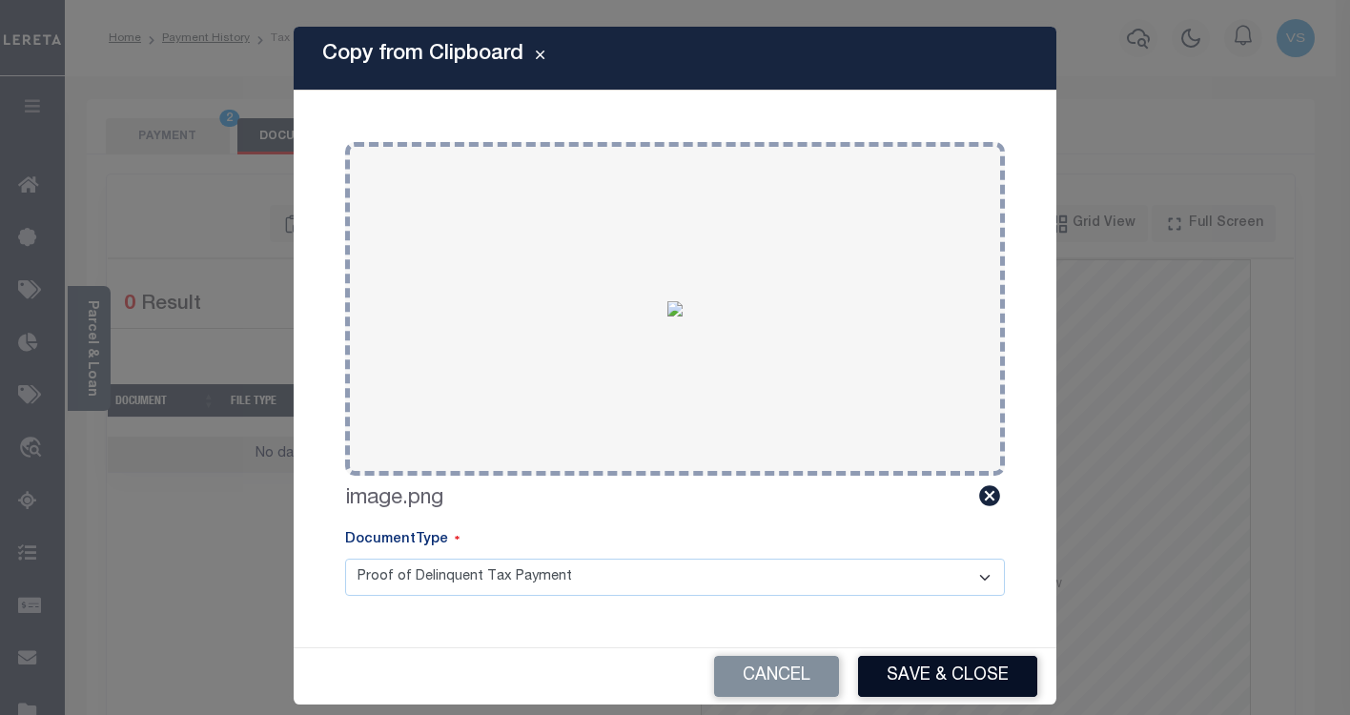
click at [954, 677] on button "Save & Close" at bounding box center [947, 676] width 179 height 41
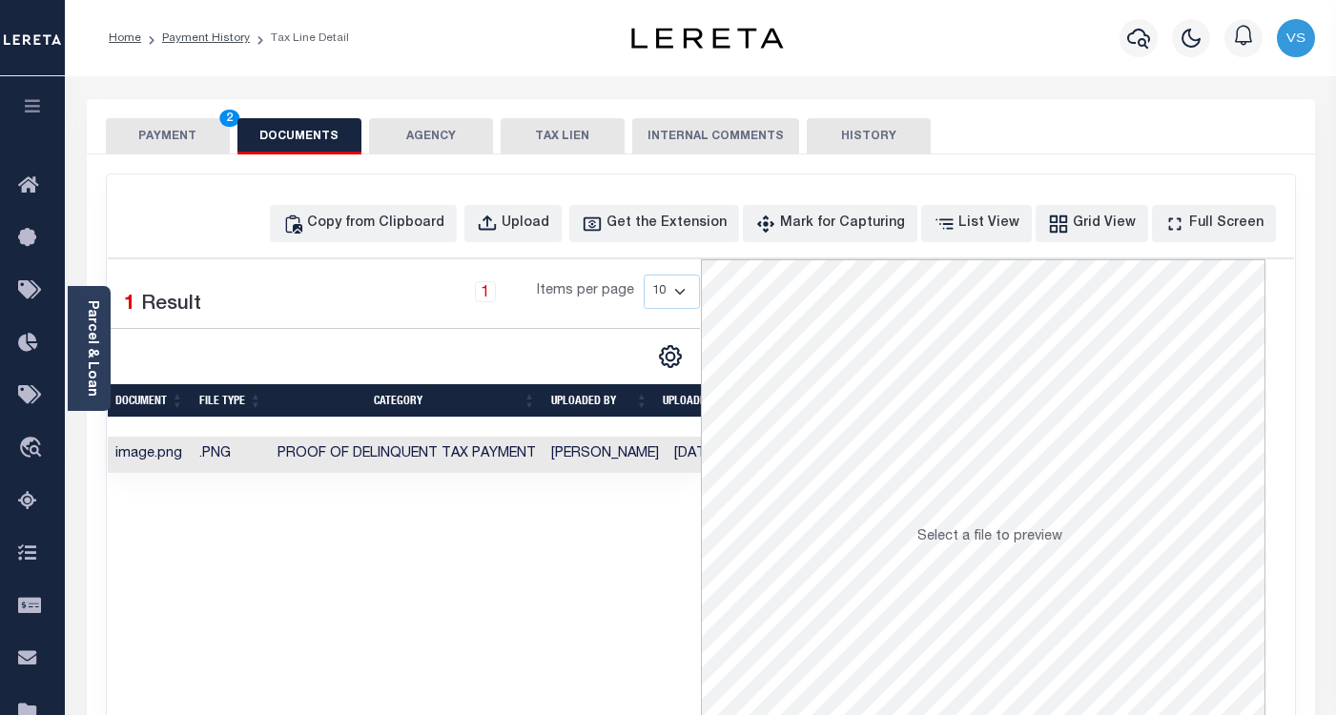
click at [163, 141] on button "PAYMENT 2" at bounding box center [168, 136] width 124 height 36
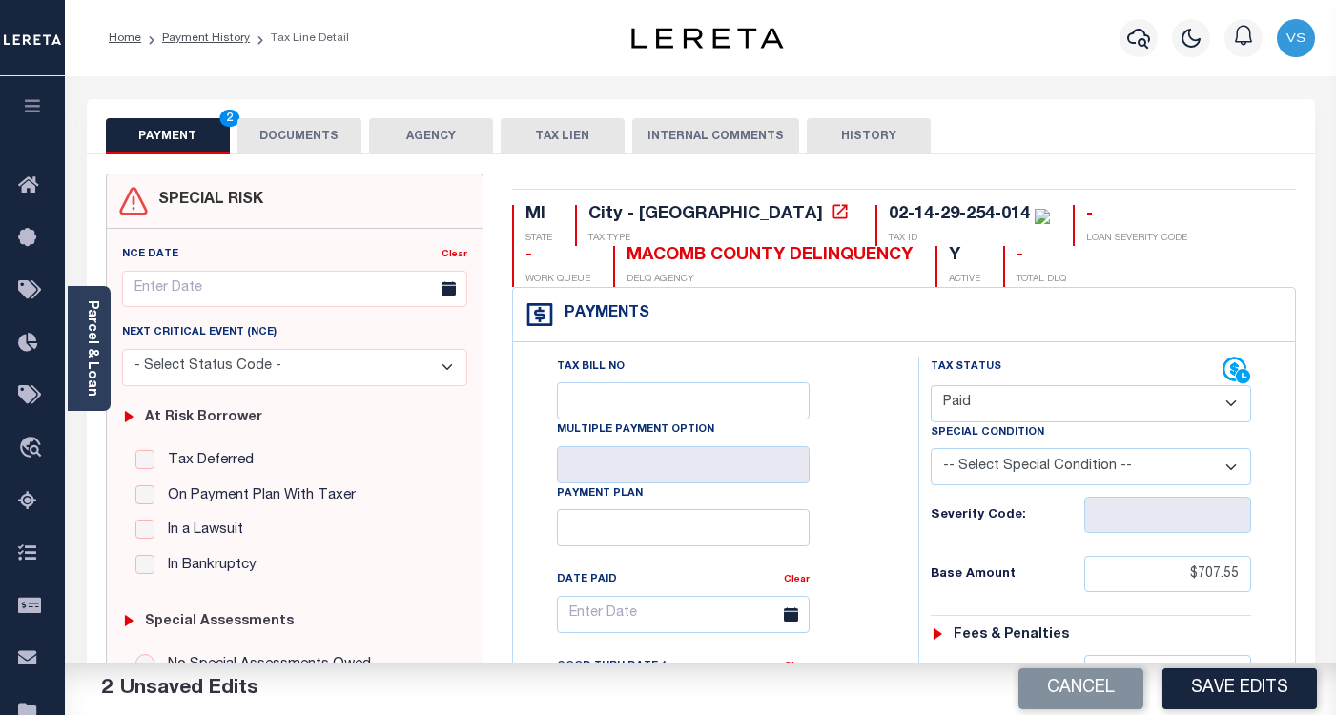
scroll to position [477, 0]
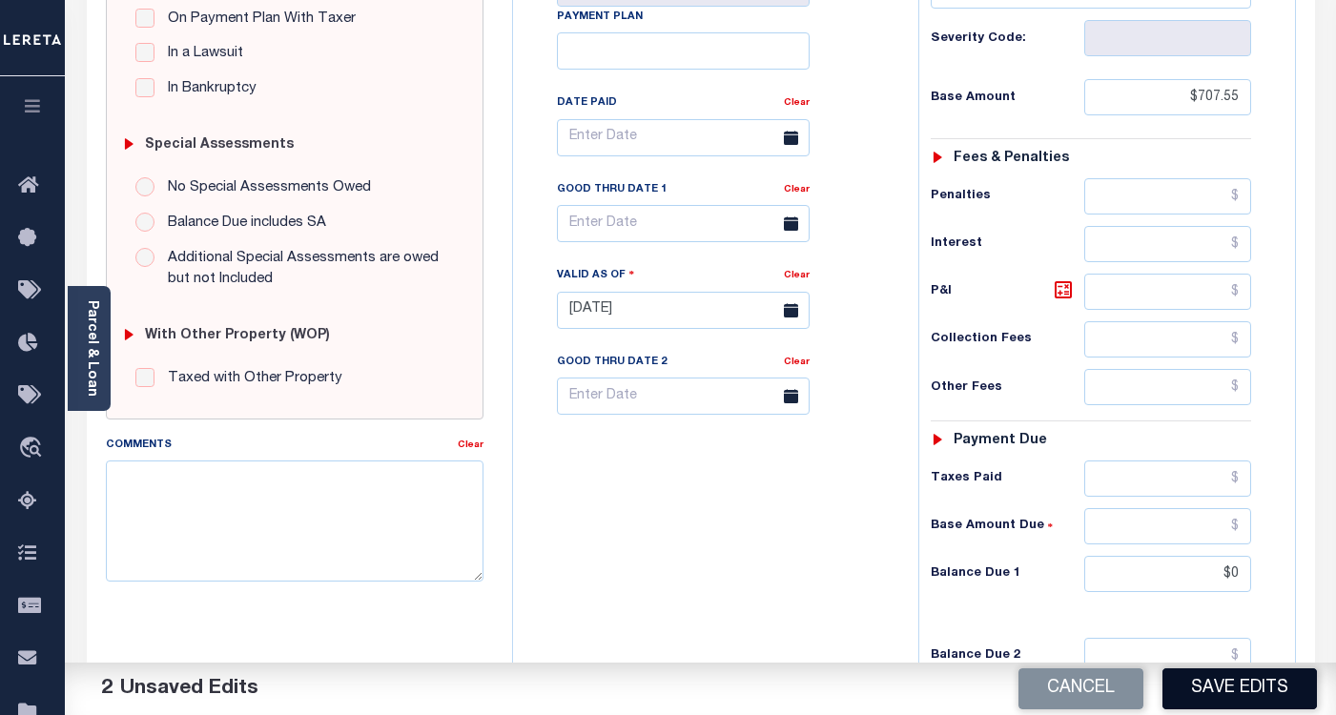
click at [1208, 702] on button "Save Edits" at bounding box center [1239, 688] width 154 height 41
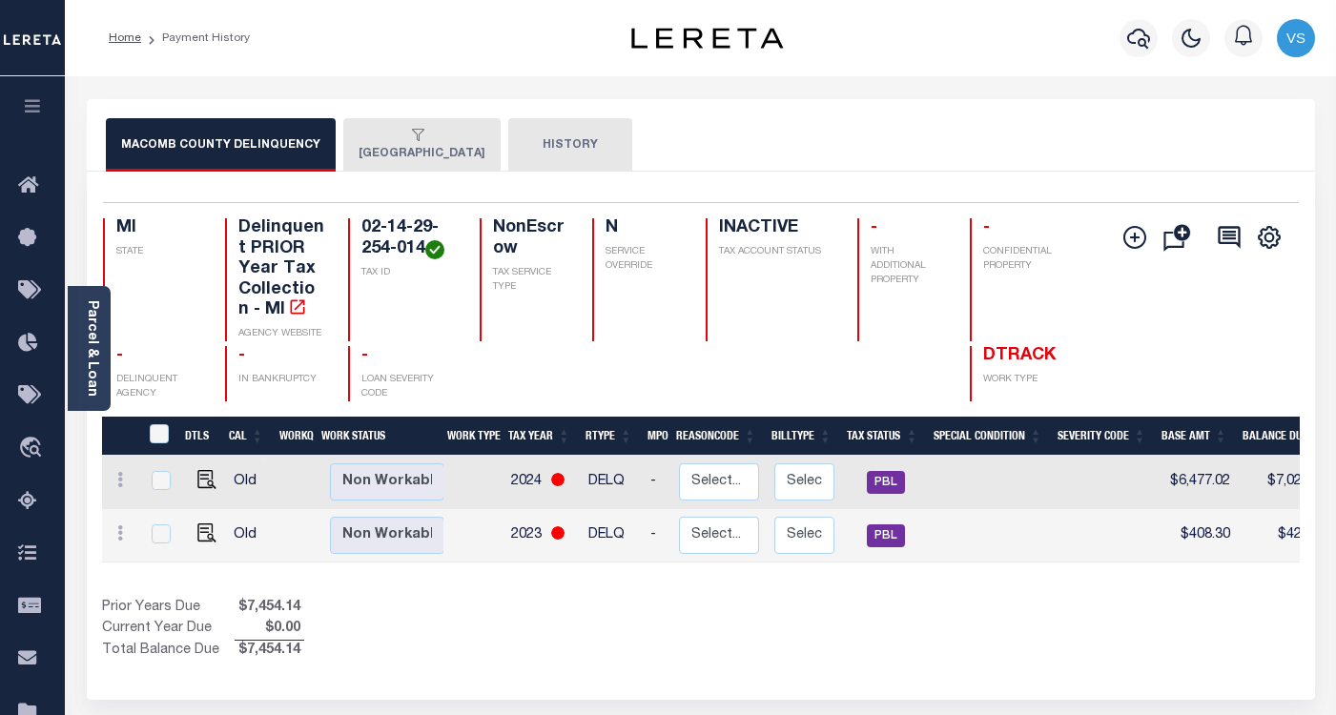
click at [396, 153] on button "[GEOGRAPHIC_DATA]" at bounding box center [421, 144] width 157 height 53
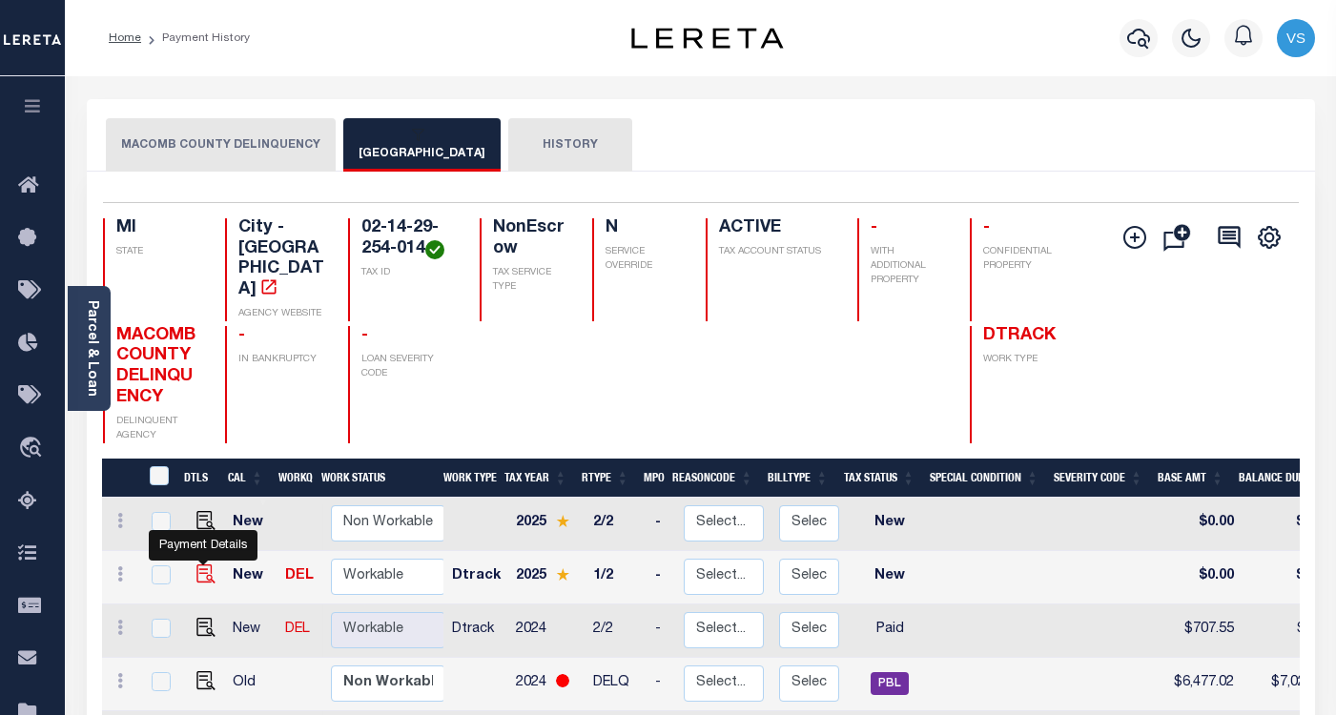
click at [199, 564] on img "" at bounding box center [205, 573] width 19 height 19
checkbox input "true"
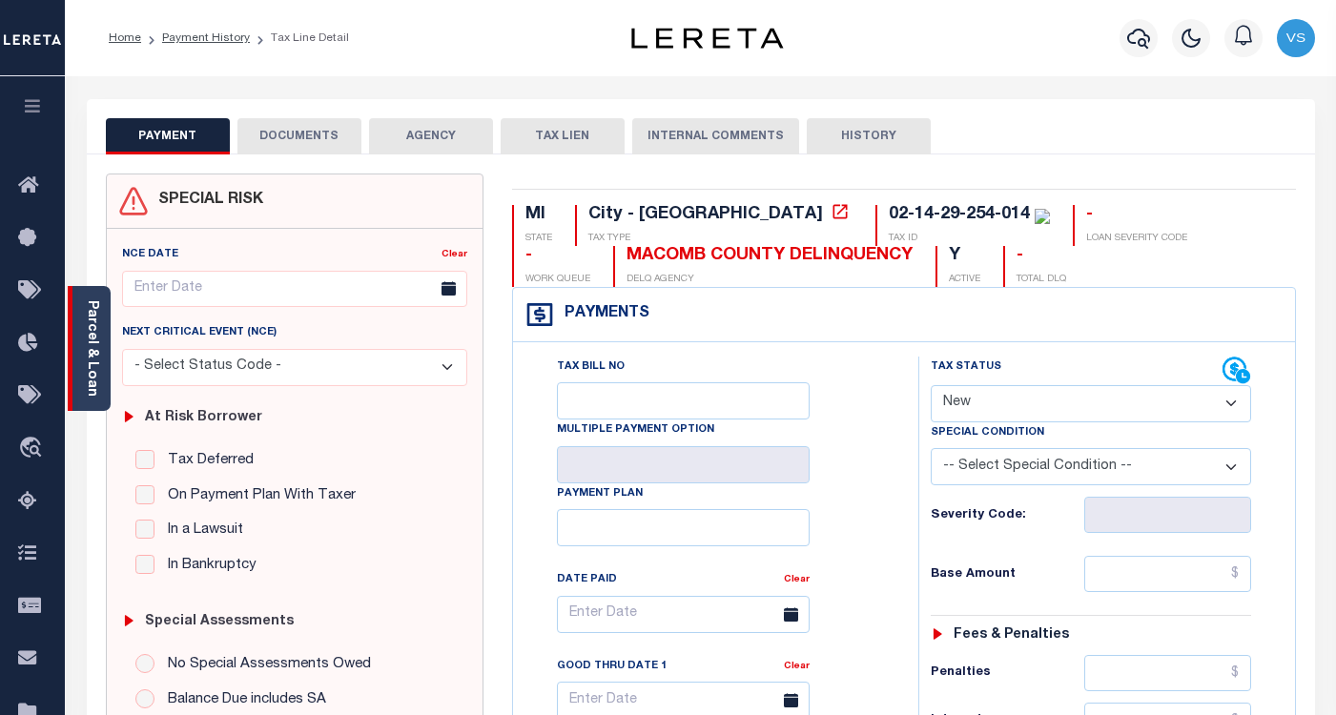
click at [94, 359] on link "Parcel & Loan" at bounding box center [91, 348] width 13 height 96
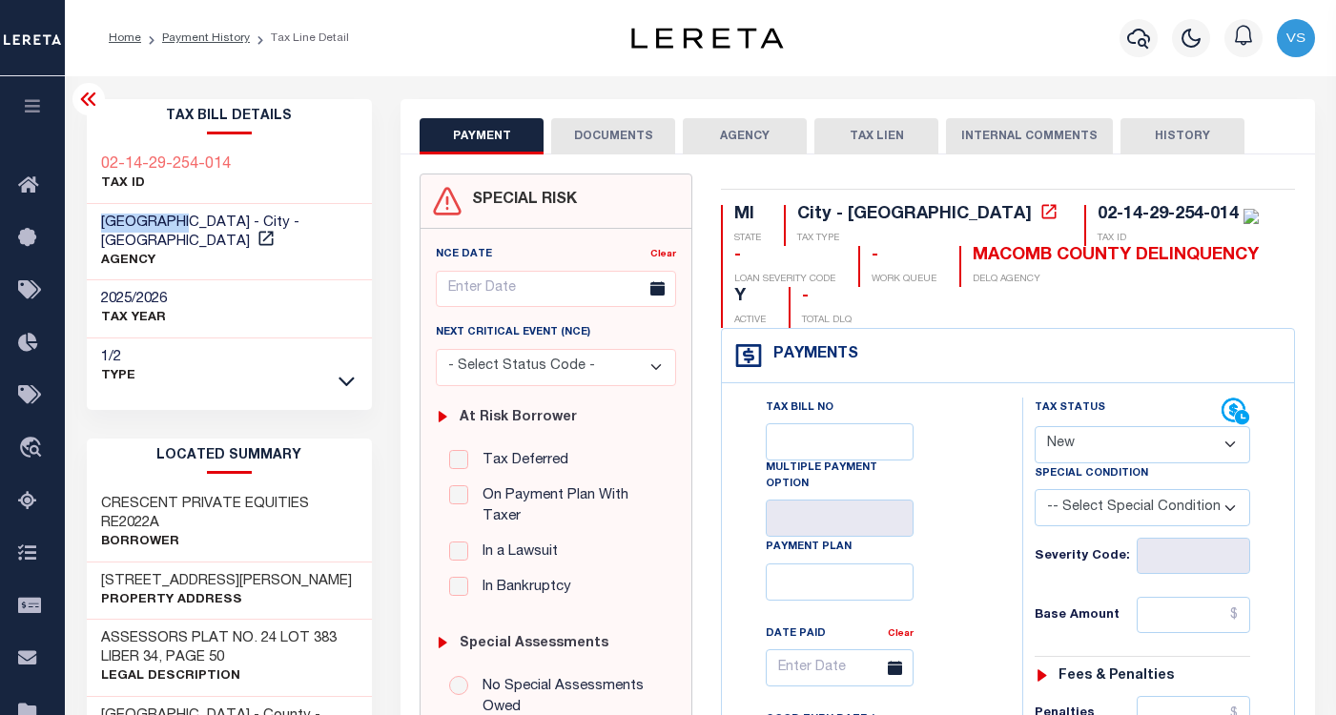
drag, startPoint x: 185, startPoint y: 229, endPoint x: 75, endPoint y: 220, distance: 110.0
copy span "EASTPOINTE"
drag, startPoint x: 1079, startPoint y: 217, endPoint x: 928, endPoint y: 214, distance: 151.7
click at [1084, 214] on div "02-14-29-254-014 TAX ID" at bounding box center [1171, 225] width 174 height 41
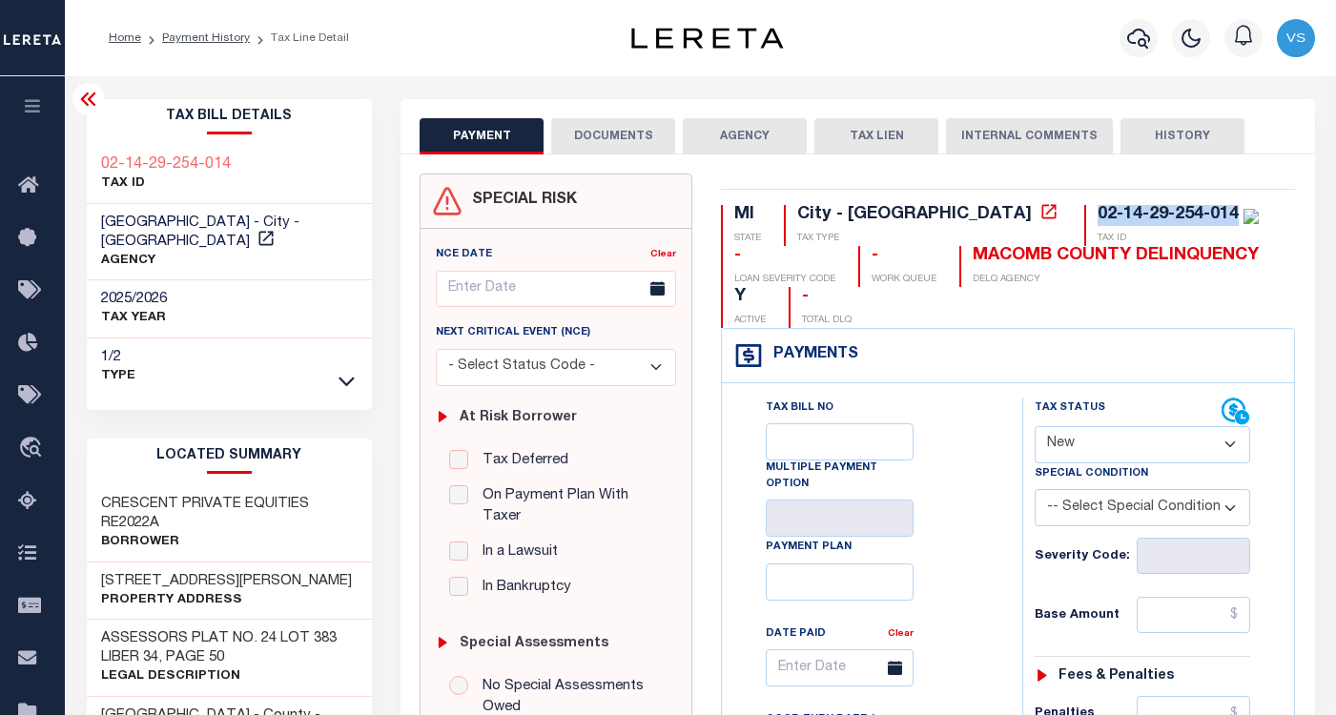
copy div "02-14-29-254-014"
click at [1070, 441] on select "- Select Status Code - Open Due/Unpaid Paid Incomplete No Tax Due Internal Refu…" at bounding box center [1142, 444] width 215 height 37
select select "PYD"
click at [1035, 427] on select "- Select Status Code - Open Due/Unpaid Paid Incomplete No Tax Due Internal Refu…" at bounding box center [1142, 444] width 215 height 37
type input "[DATE]"
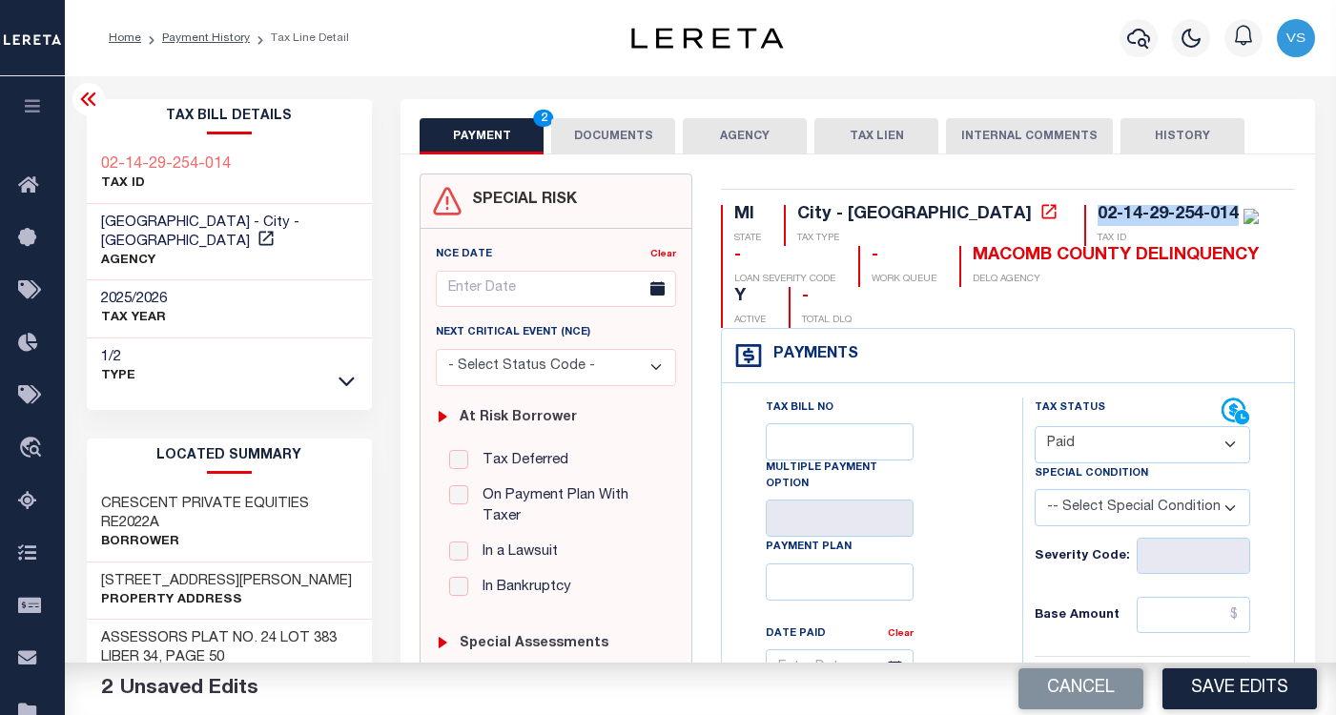
click at [603, 125] on button "DOCUMENTS" at bounding box center [613, 136] width 124 height 36
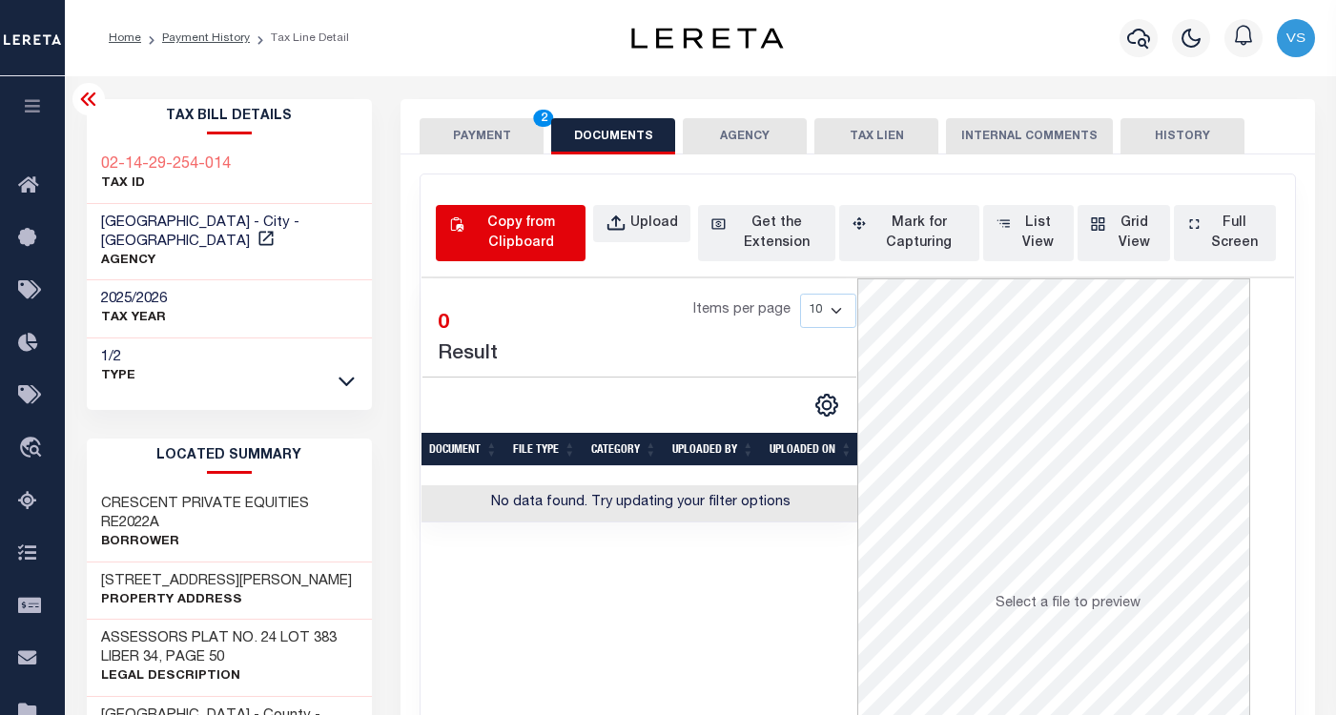
click at [516, 231] on div "Copy from Clipboard" at bounding box center [520, 234] width 105 height 40
select select "POP"
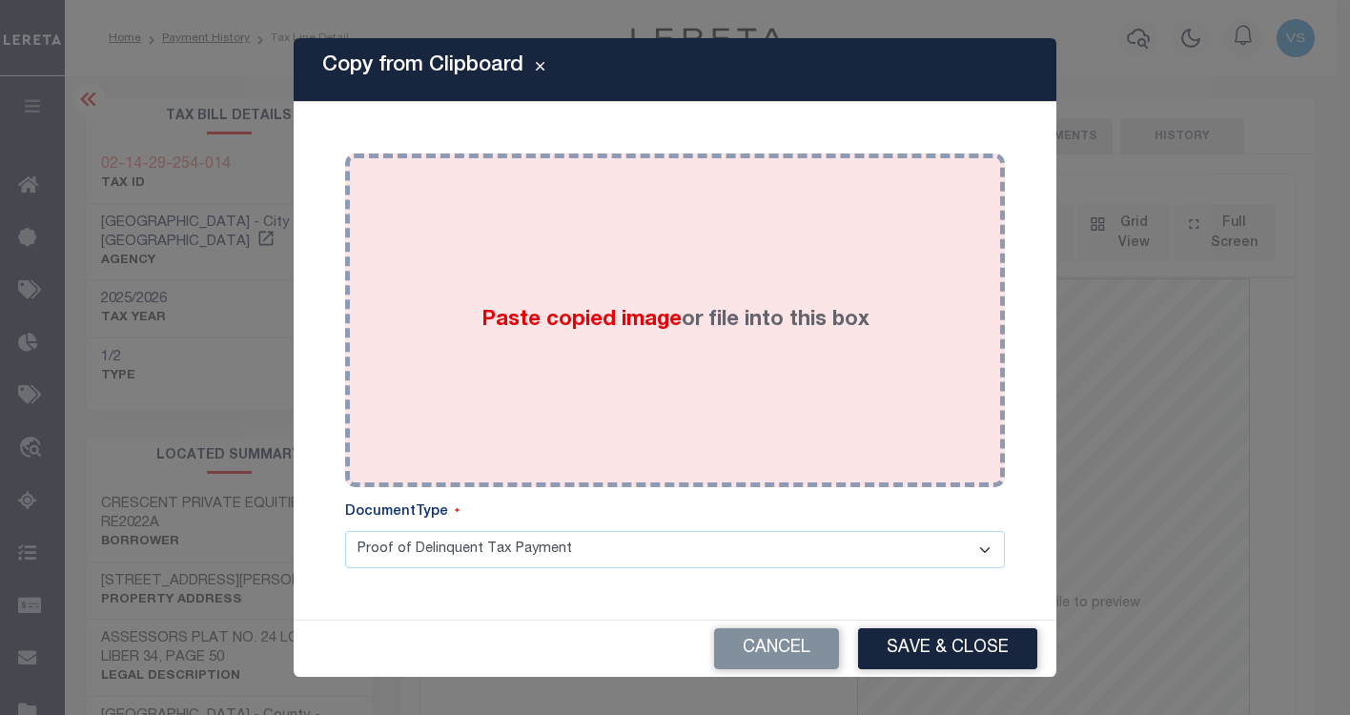
click at [699, 339] on div "Paste copied image or file into this box" at bounding box center [674, 320] width 631 height 305
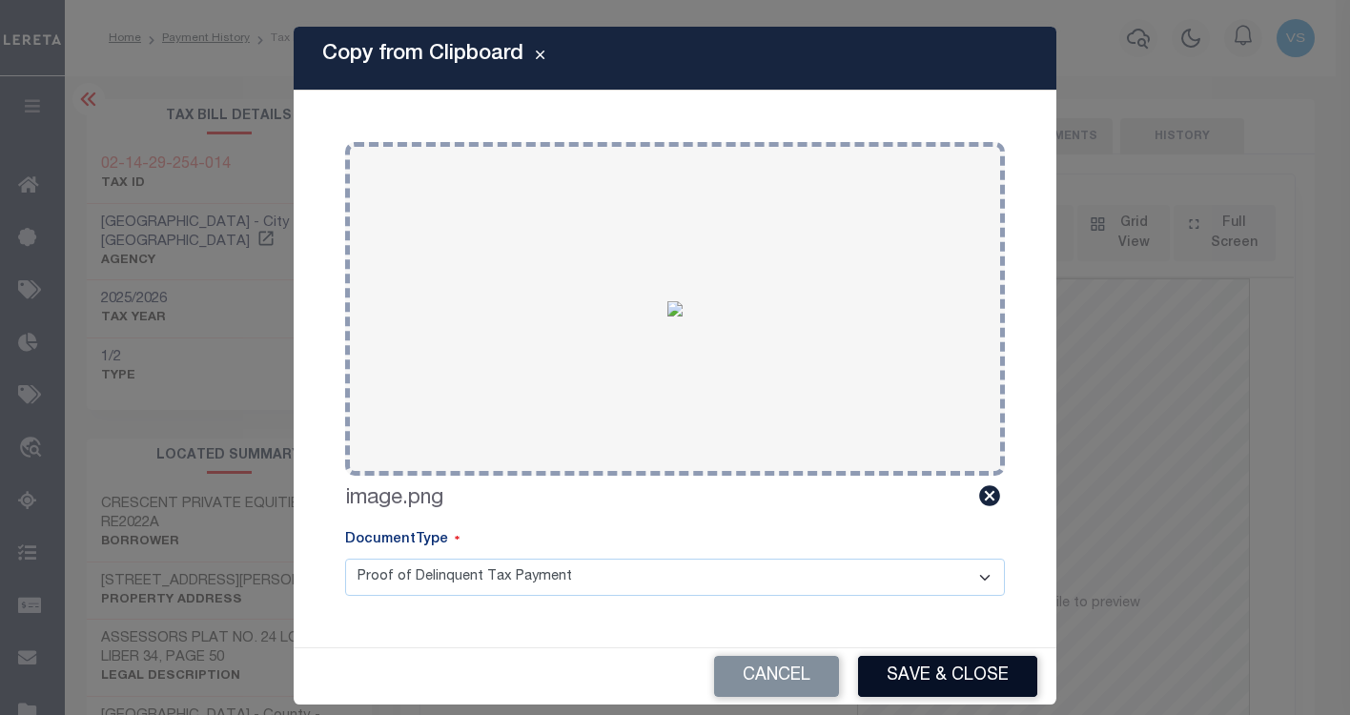
click at [939, 660] on button "Save & Close" at bounding box center [947, 676] width 179 height 41
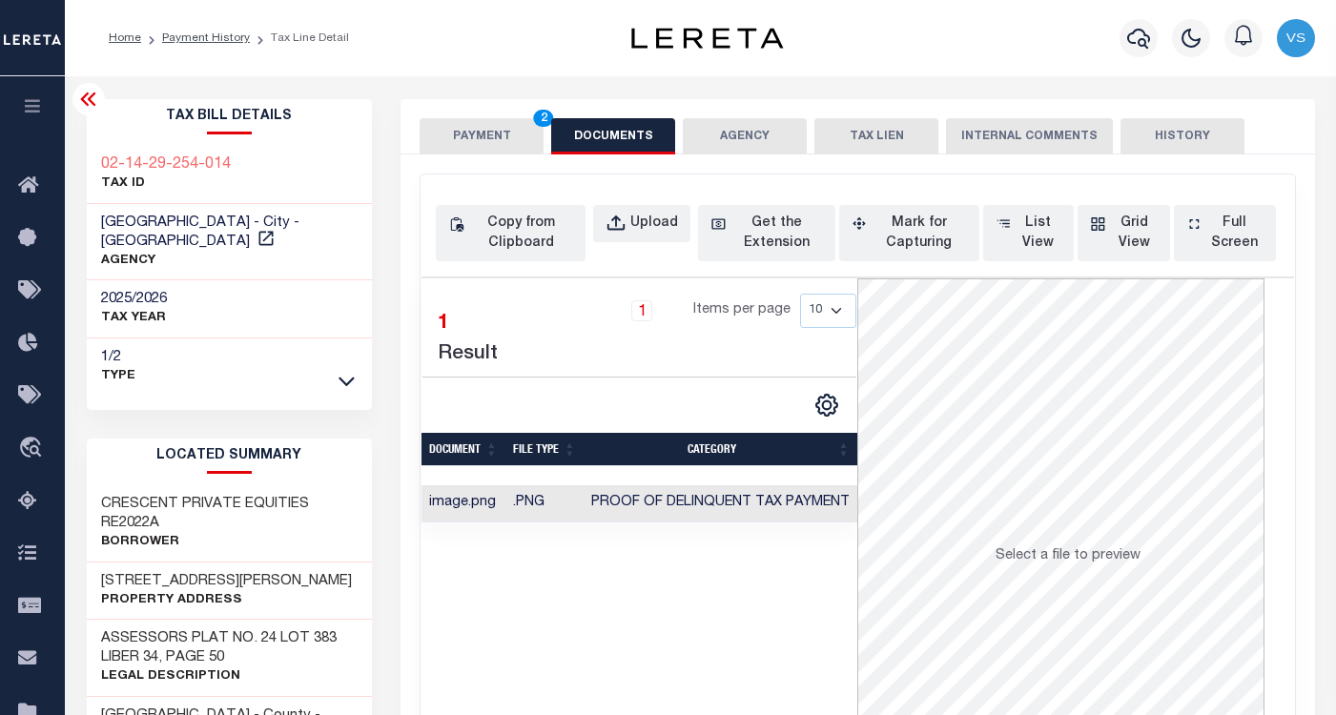
click at [482, 127] on button "PAYMENT 2" at bounding box center [482, 136] width 124 height 36
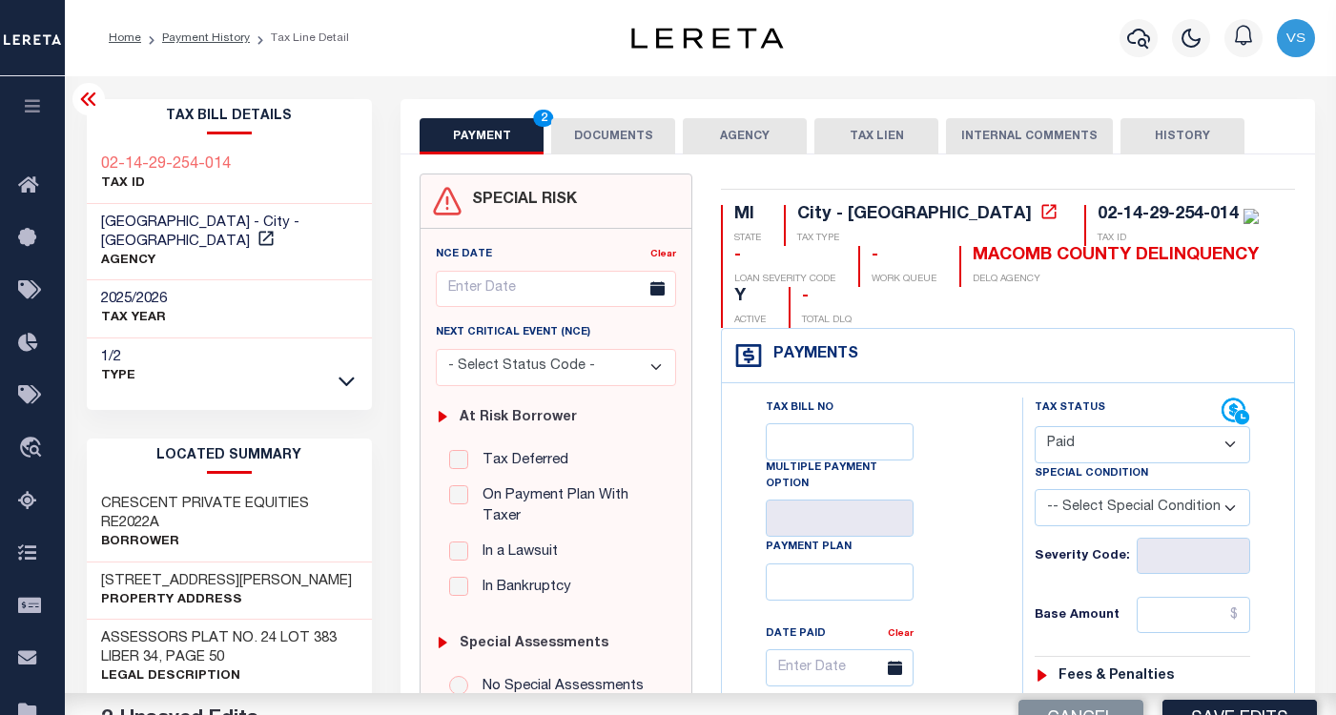
scroll to position [286, 0]
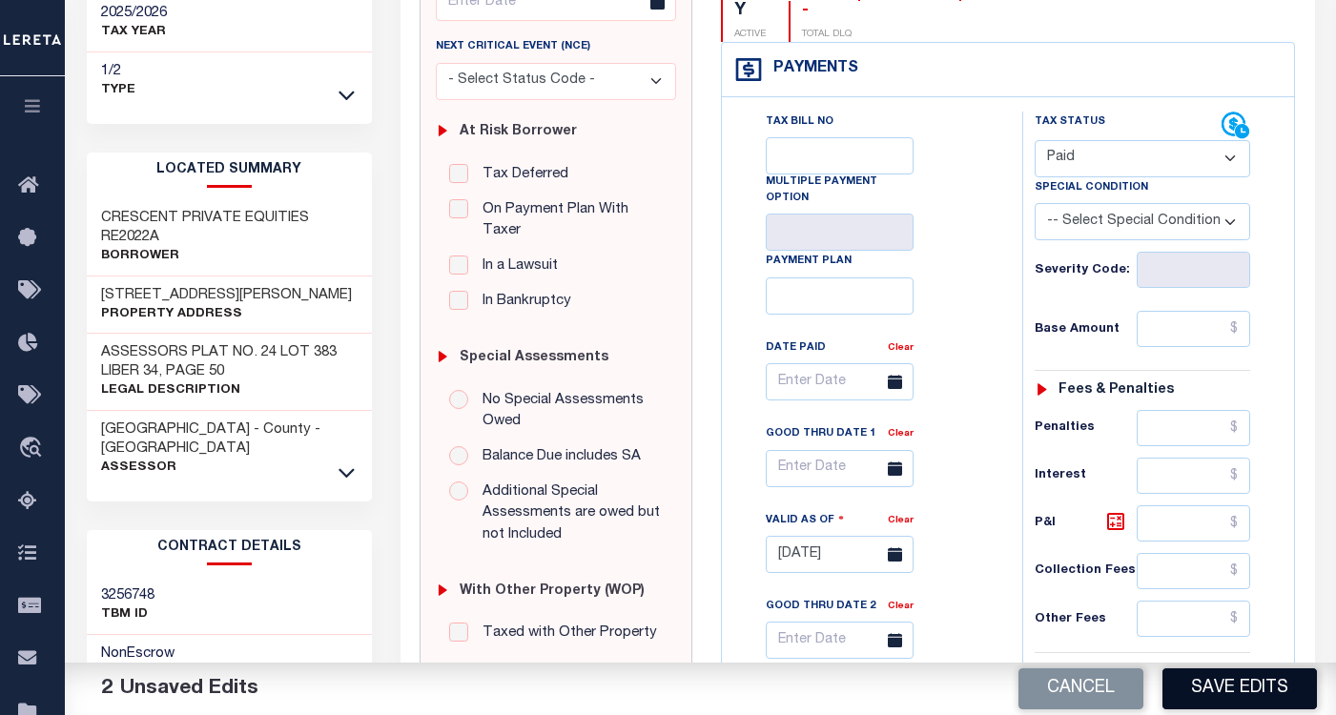
click at [1198, 687] on button "Save Edits" at bounding box center [1239, 688] width 154 height 41
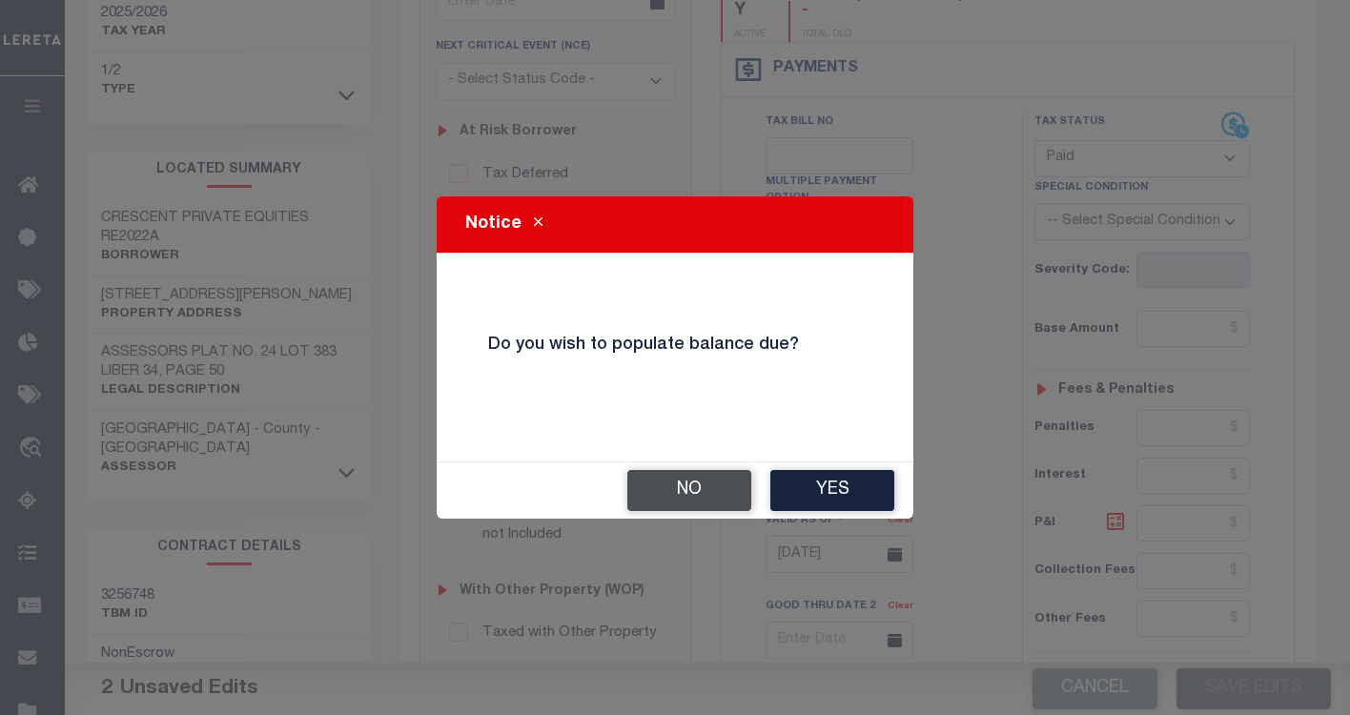
click at [691, 493] on button "No" at bounding box center [689, 490] width 124 height 41
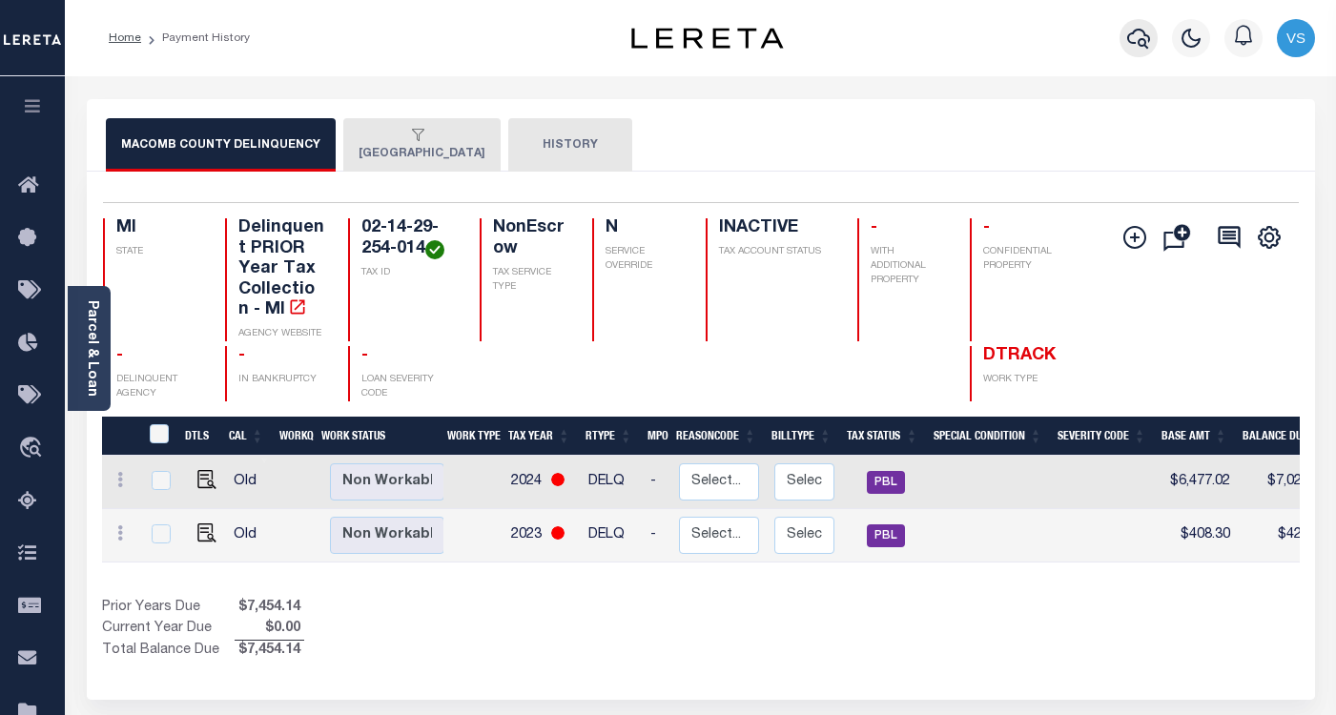
click at [1128, 39] on icon "button" at bounding box center [1138, 39] width 23 height 20
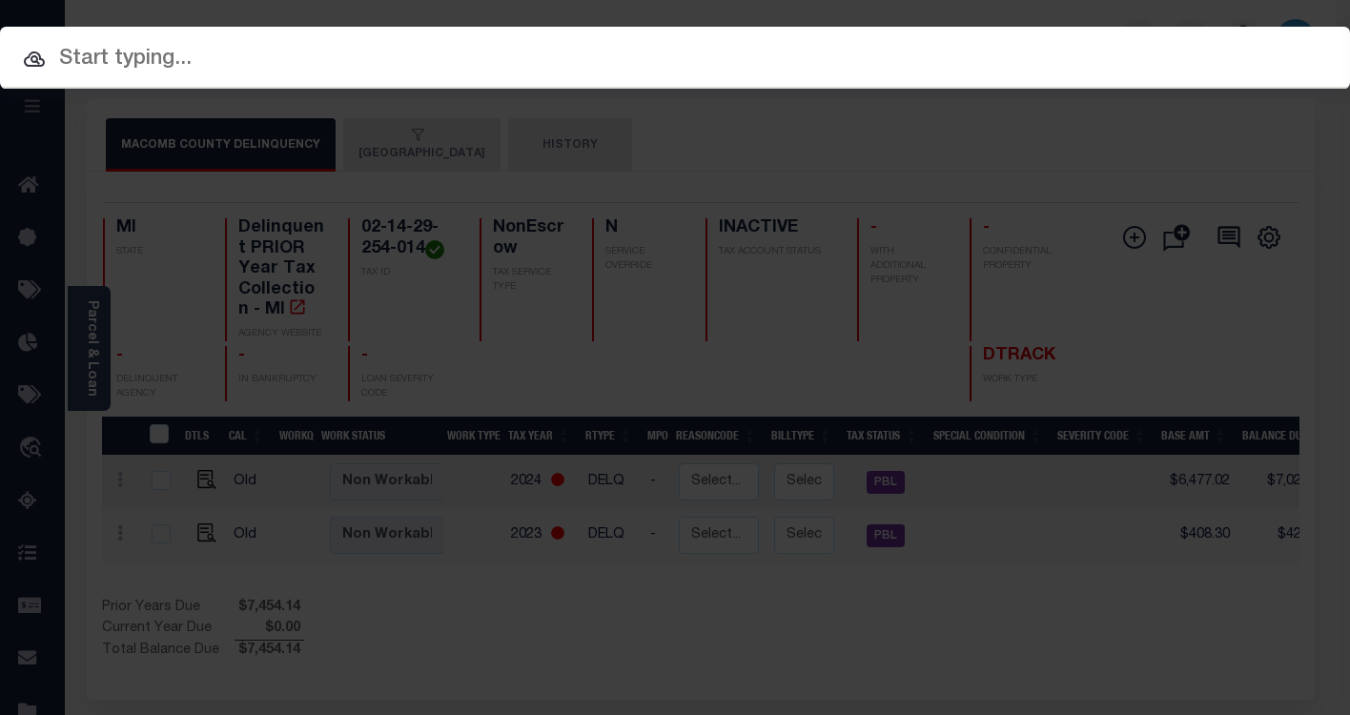
paste input "17004857"
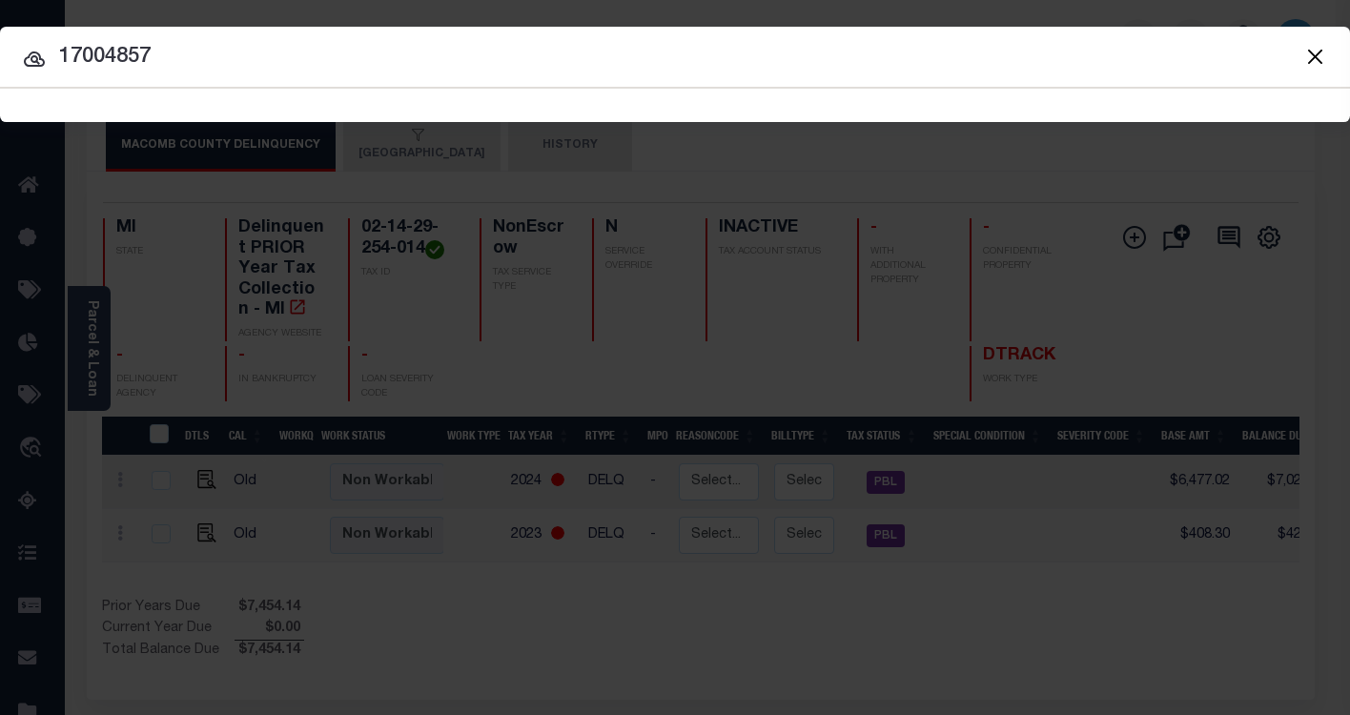
type input "17004857"
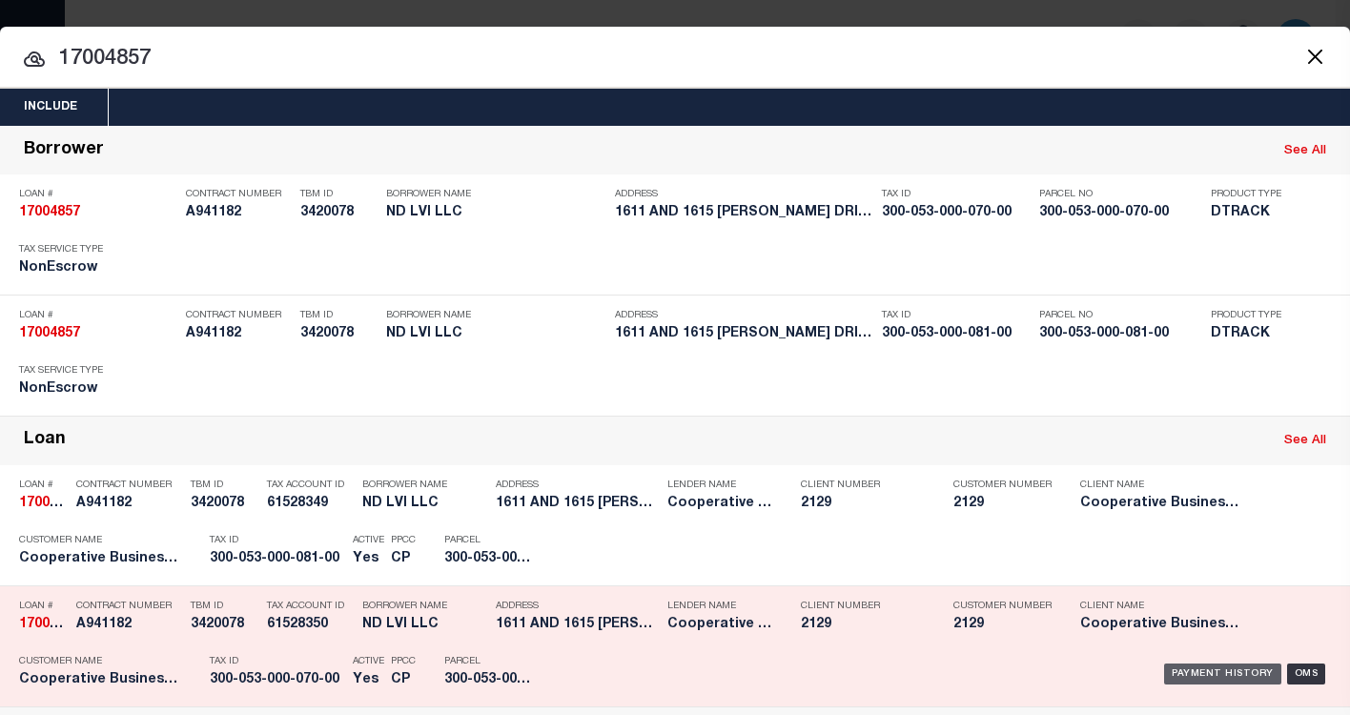
click at [1199, 675] on div "Payment History" at bounding box center [1222, 674] width 117 height 21
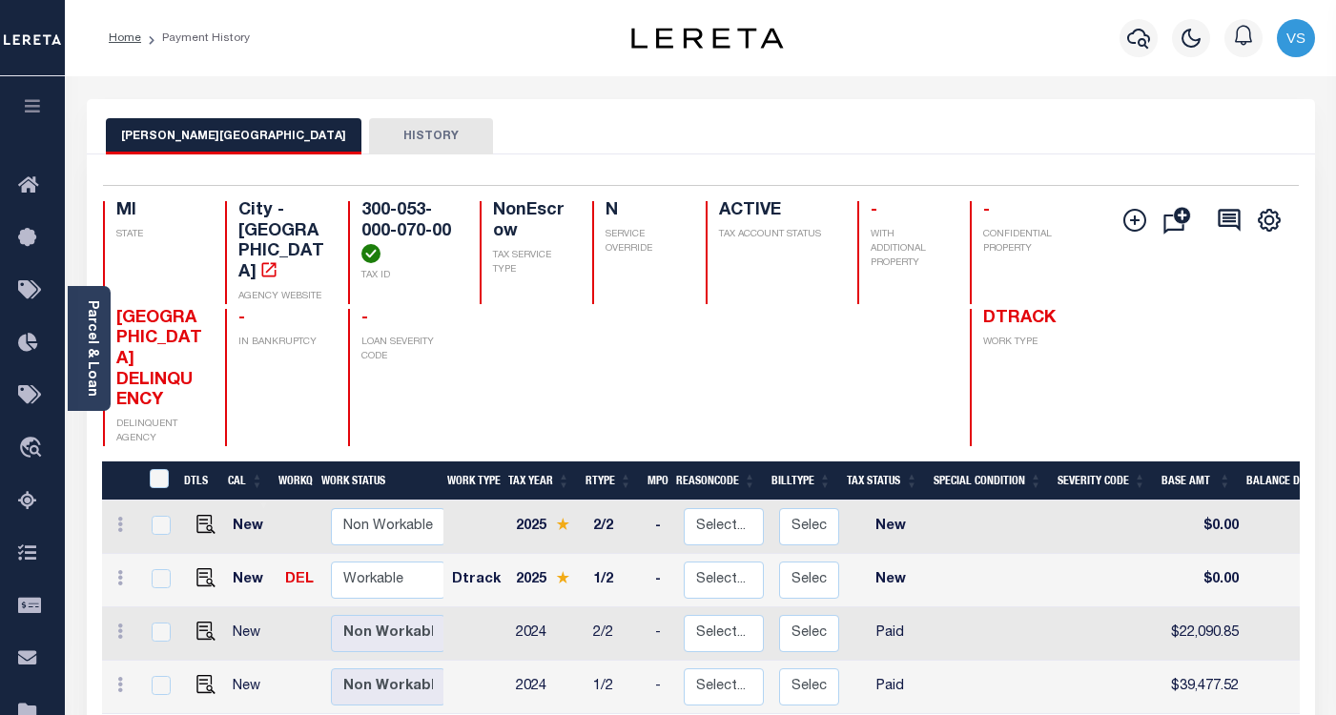
scroll to position [95, 0]
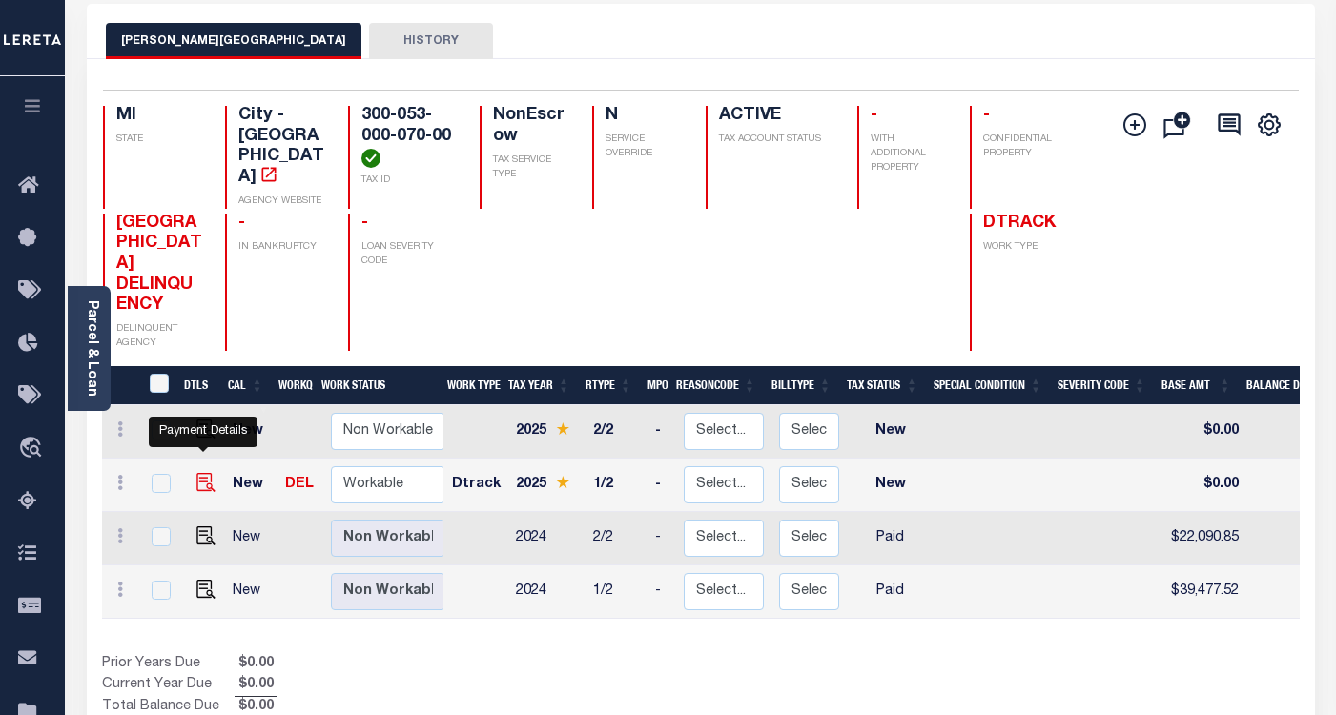
click at [205, 473] on img "" at bounding box center [205, 482] width 19 height 19
checkbox input "true"
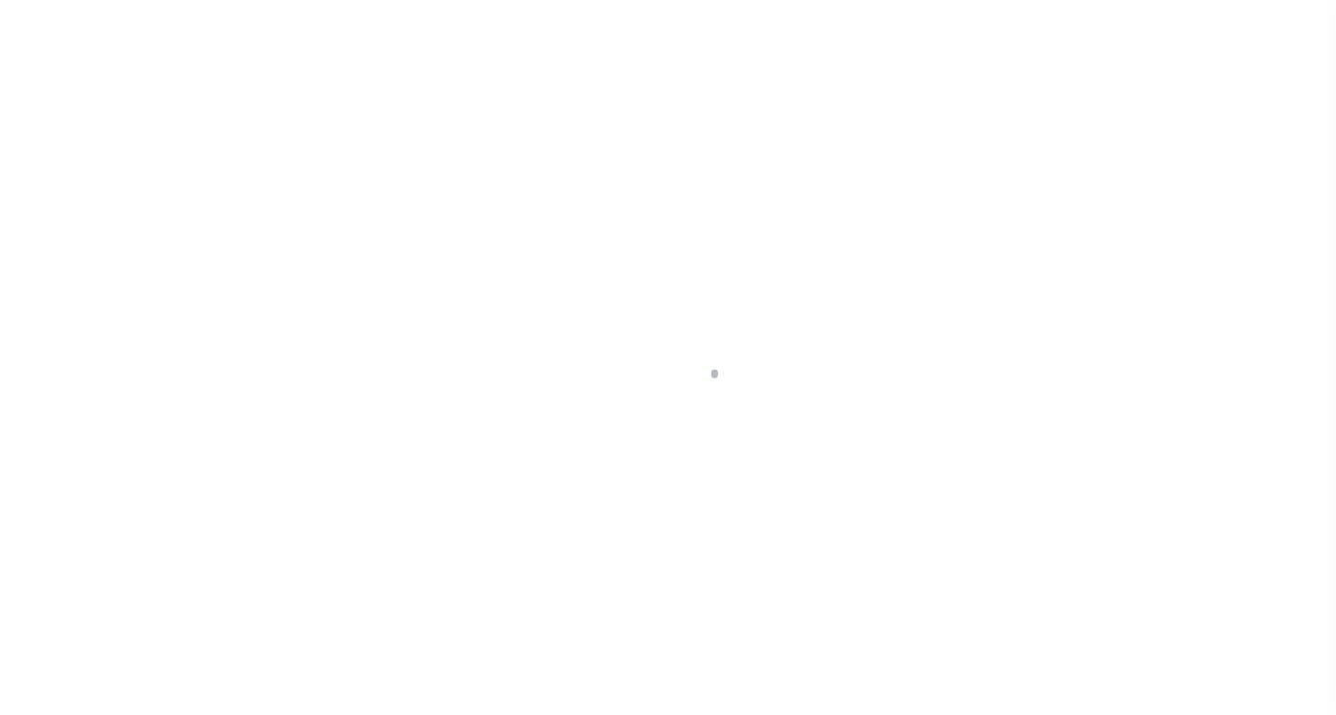
select select "NW2"
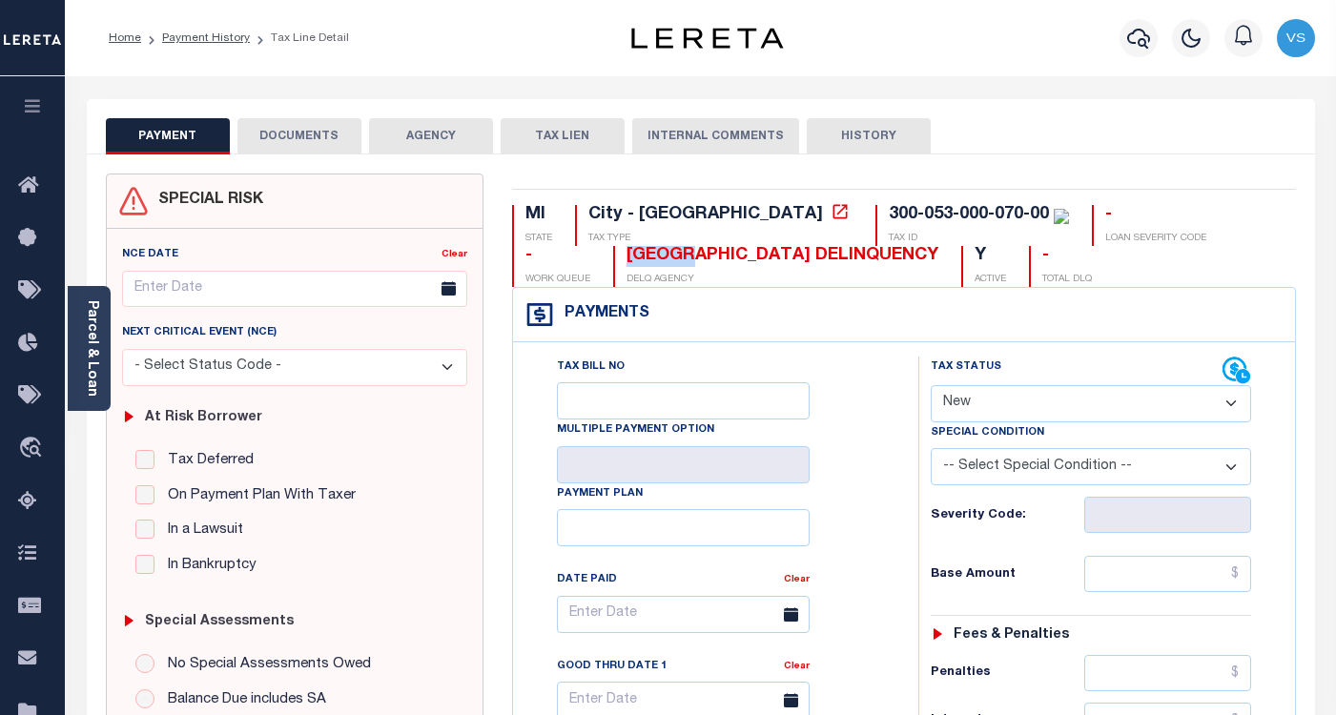
drag, startPoint x: 590, startPoint y: 257, endPoint x: 520, endPoint y: 258, distance: 70.6
click at [613, 258] on div "EATON COUNTY DELINQUENCY DELQ AGENCY" at bounding box center [775, 266] width 325 height 41
copy div "EATON"
drag, startPoint x: 884, startPoint y: 209, endPoint x: 714, endPoint y: 212, distance: 169.8
click at [875, 212] on div "300-053-000-070-00 TAX ID" at bounding box center [972, 225] width 194 height 41
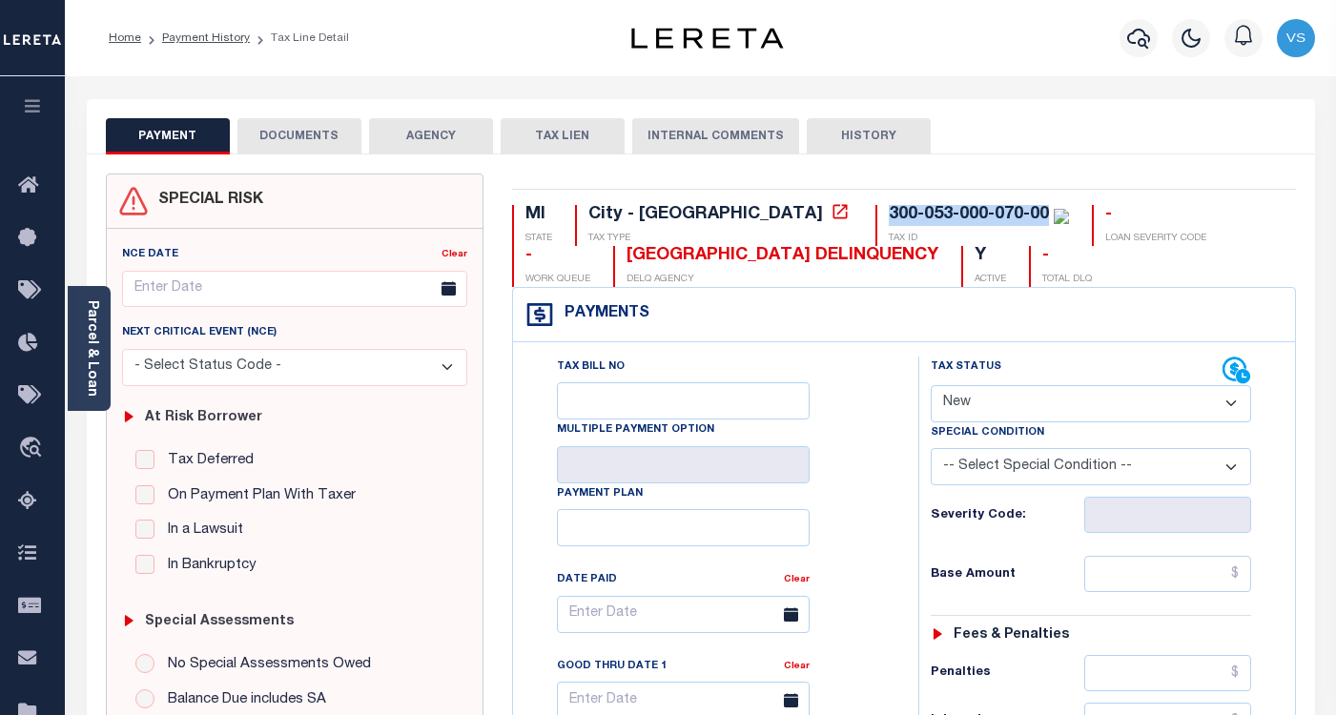
copy div "300-053-000-070-00"
click at [260, 135] on button "DOCUMENTS" at bounding box center [299, 136] width 124 height 36
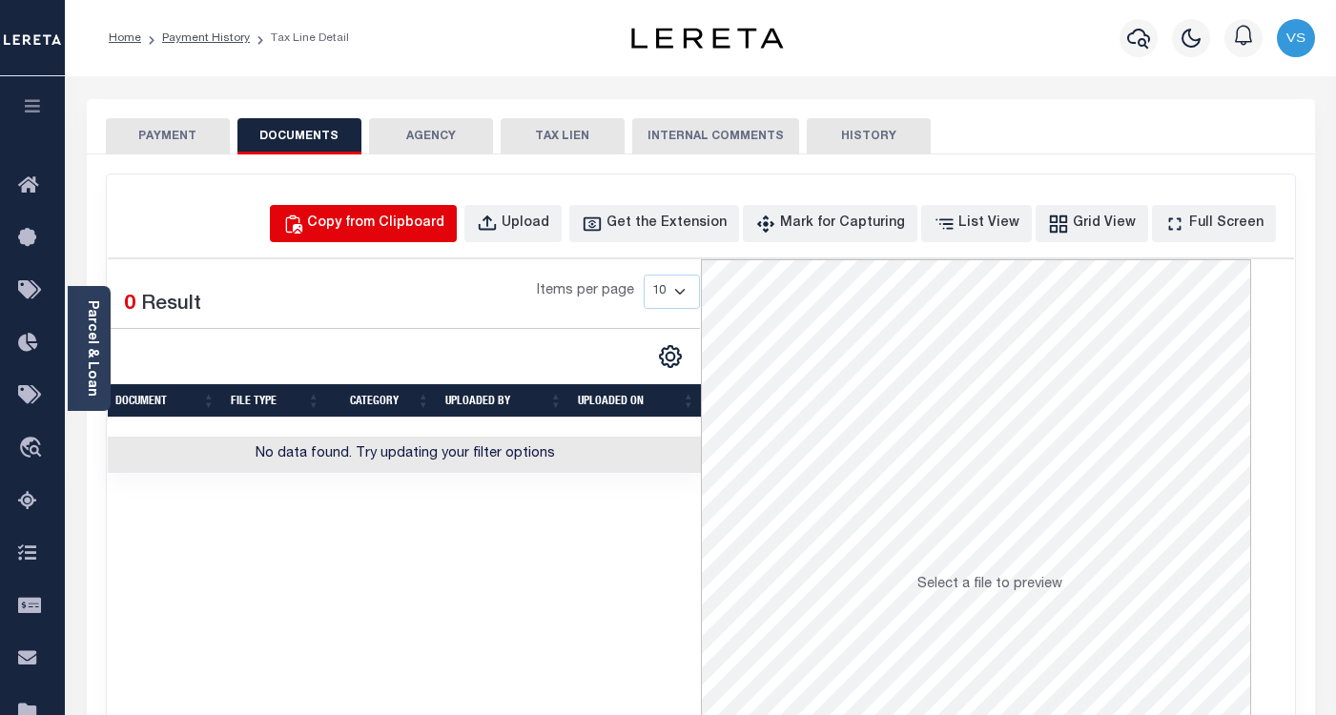
click at [400, 226] on div "Copy from Clipboard" at bounding box center [375, 224] width 137 height 21
select select "POP"
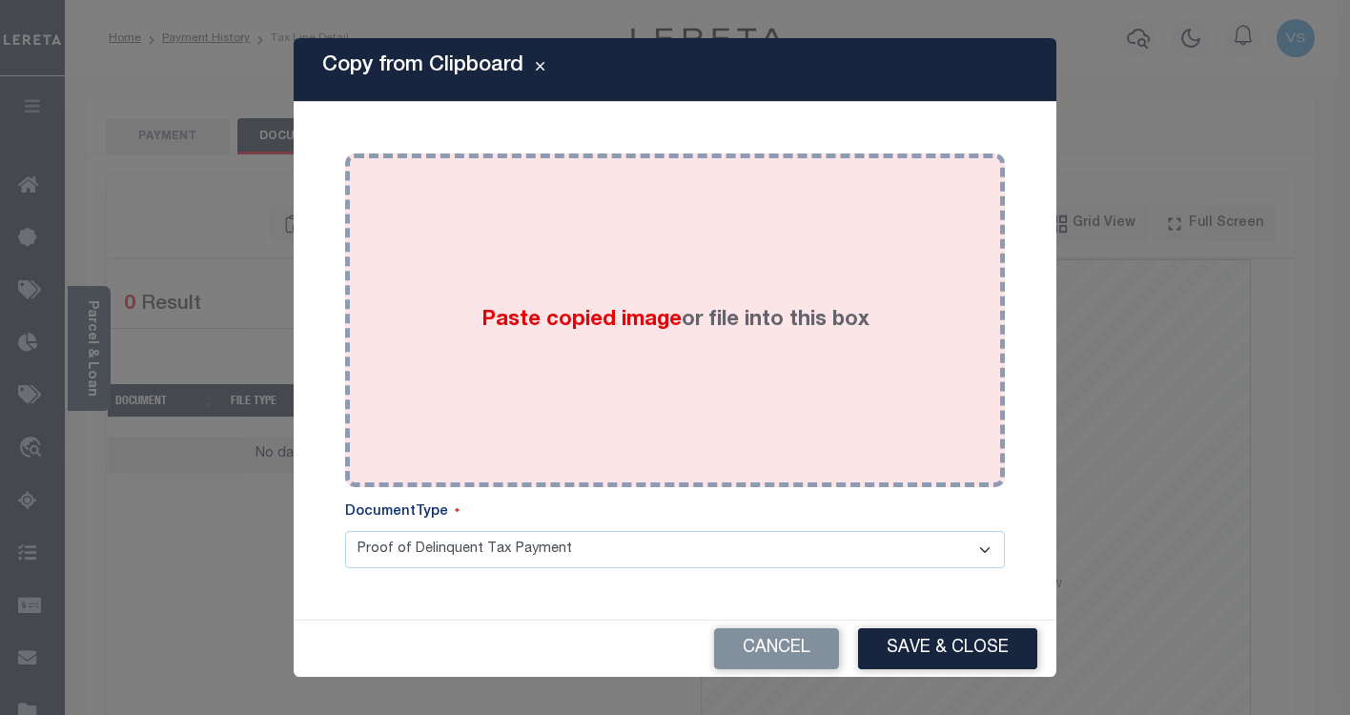
click at [477, 377] on div "Paste copied image or file into this box" at bounding box center [674, 320] width 631 height 305
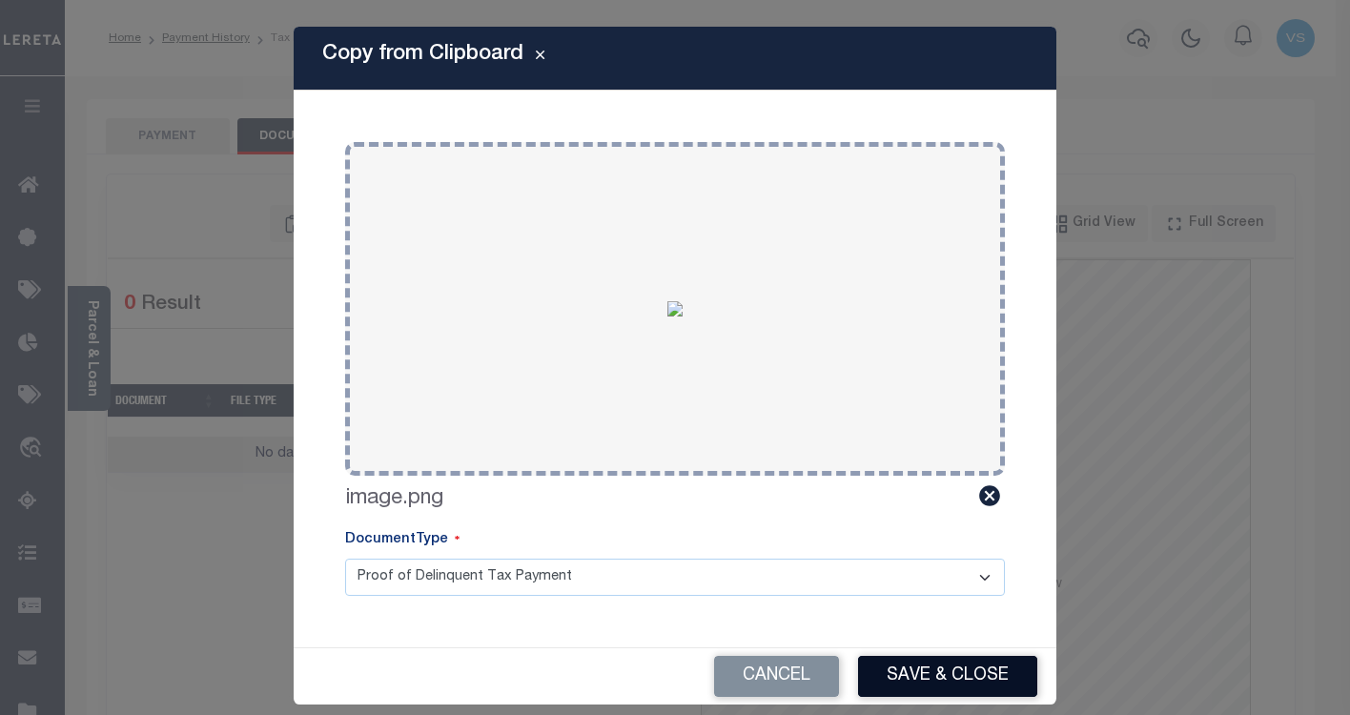
click at [907, 667] on button "Save & Close" at bounding box center [947, 676] width 179 height 41
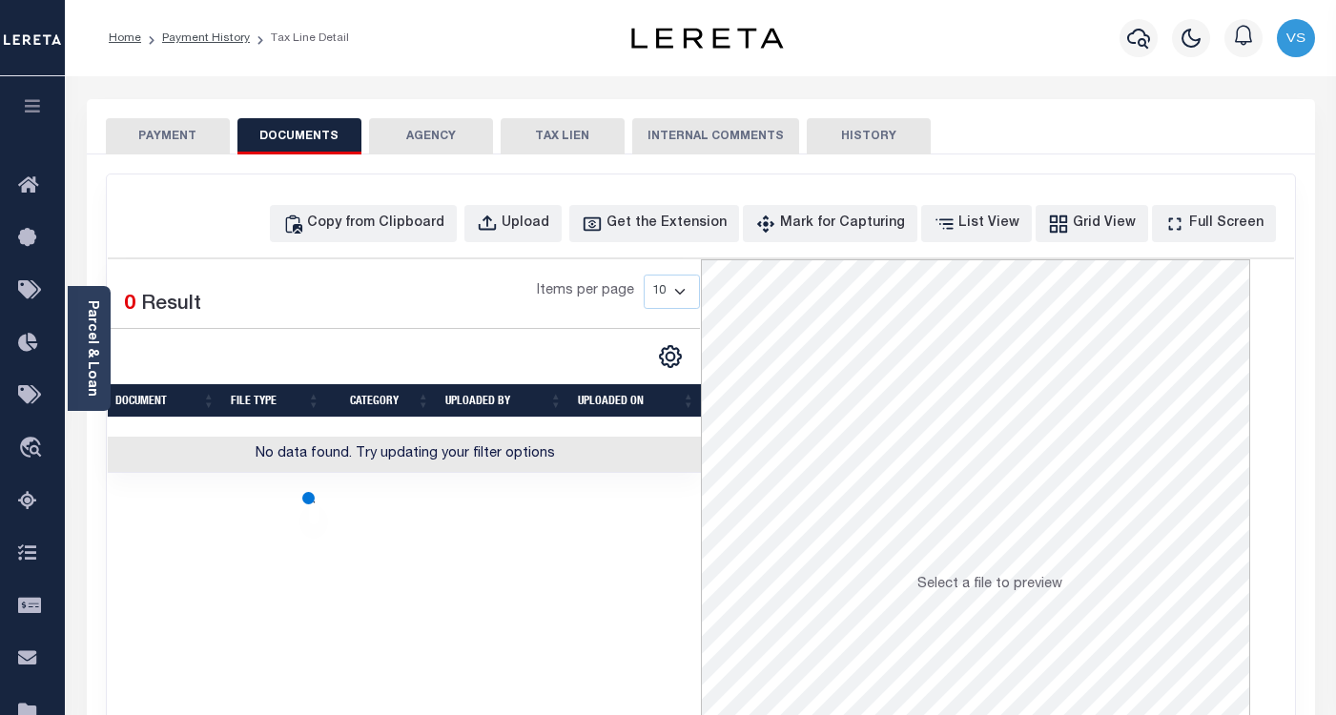
click at [146, 143] on button "PAYMENT" at bounding box center [168, 136] width 124 height 36
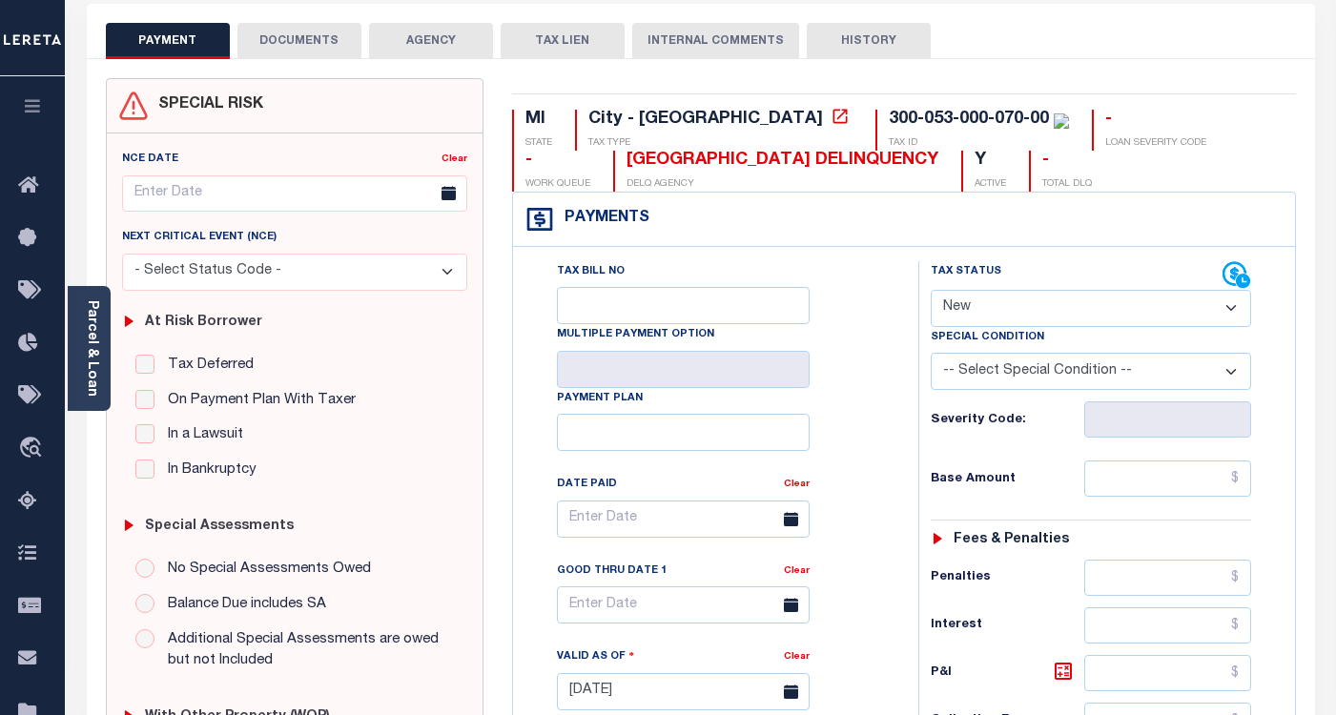
scroll to position [286, 0]
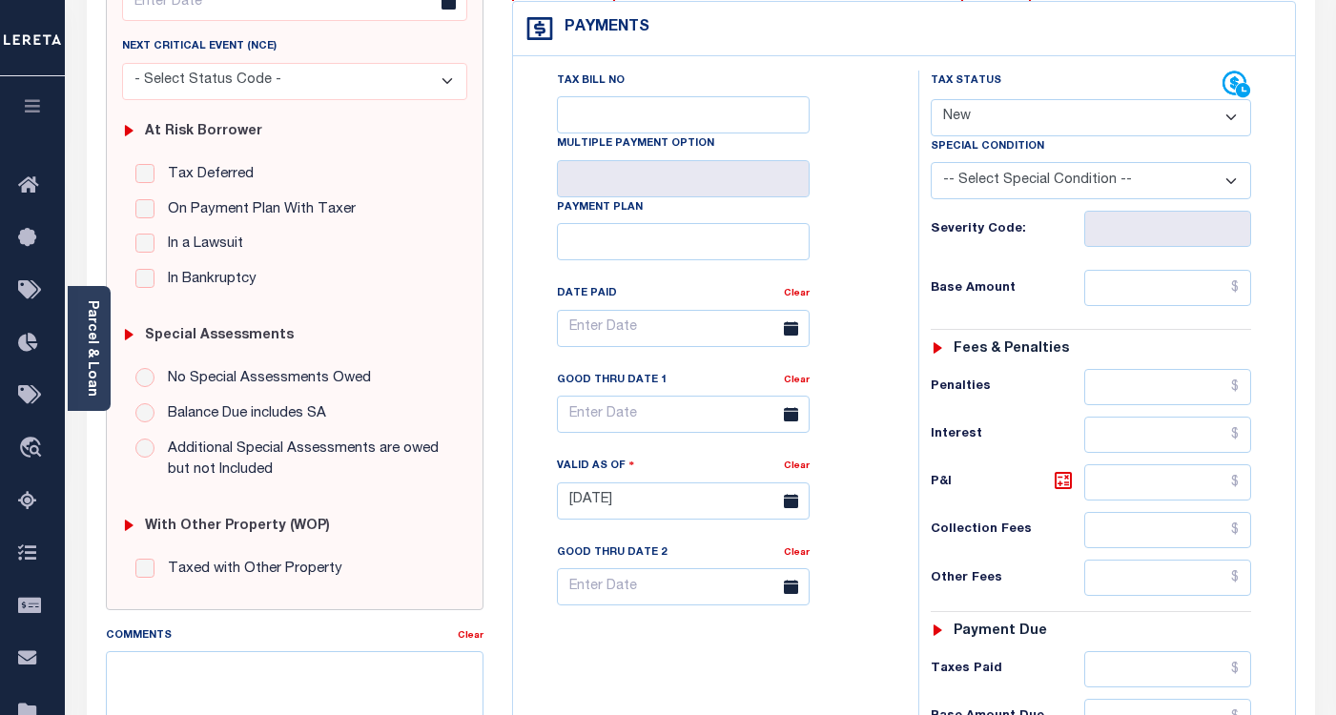
drag, startPoint x: 970, startPoint y: 125, endPoint x: 973, endPoint y: 134, distance: 10.0
click at [970, 125] on select "- Select Status Code - Open Due/Unpaid Paid Incomplete No Tax Due Internal Refu…" at bounding box center [1091, 117] width 320 height 37
select select "PYD"
click at [931, 100] on select "- Select Status Code - Open Due/Unpaid Paid Incomplete No Tax Due Internal Refu…" at bounding box center [1091, 117] width 320 height 37
type input "[DATE]"
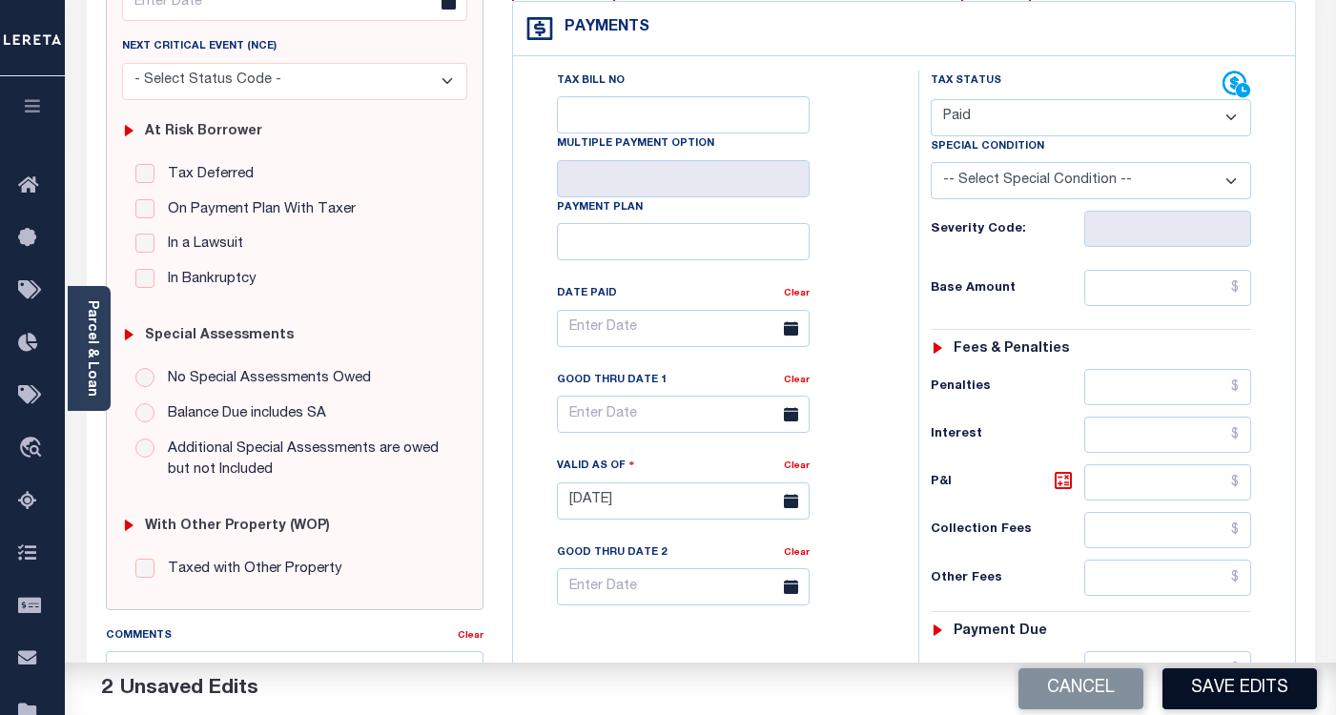
click at [1230, 693] on button "Save Edits" at bounding box center [1239, 688] width 154 height 41
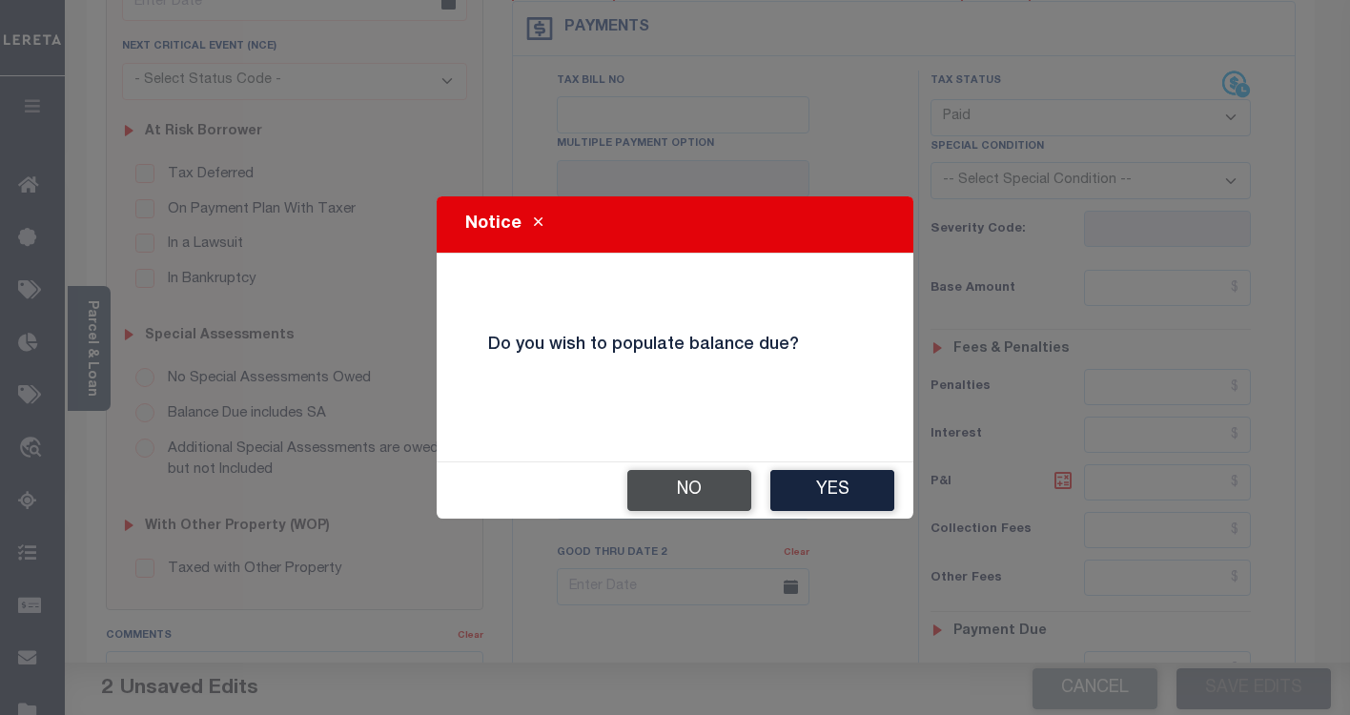
click at [698, 490] on button "No" at bounding box center [689, 490] width 124 height 41
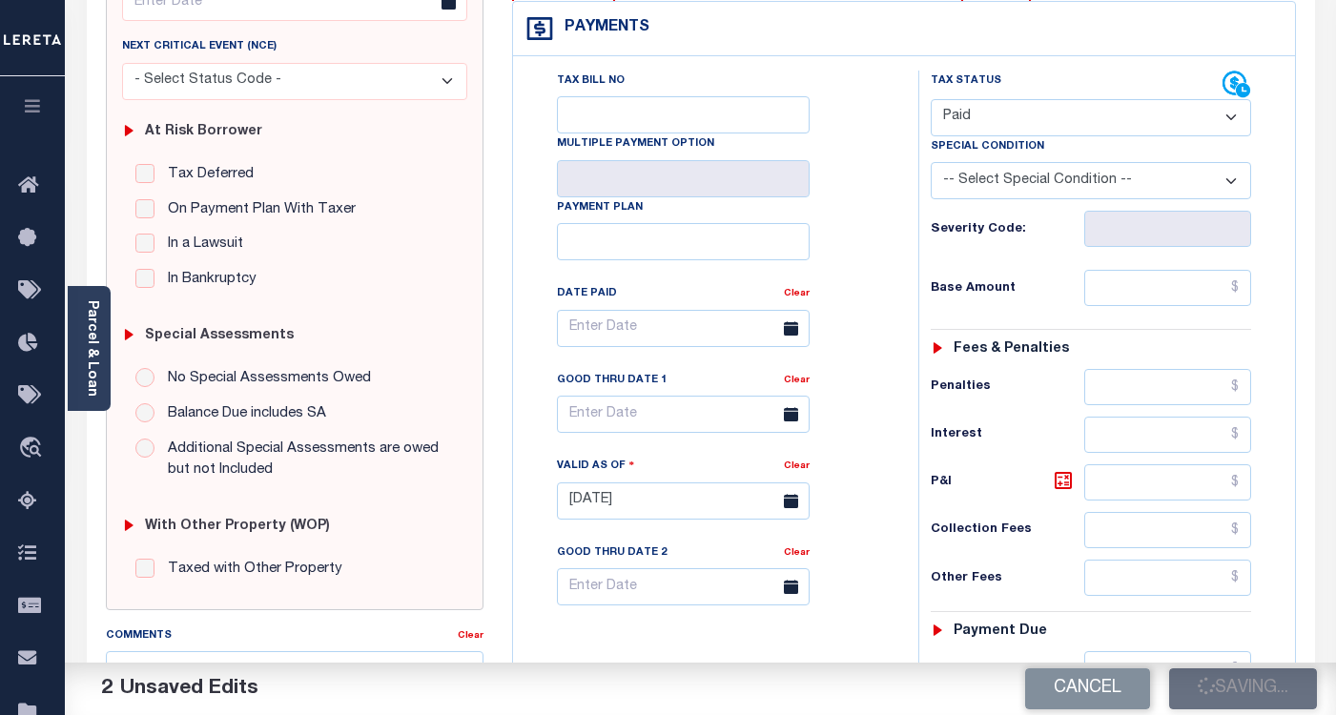
checkbox input "false"
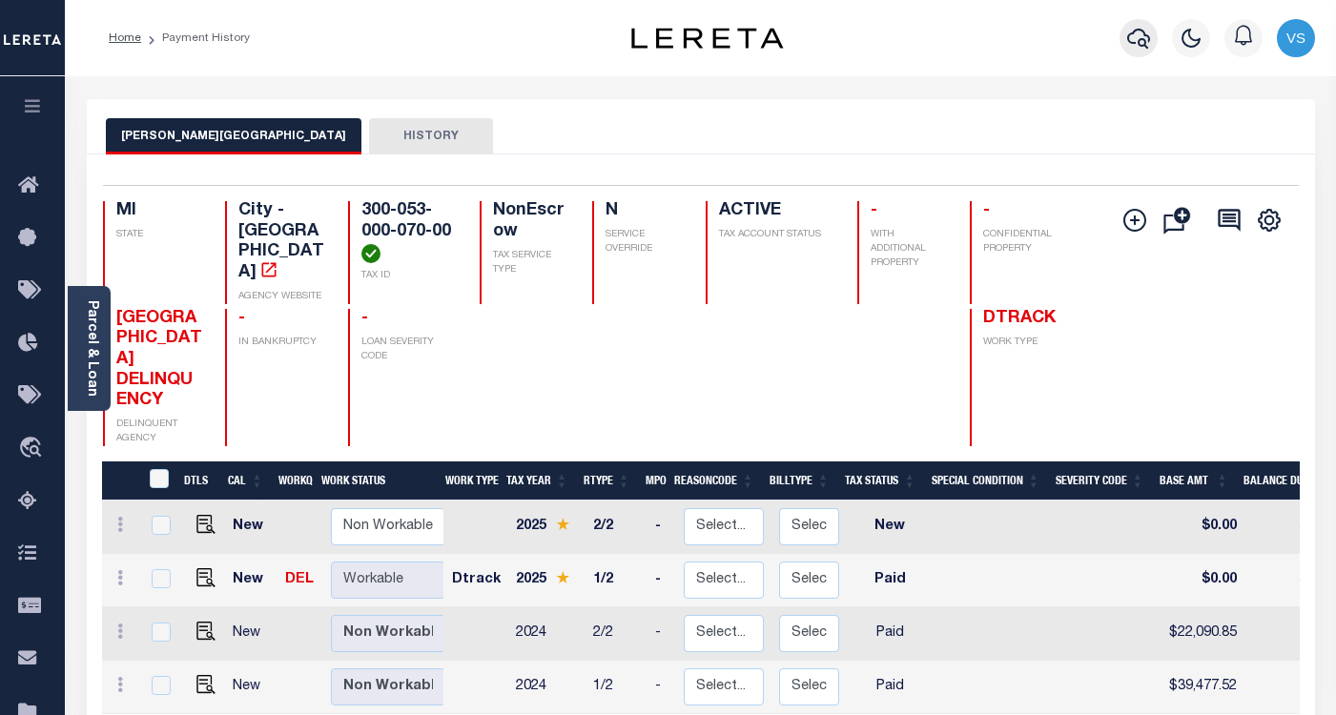
click at [1139, 39] on icon "button" at bounding box center [1138, 38] width 23 height 23
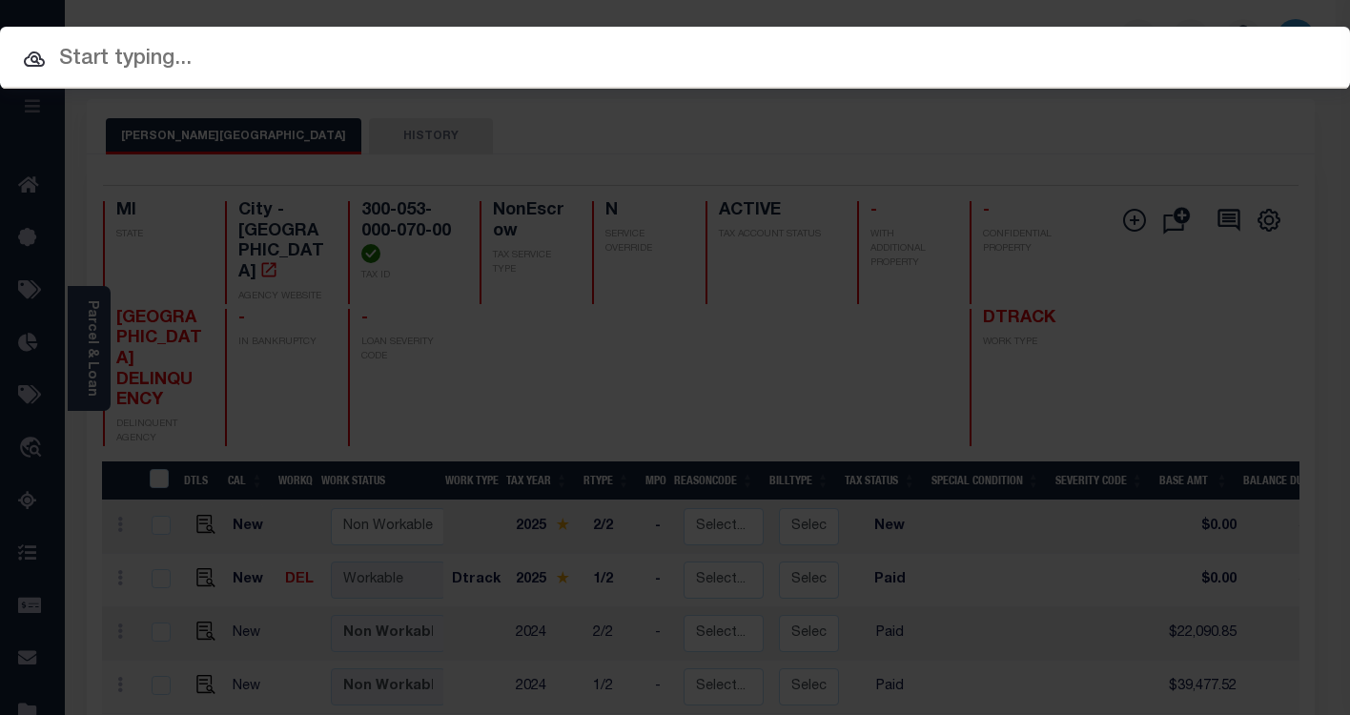
paste input "17004857"
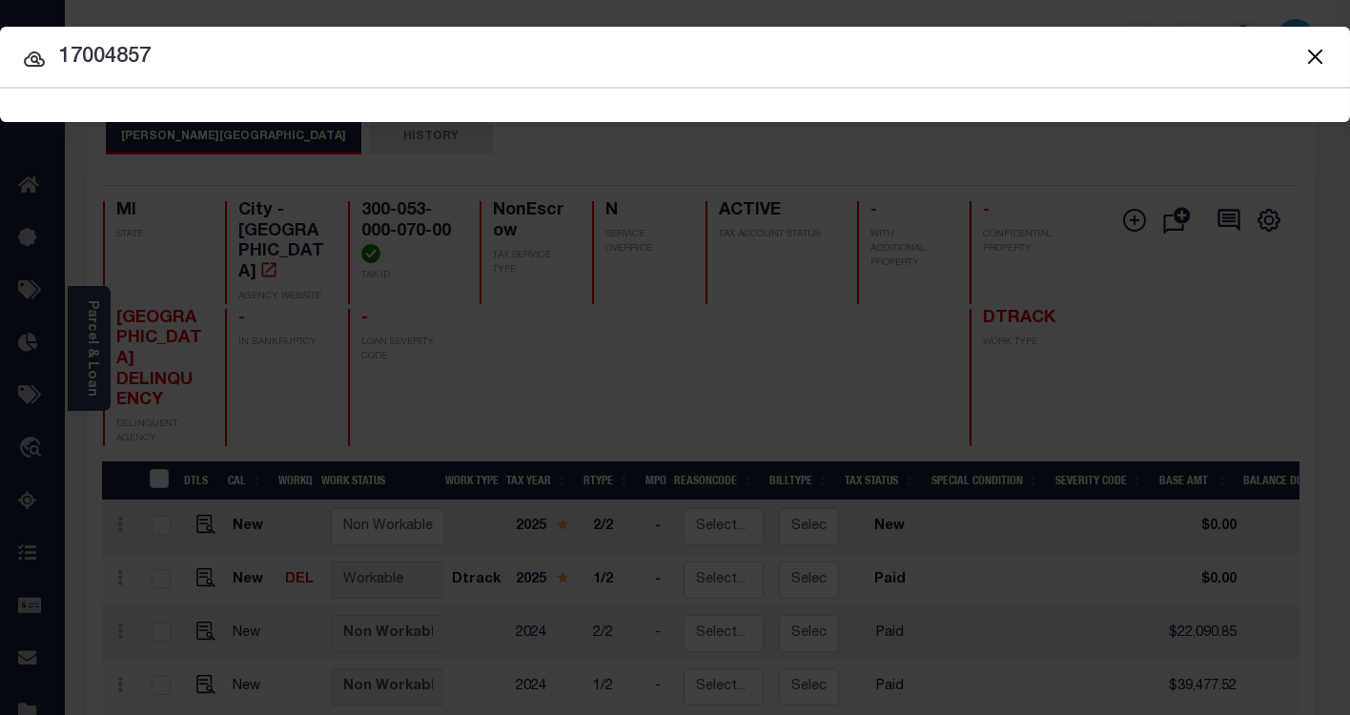
type input "17004857"
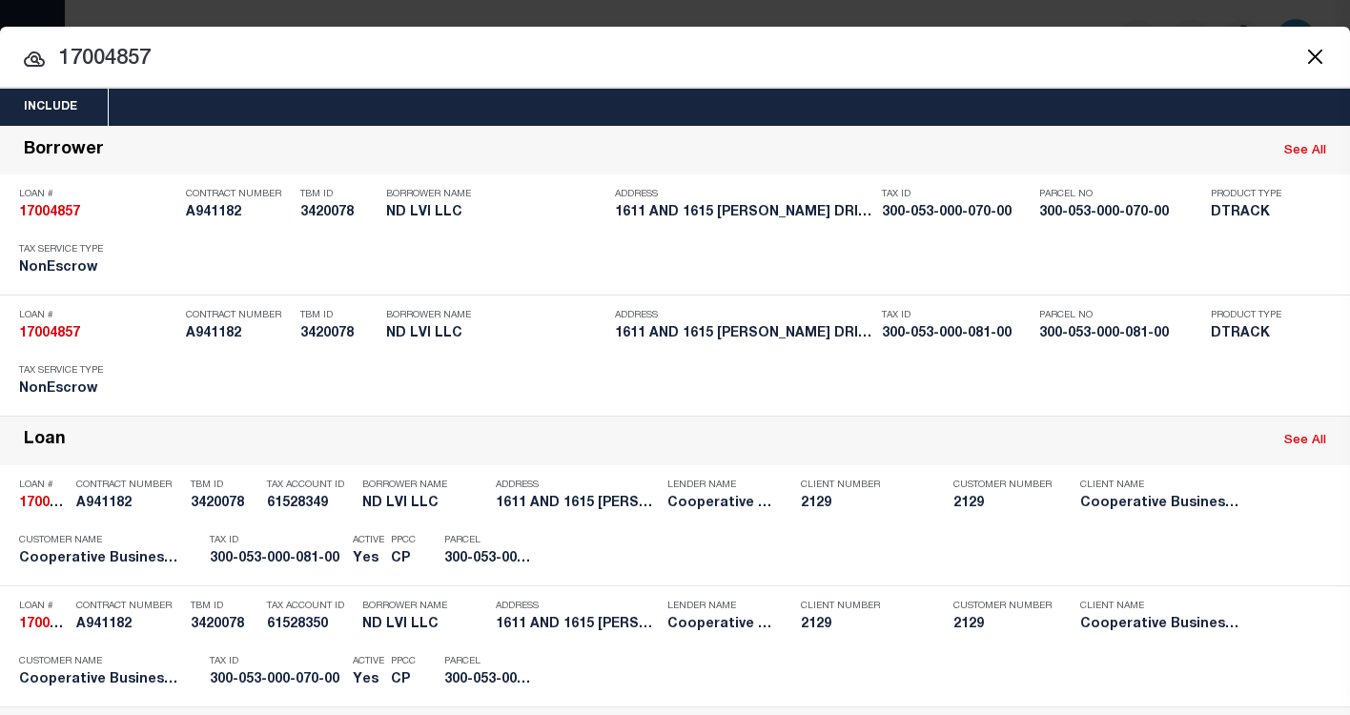
click at [310, 52] on input "17004857" at bounding box center [675, 59] width 1350 height 33
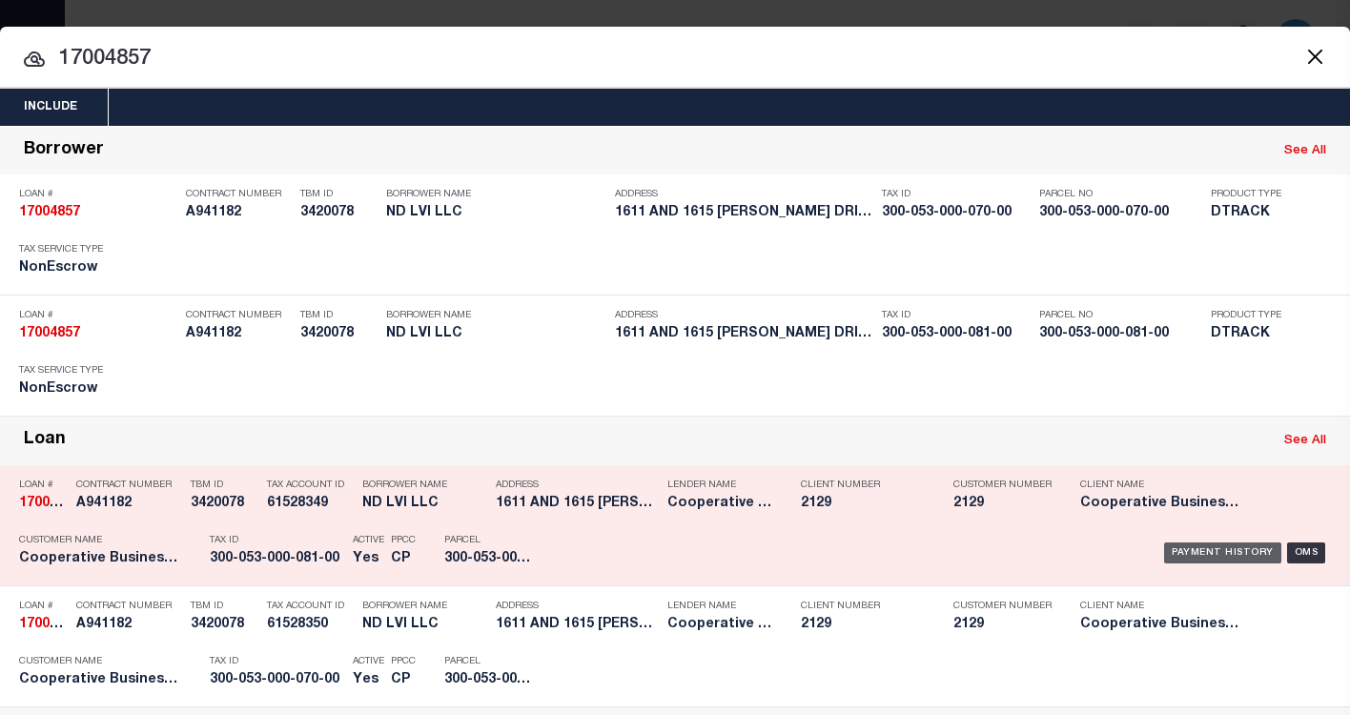
click at [1198, 558] on div "Payment History" at bounding box center [1222, 553] width 117 height 21
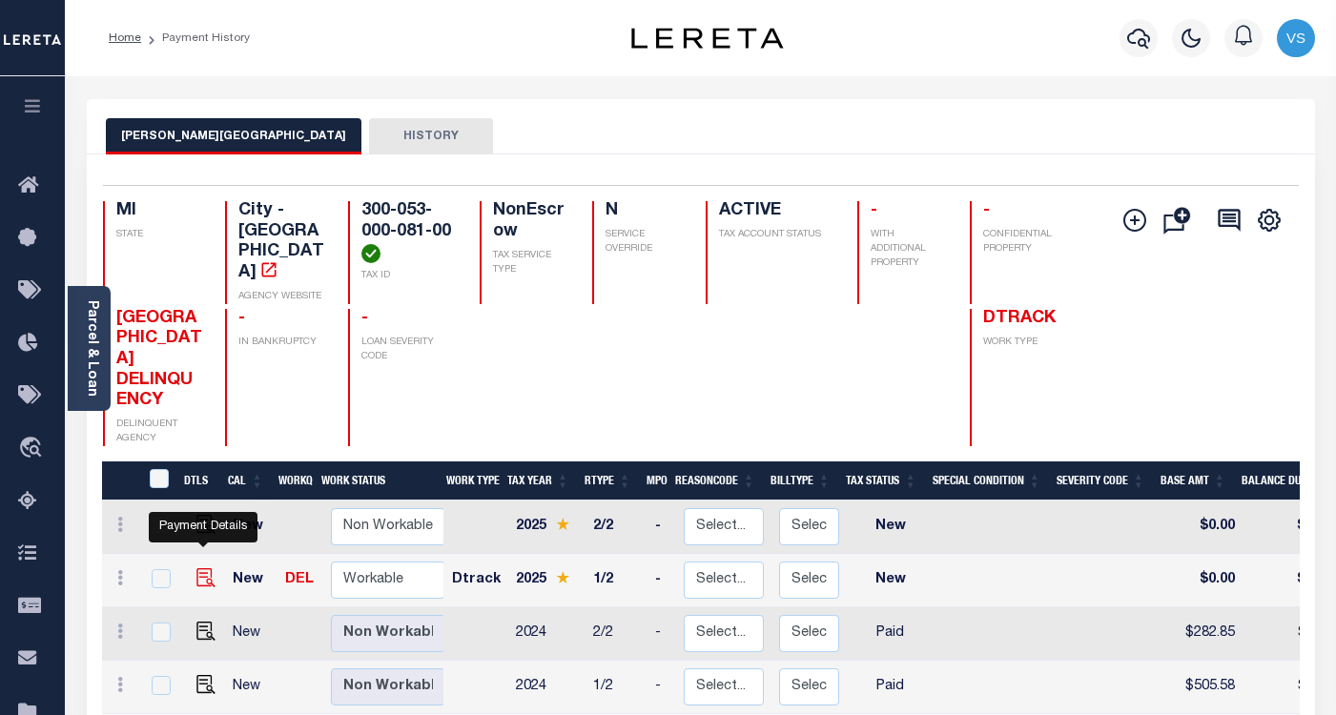
click at [200, 568] on img "" at bounding box center [205, 577] width 19 height 19
checkbox input "true"
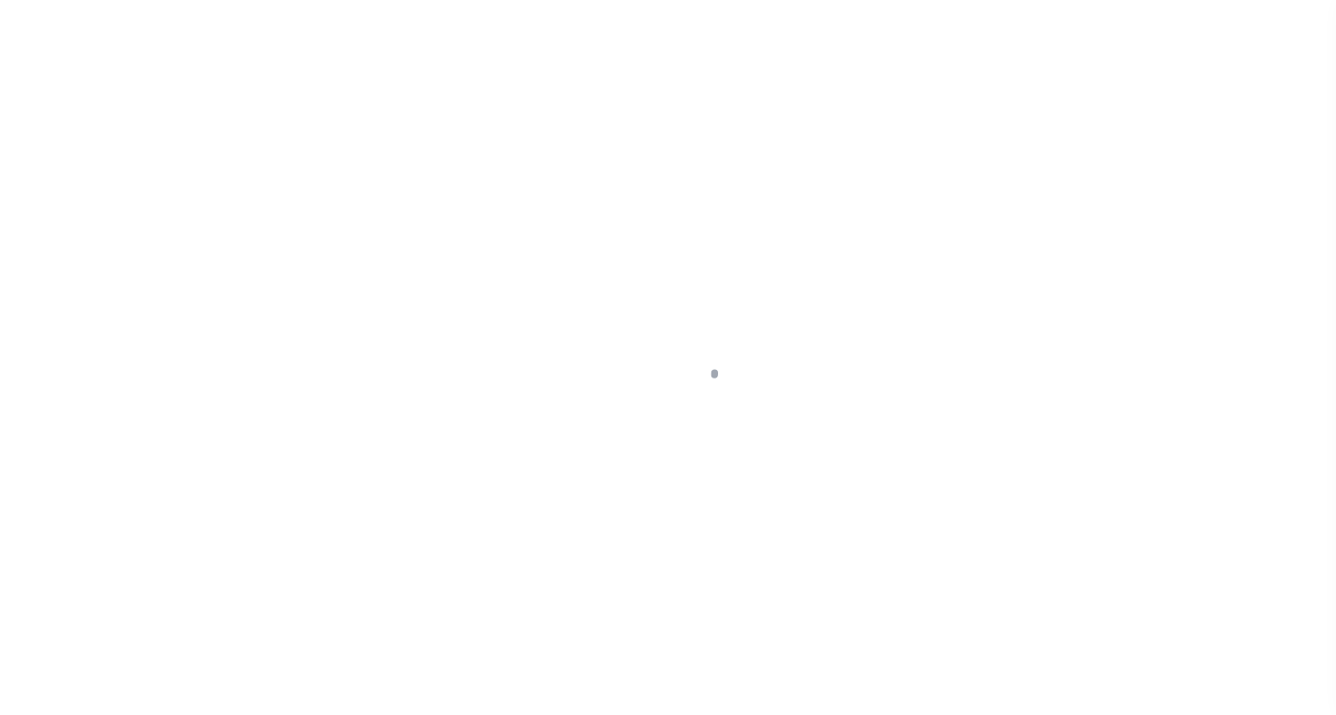
select select "NW2"
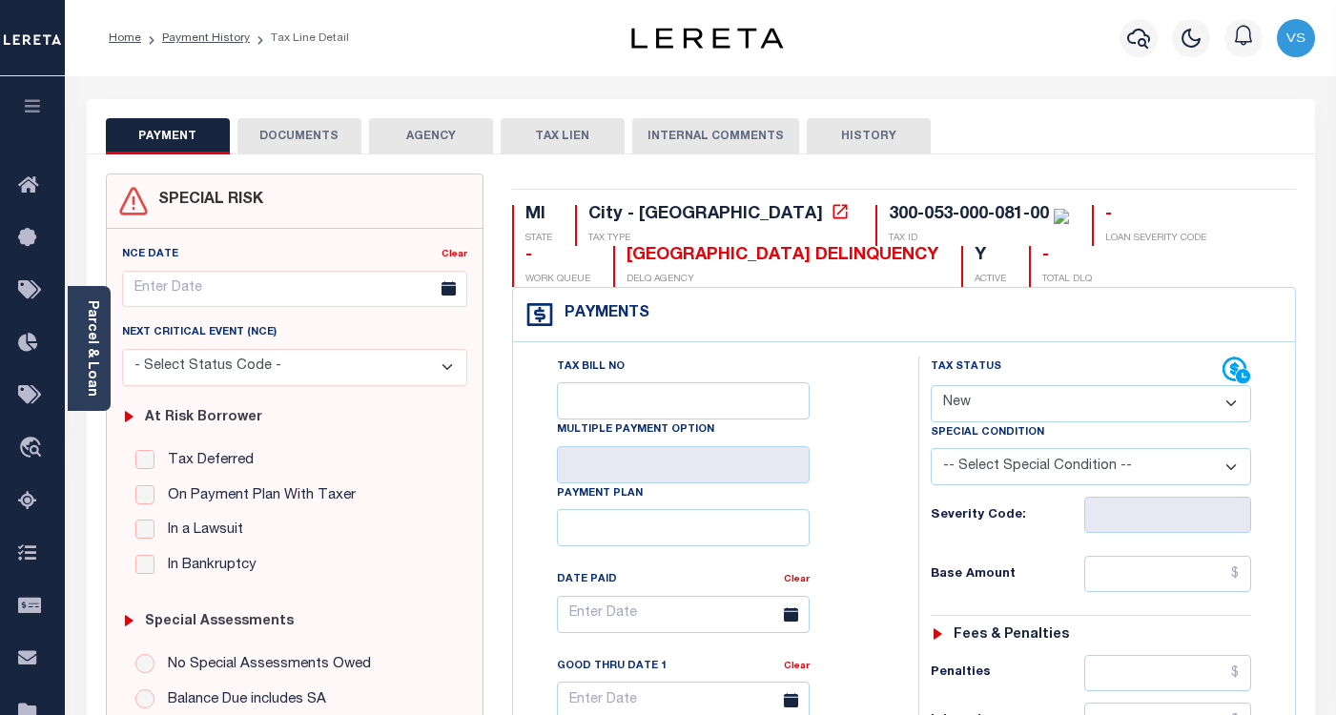
click at [305, 139] on button "DOCUMENTS" at bounding box center [299, 136] width 124 height 36
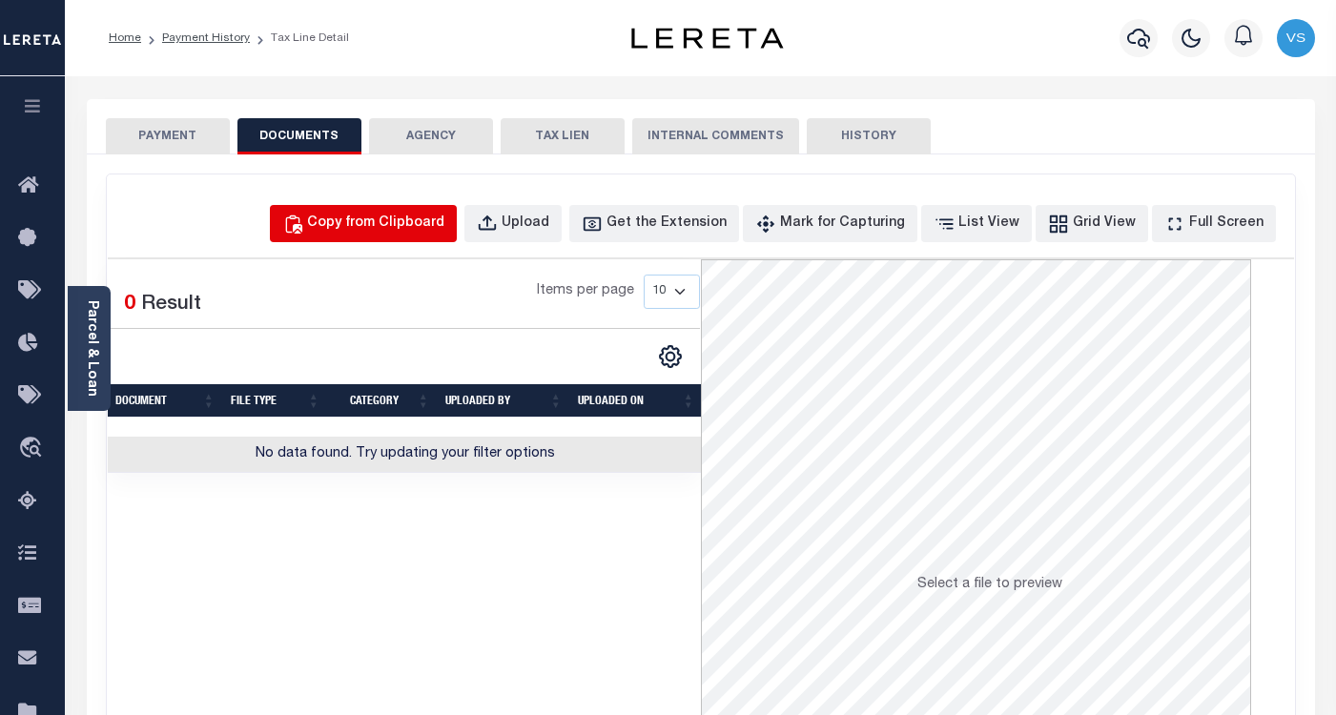
click at [386, 228] on div "Copy from Clipboard" at bounding box center [375, 224] width 137 height 21
select select "POP"
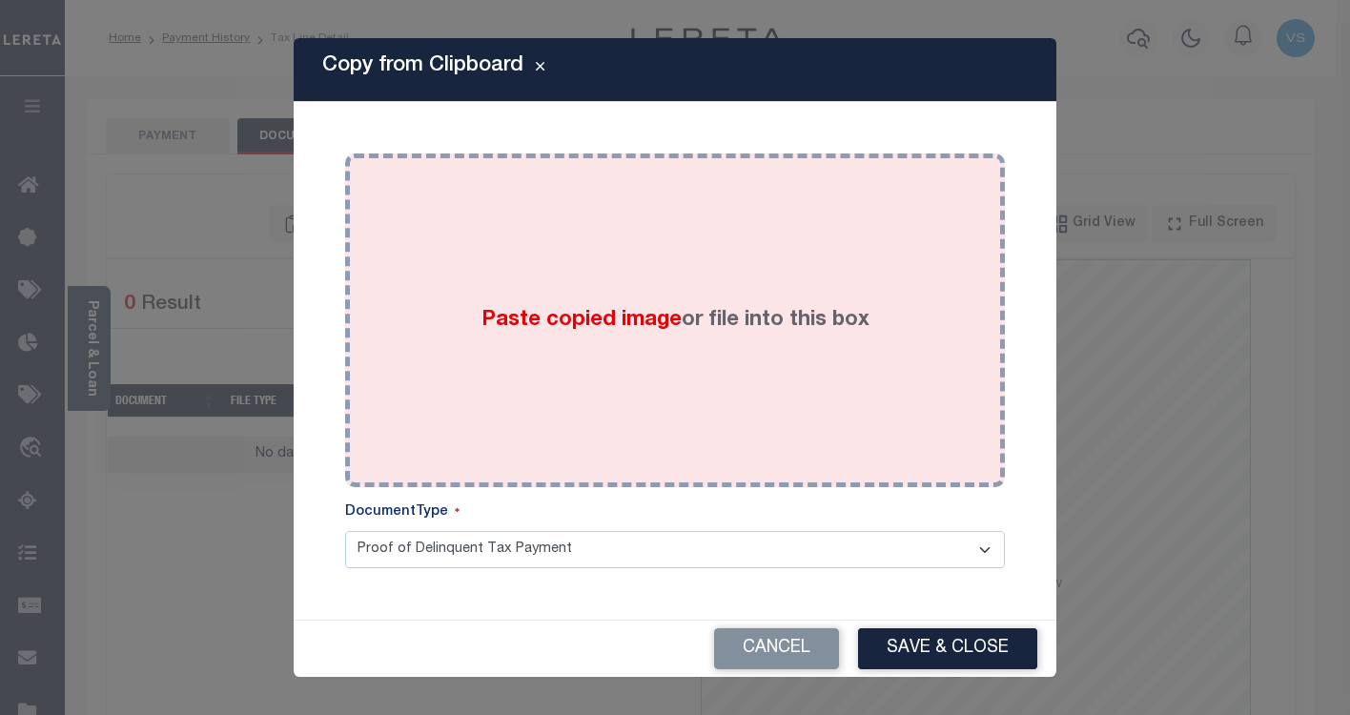
click at [473, 371] on div "Paste copied image or file into this box" at bounding box center [674, 320] width 631 height 305
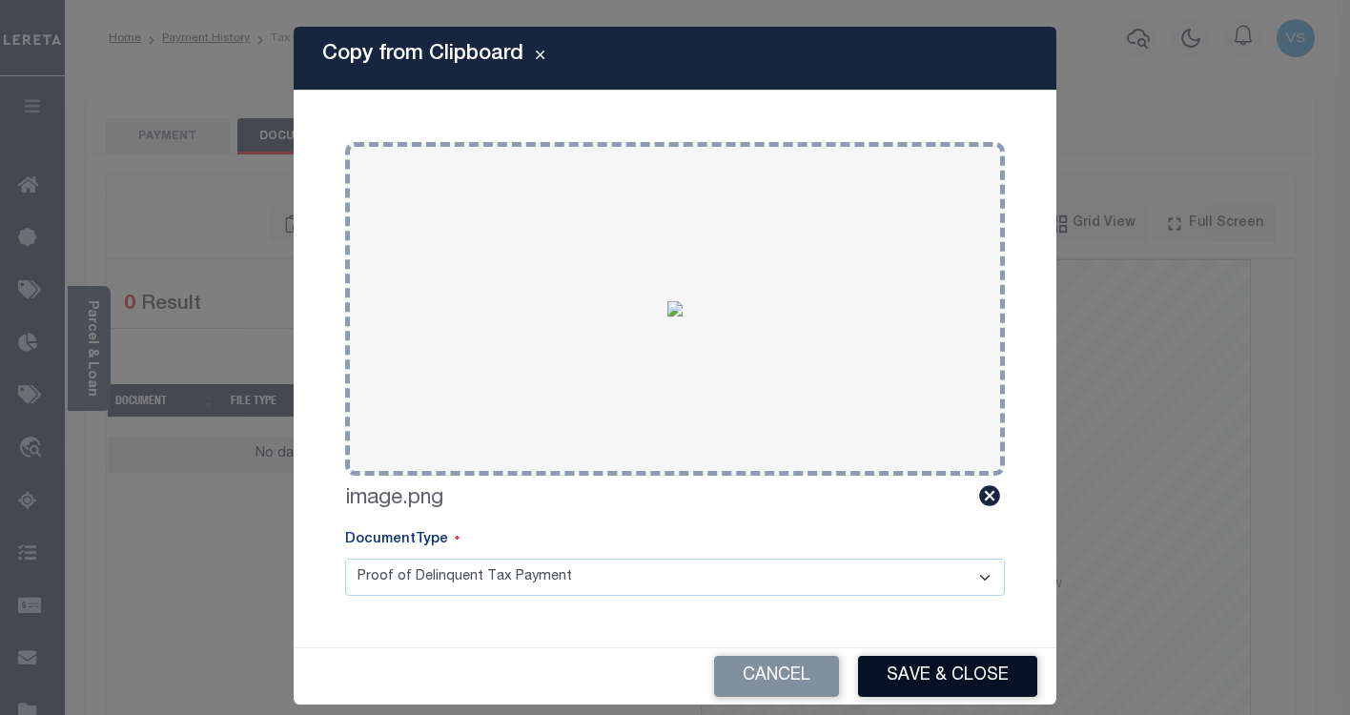
click at [908, 667] on button "Save & Close" at bounding box center [947, 676] width 179 height 41
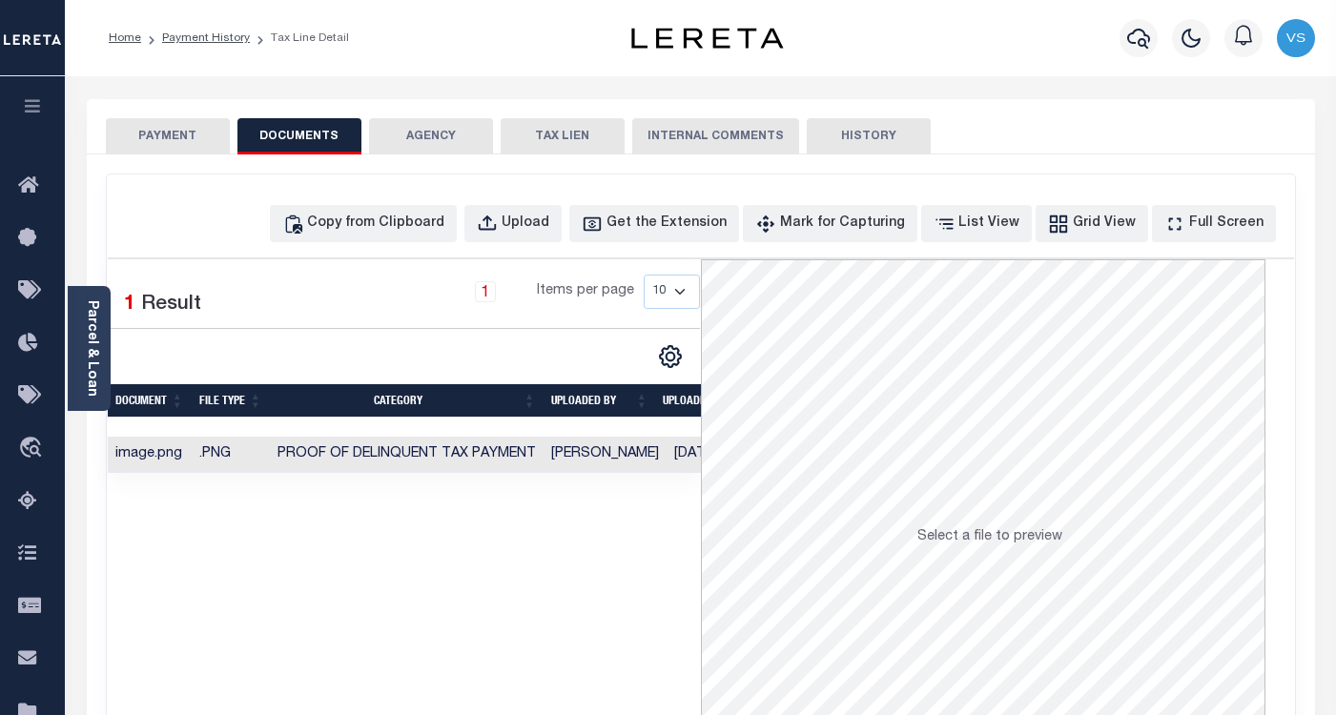
click at [144, 133] on button "PAYMENT" at bounding box center [168, 136] width 124 height 36
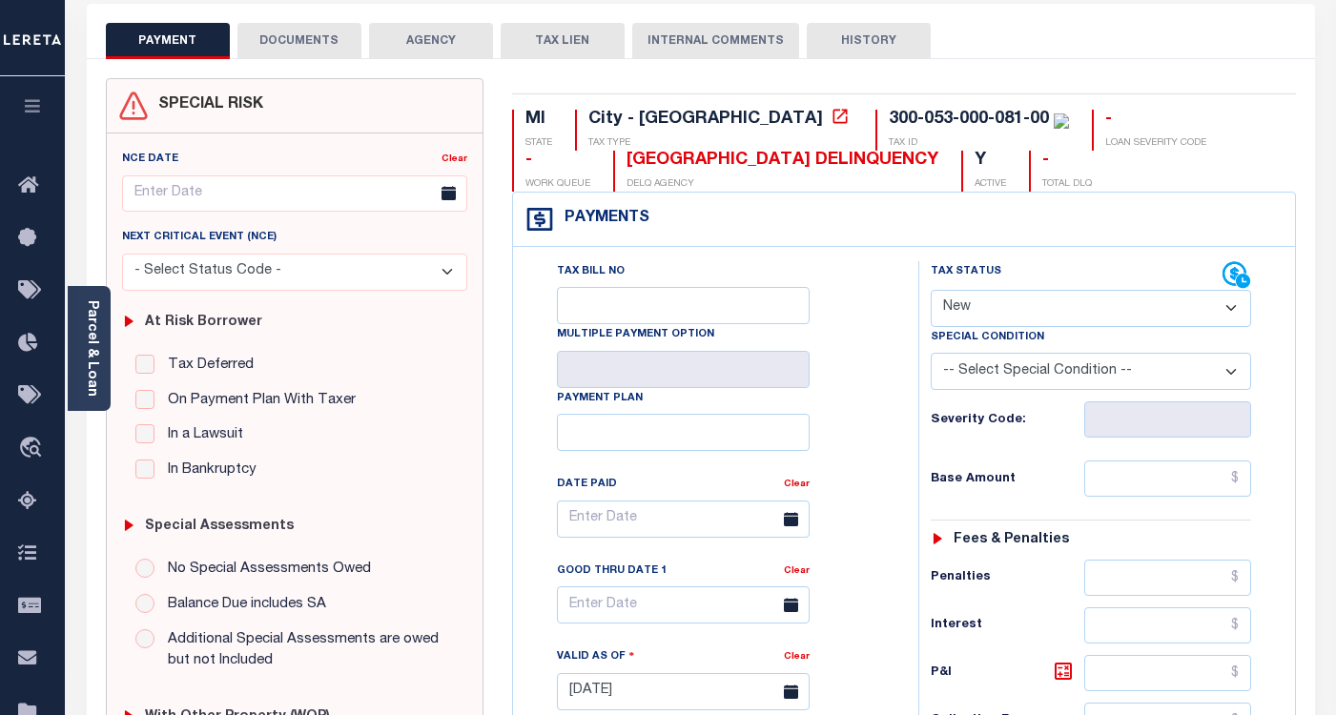
scroll to position [286, 0]
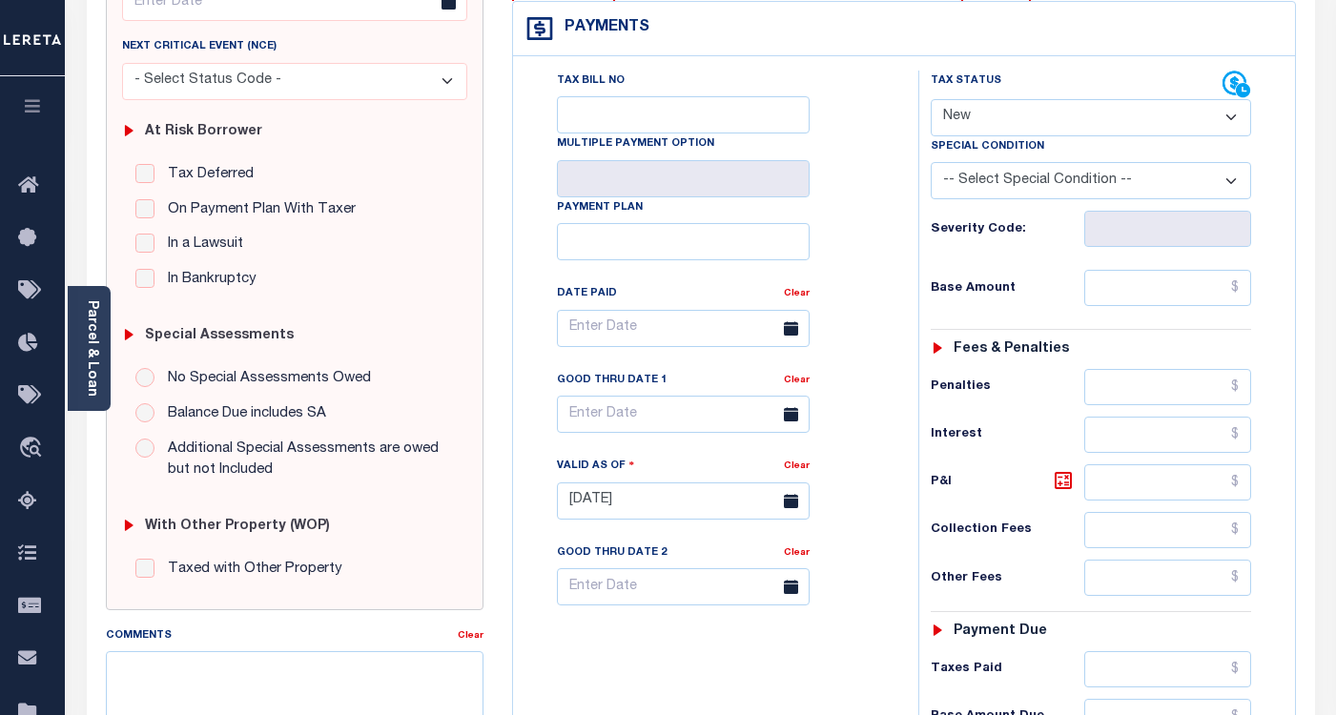
click at [974, 123] on select "- Select Status Code - Open Due/Unpaid Paid Incomplete No Tax Due Internal Refu…" at bounding box center [1091, 117] width 320 height 37
select select "PYD"
click at [931, 100] on select "- Select Status Code - Open Due/Unpaid Paid Incomplete No Tax Due Internal Refu…" at bounding box center [1091, 117] width 320 height 37
type input "10/01/2025"
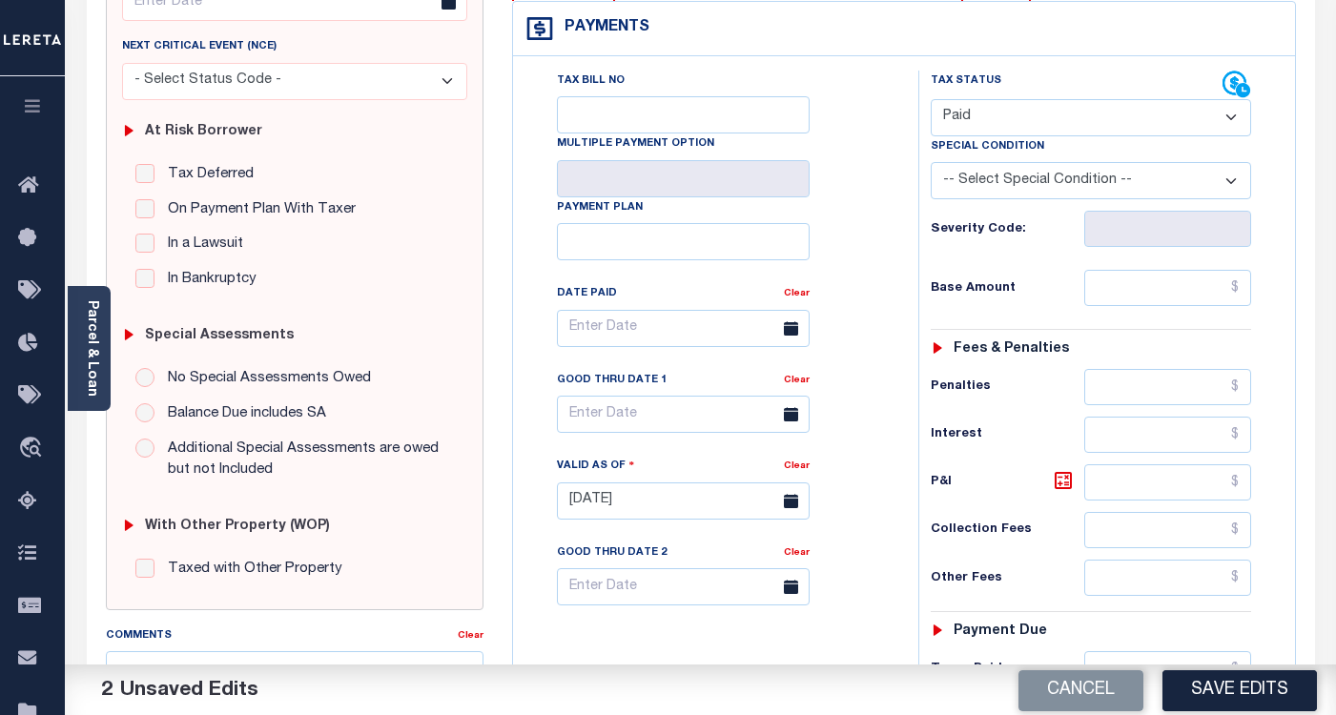
scroll to position [667, 0]
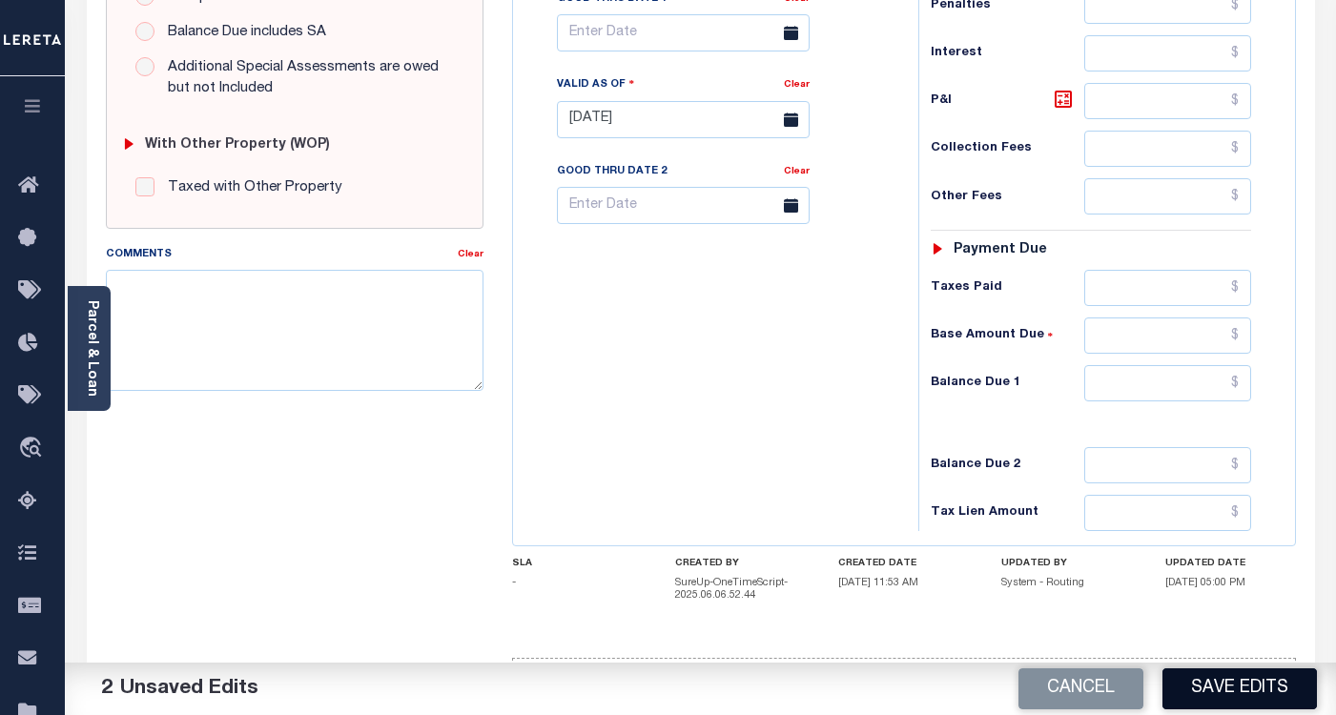
click at [1209, 685] on button "Save Edits" at bounding box center [1239, 688] width 154 height 41
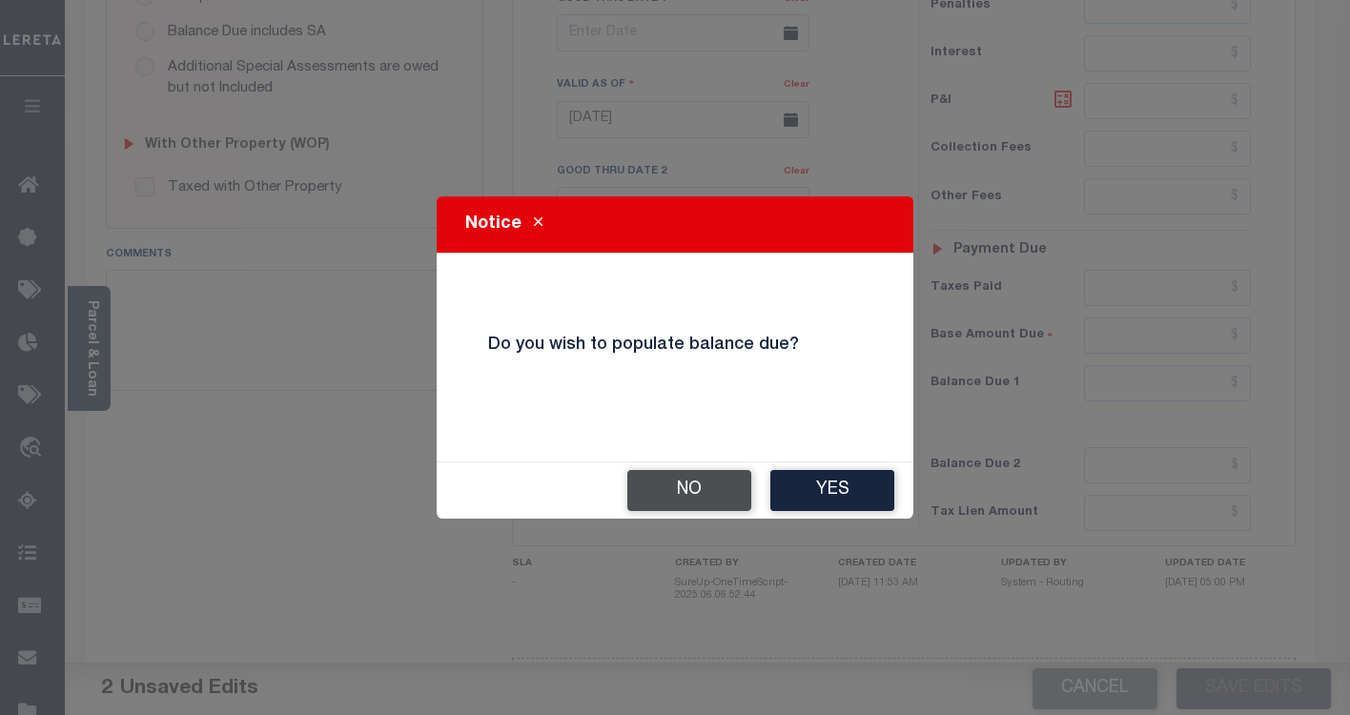
click at [683, 495] on button "No" at bounding box center [689, 490] width 124 height 41
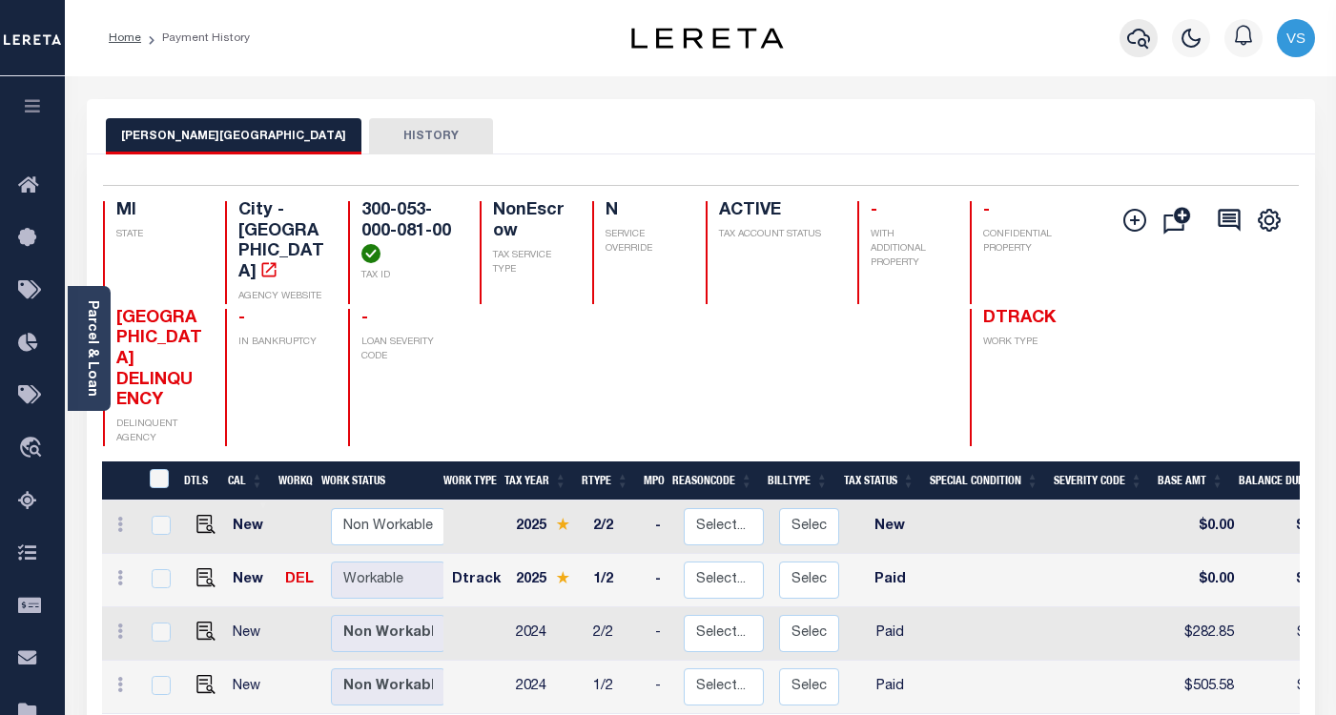
click at [1134, 41] on icon "button" at bounding box center [1138, 38] width 23 height 23
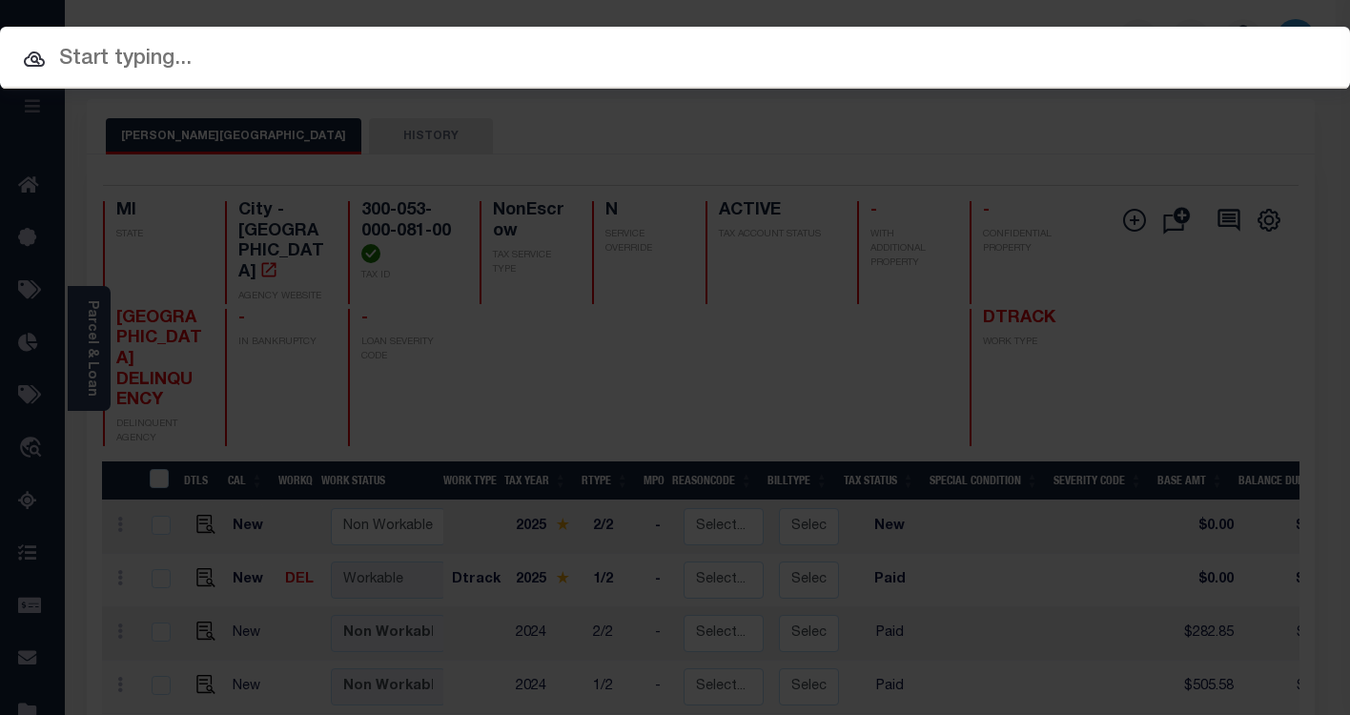
paste input "90005397"
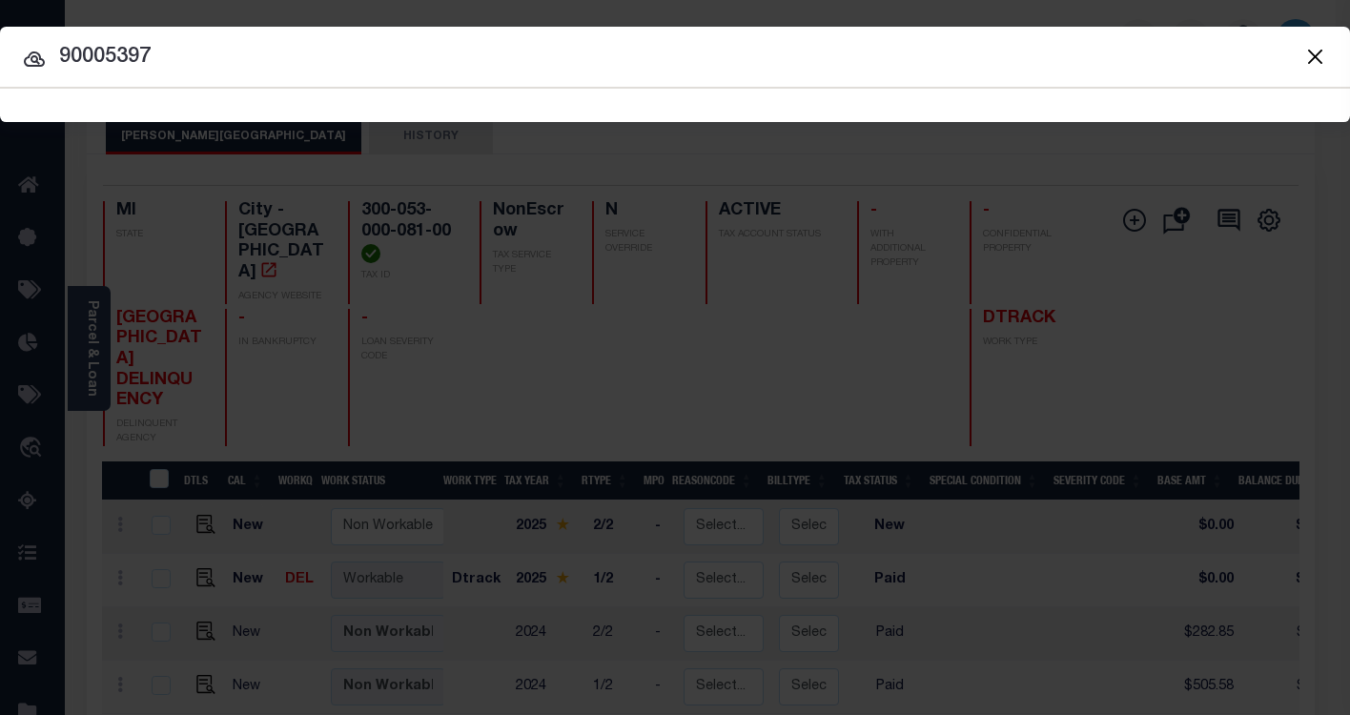
type input "90005397"
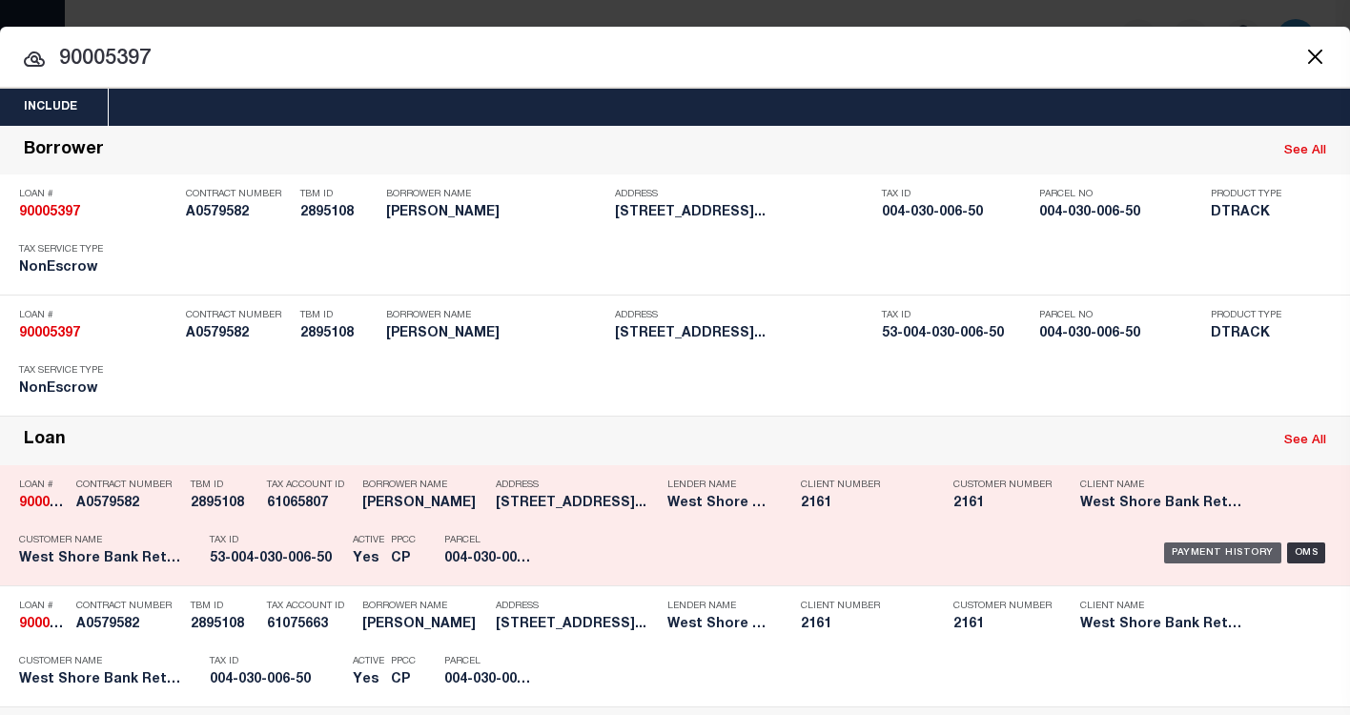
click at [1201, 556] on div "Payment History" at bounding box center [1222, 553] width 117 height 21
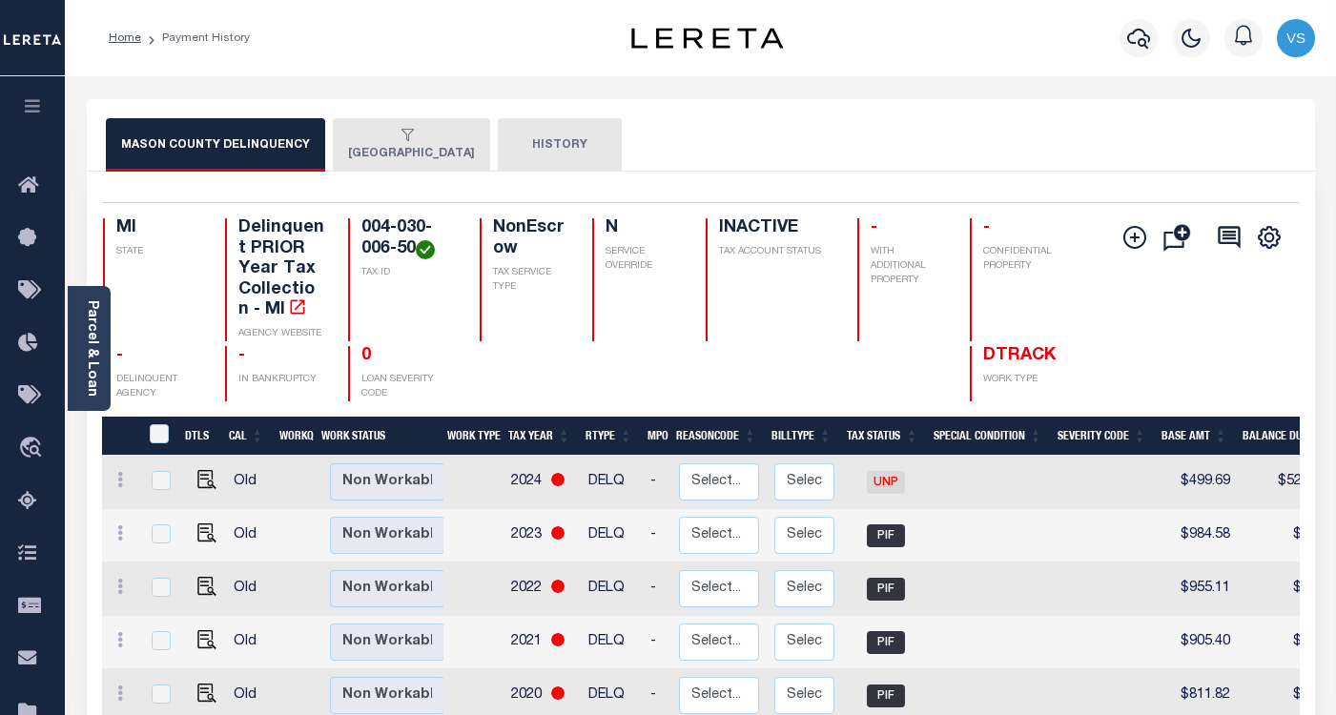
click at [401, 130] on icon "button" at bounding box center [407, 135] width 12 height 12
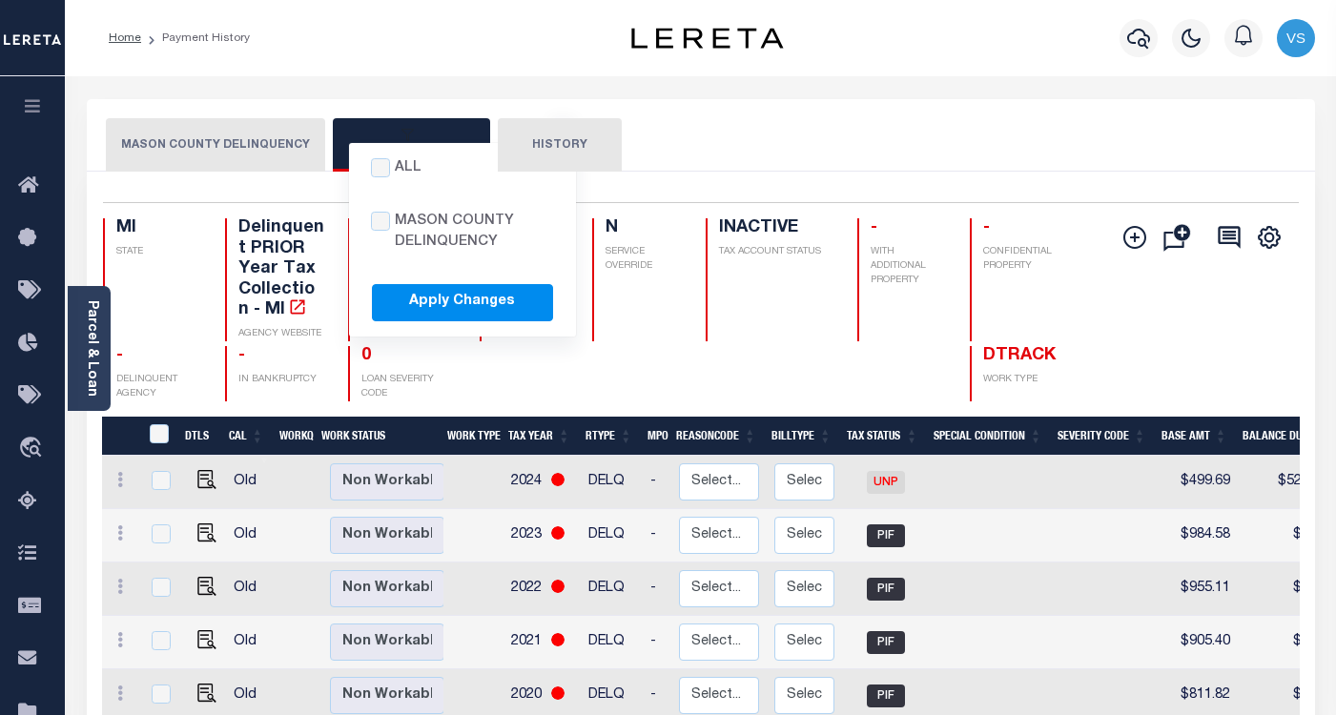
click at [357, 136] on div "All MASON COUNTY DELINQUENCY Apply Changes" at bounding box center [407, 136] width 119 height 17
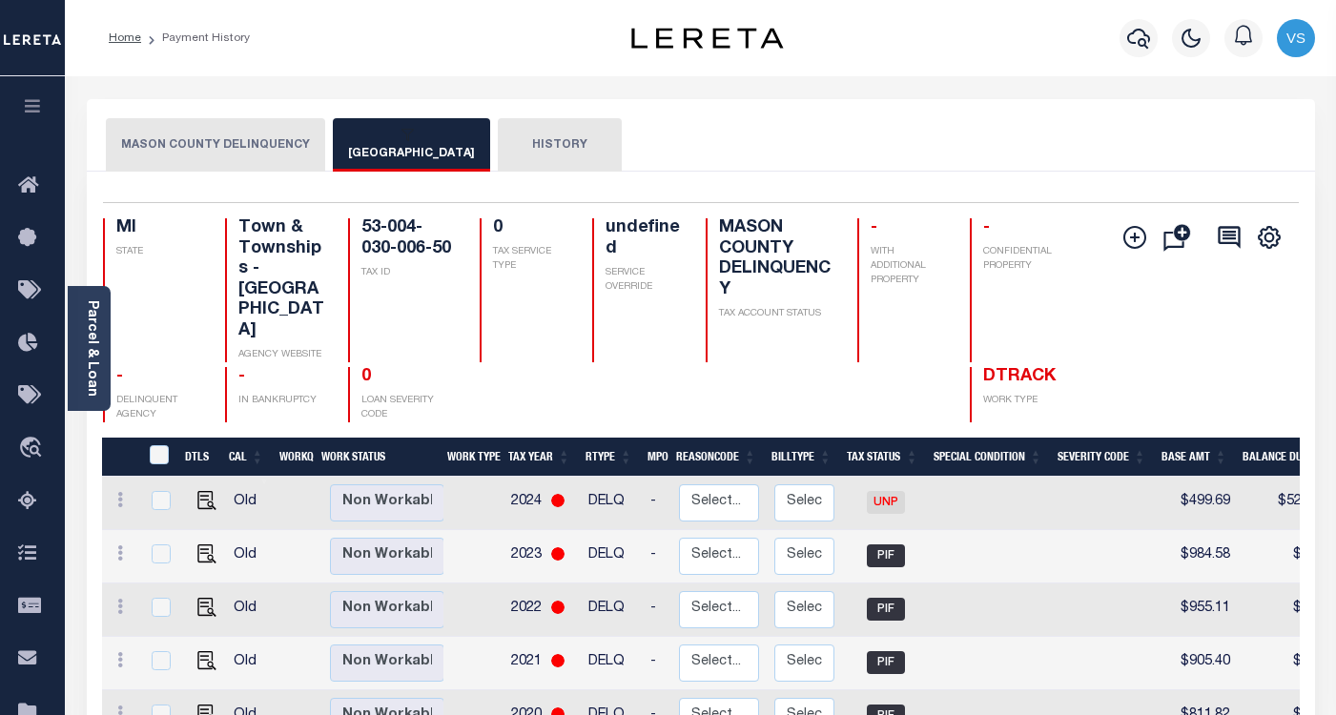
click at [371, 147] on button "All MASON COUNTY DELINQUENCY Apply Changes EDEN TOWNSHIP" at bounding box center [411, 144] width 157 height 53
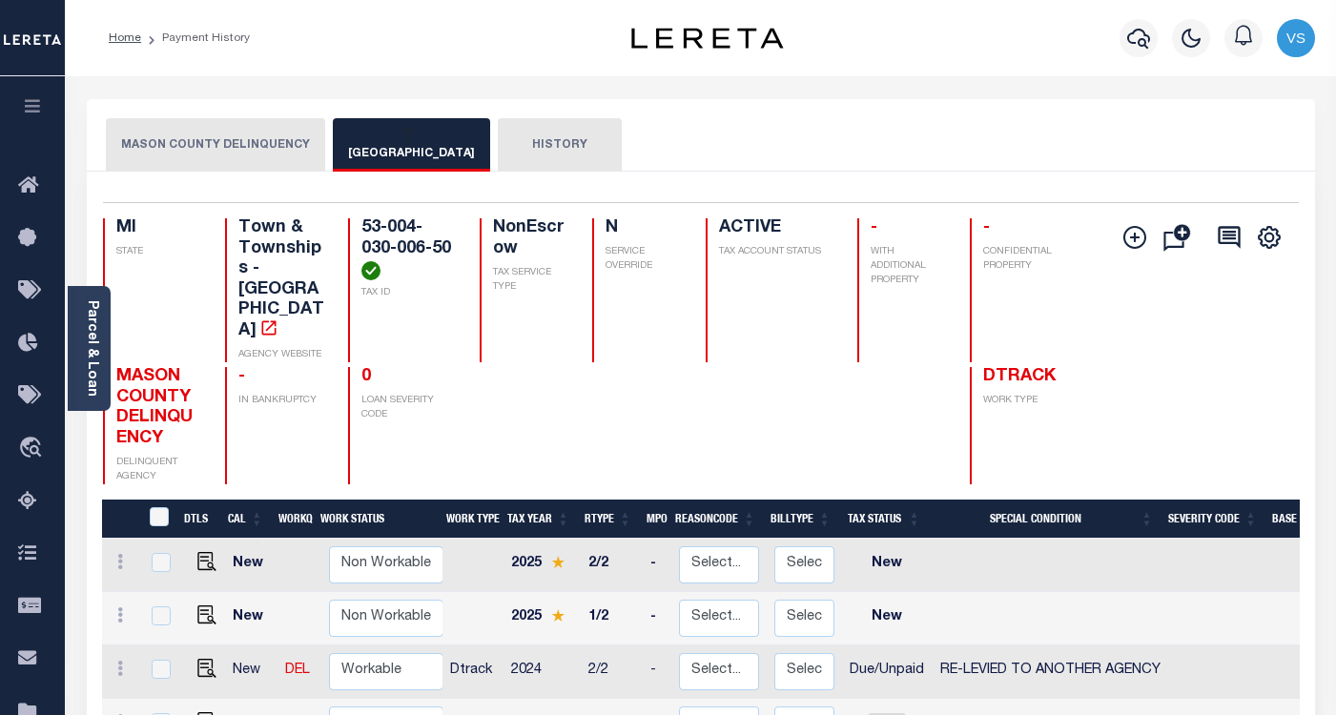
scroll to position [191, 0]
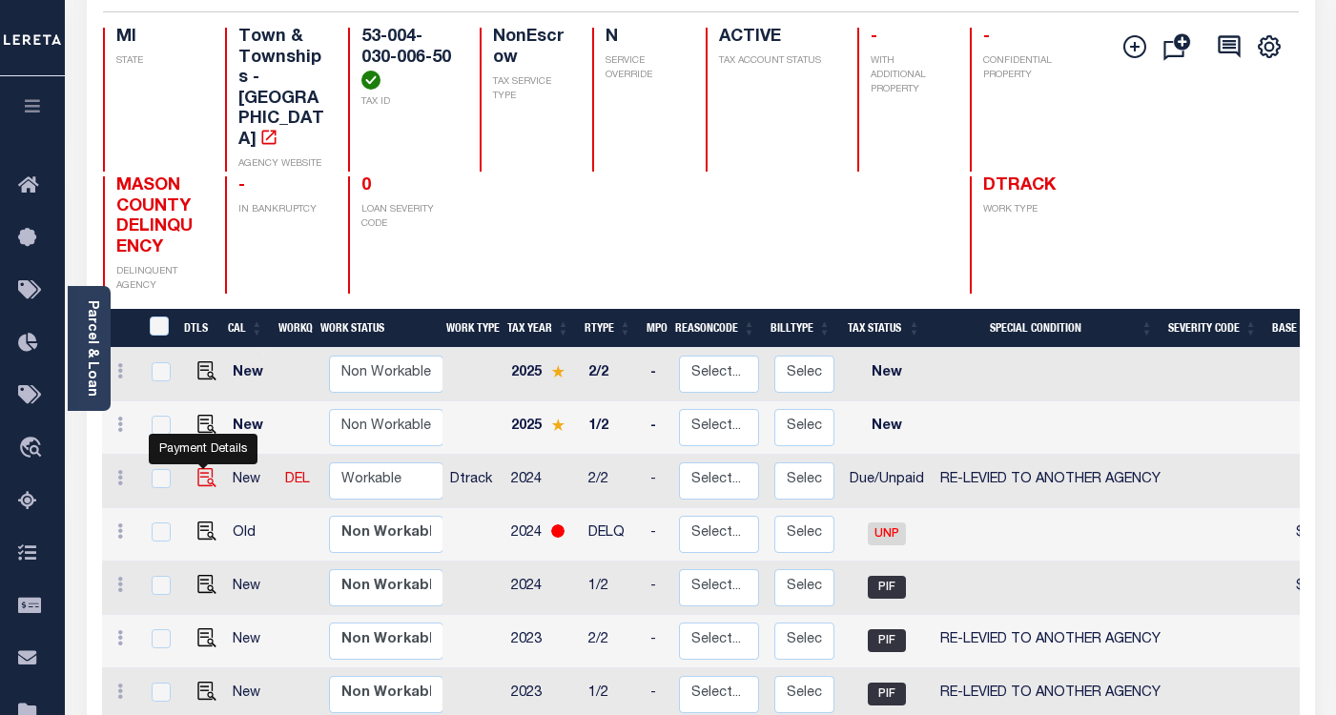
click at [197, 468] on img "" at bounding box center [206, 477] width 19 height 19
checkbox input "true"
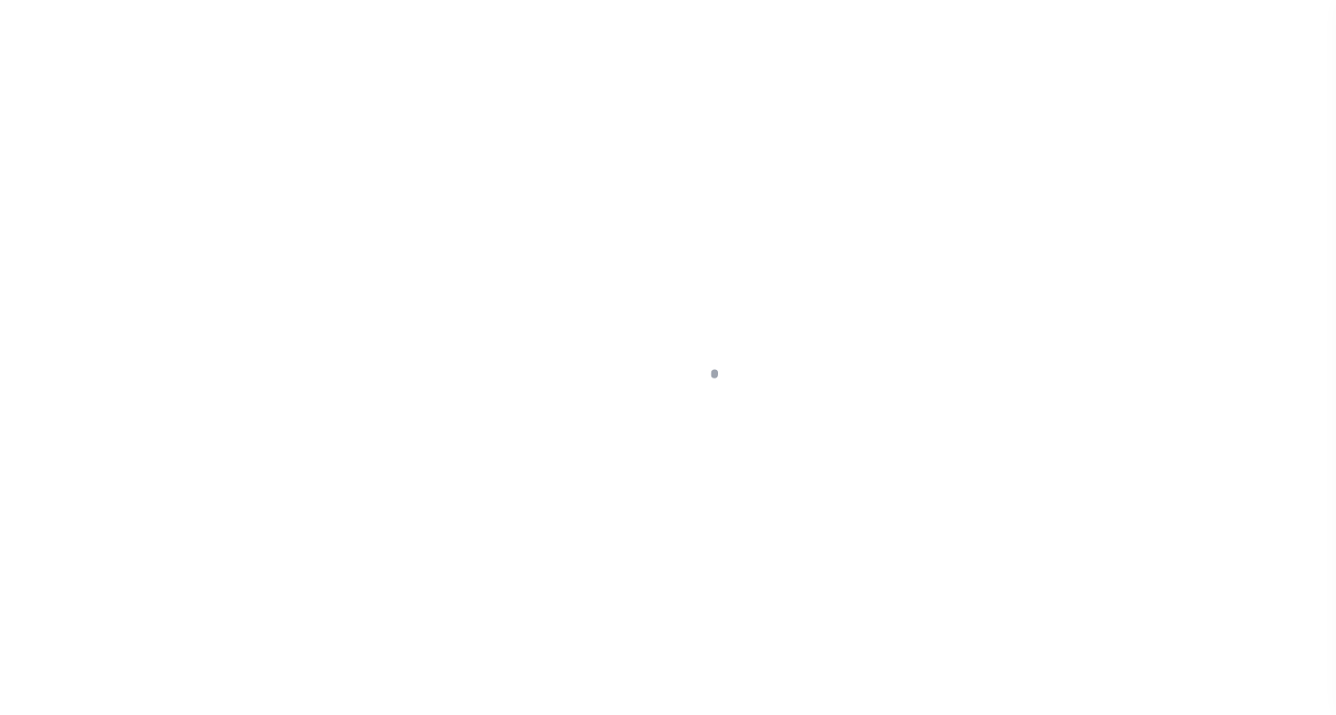
select select "DUE"
select select "31"
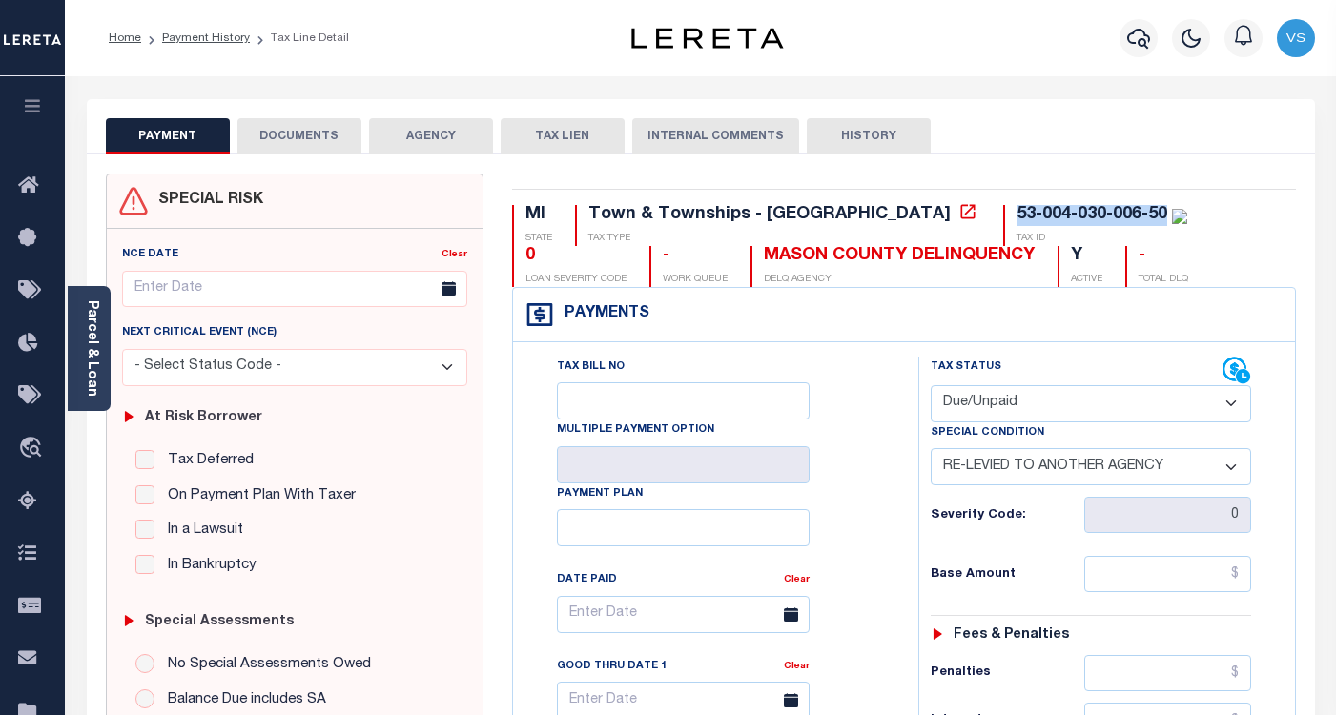
drag, startPoint x: 964, startPoint y: 220, endPoint x: 837, endPoint y: 220, distance: 126.8
click at [1003, 220] on div "53-004-030-006-50 TAX ID" at bounding box center [1095, 225] width 184 height 41
